Goal: Task Accomplishment & Management: Manage account settings

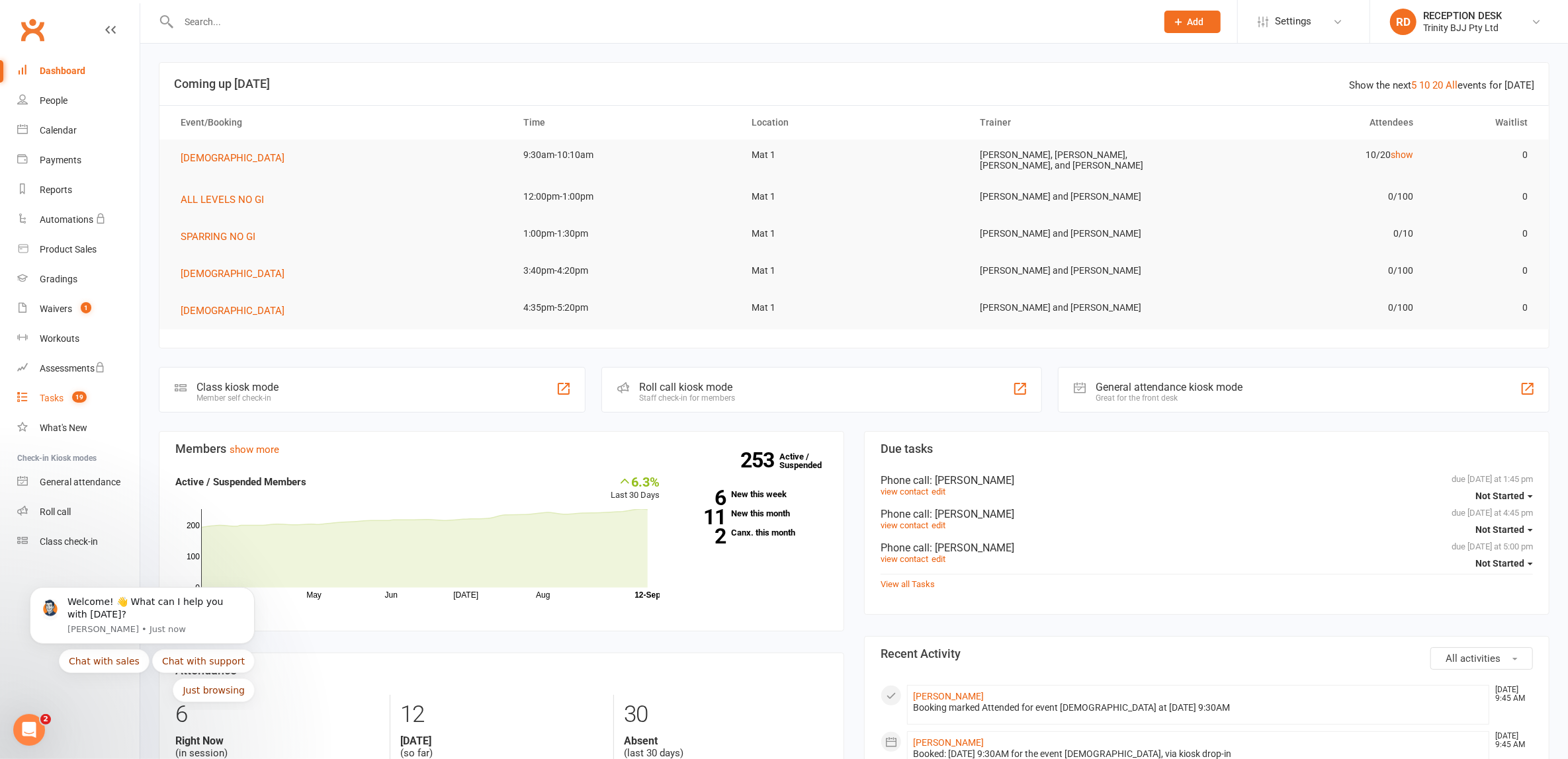
click at [58, 398] on div "Tasks" at bounding box center [51, 398] width 24 height 11
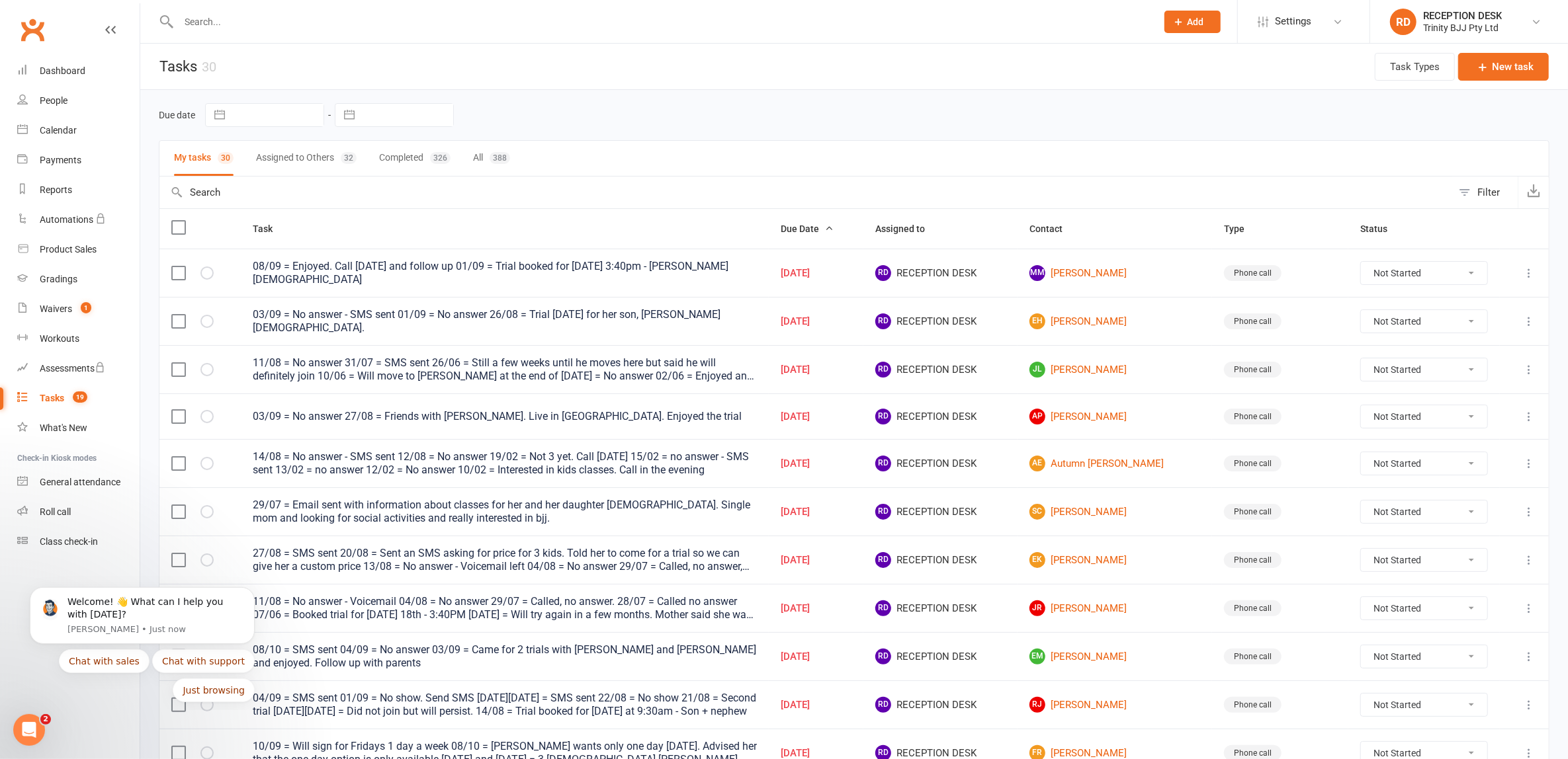
click at [349, 121] on button "button" at bounding box center [349, 115] width 24 height 23
select select "7"
select select "2025"
select select "8"
select select "2025"
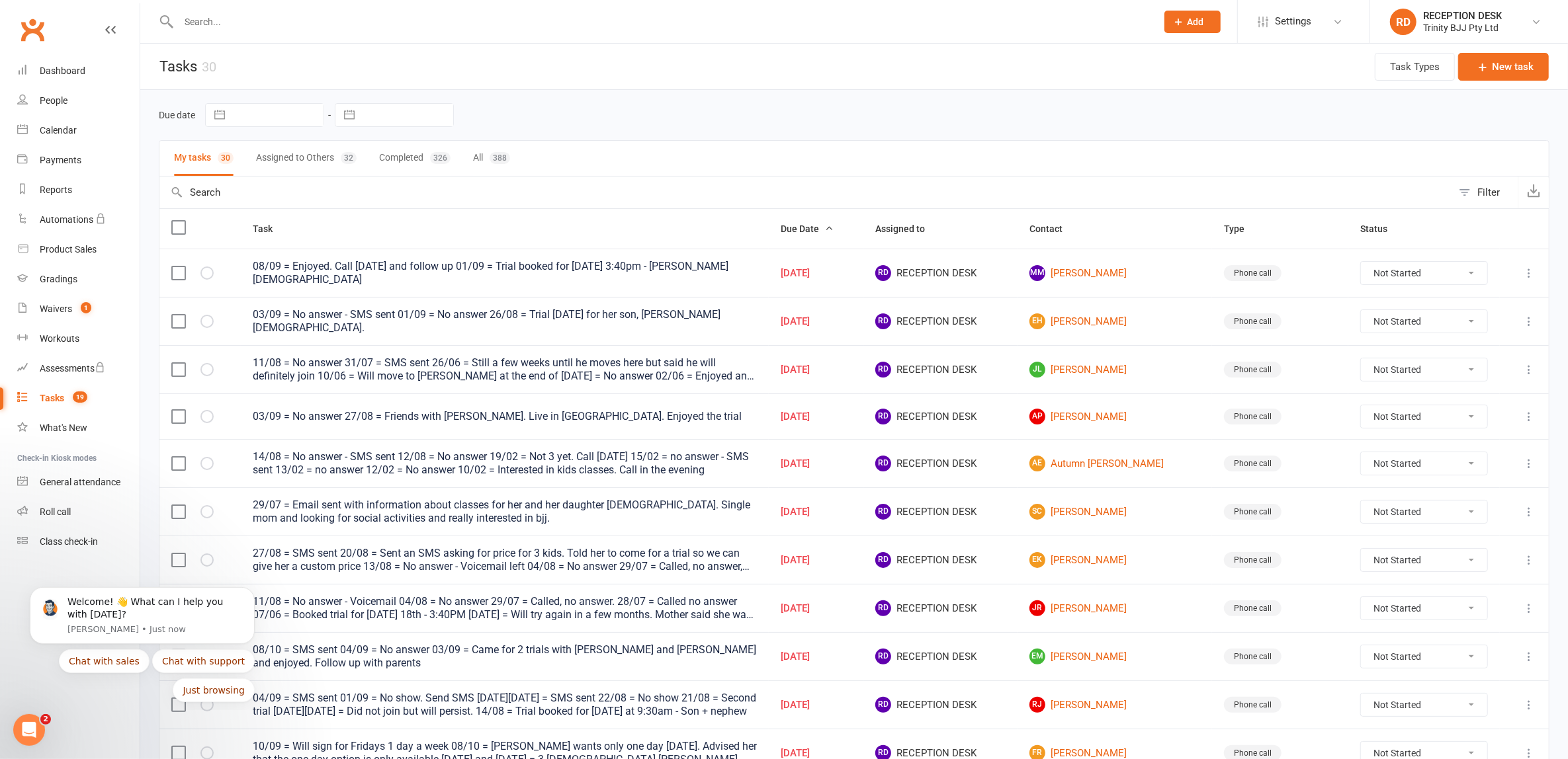
select select "9"
select select "2025"
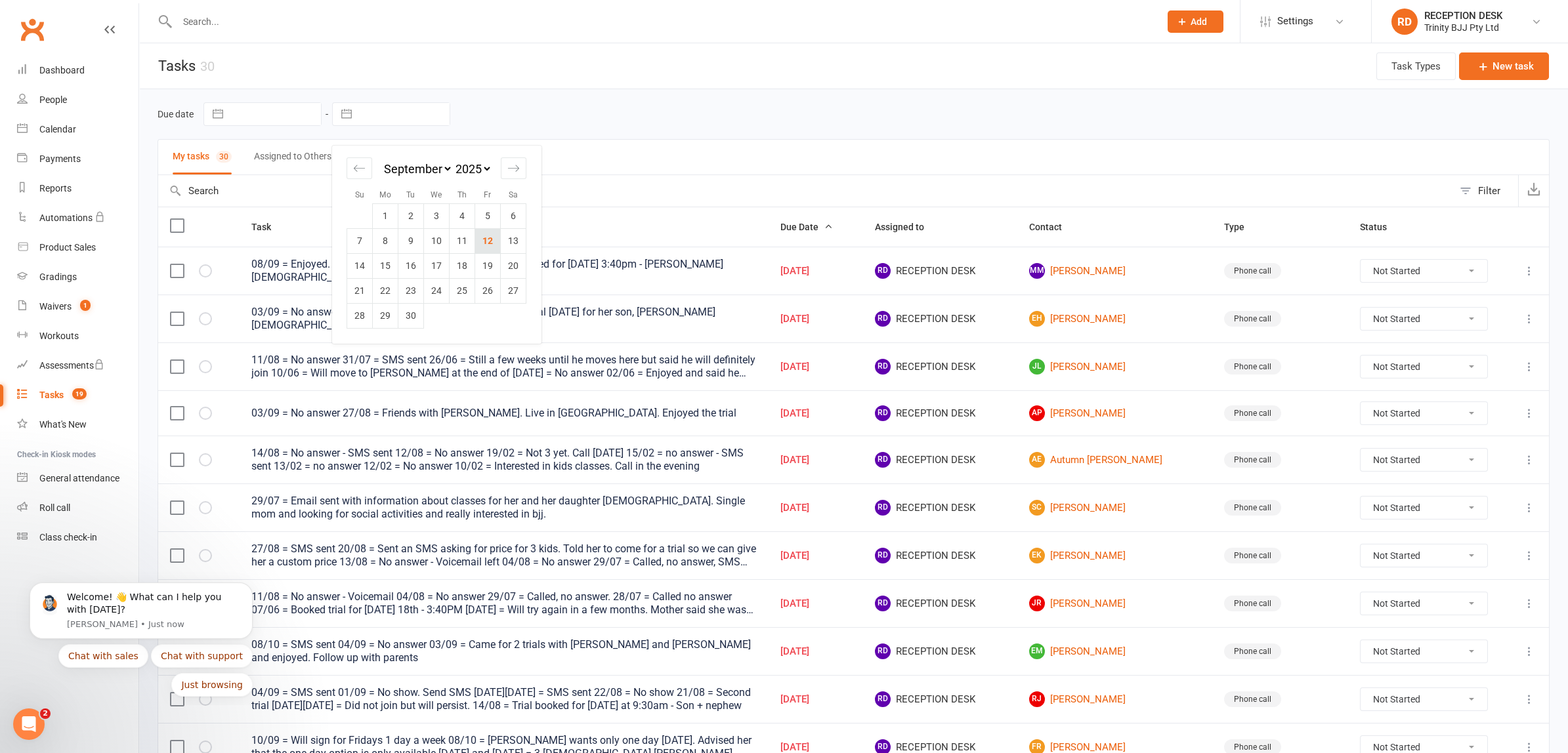
click at [492, 237] on td "12" at bounding box center [488, 241] width 26 height 25
type input "[DATE]"
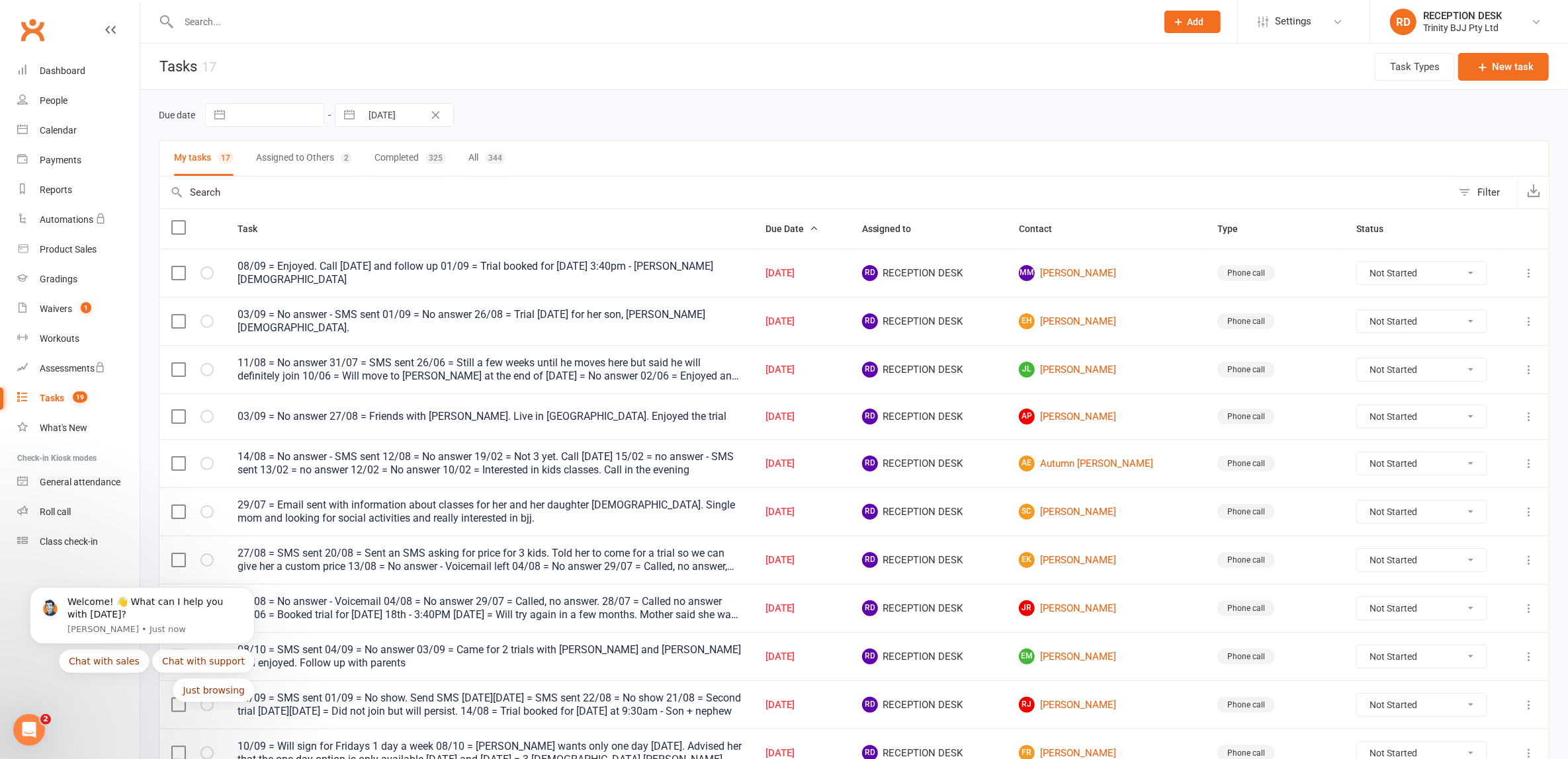
click at [328, 158] on button "Assigned to Others 2" at bounding box center [304, 158] width 96 height 35
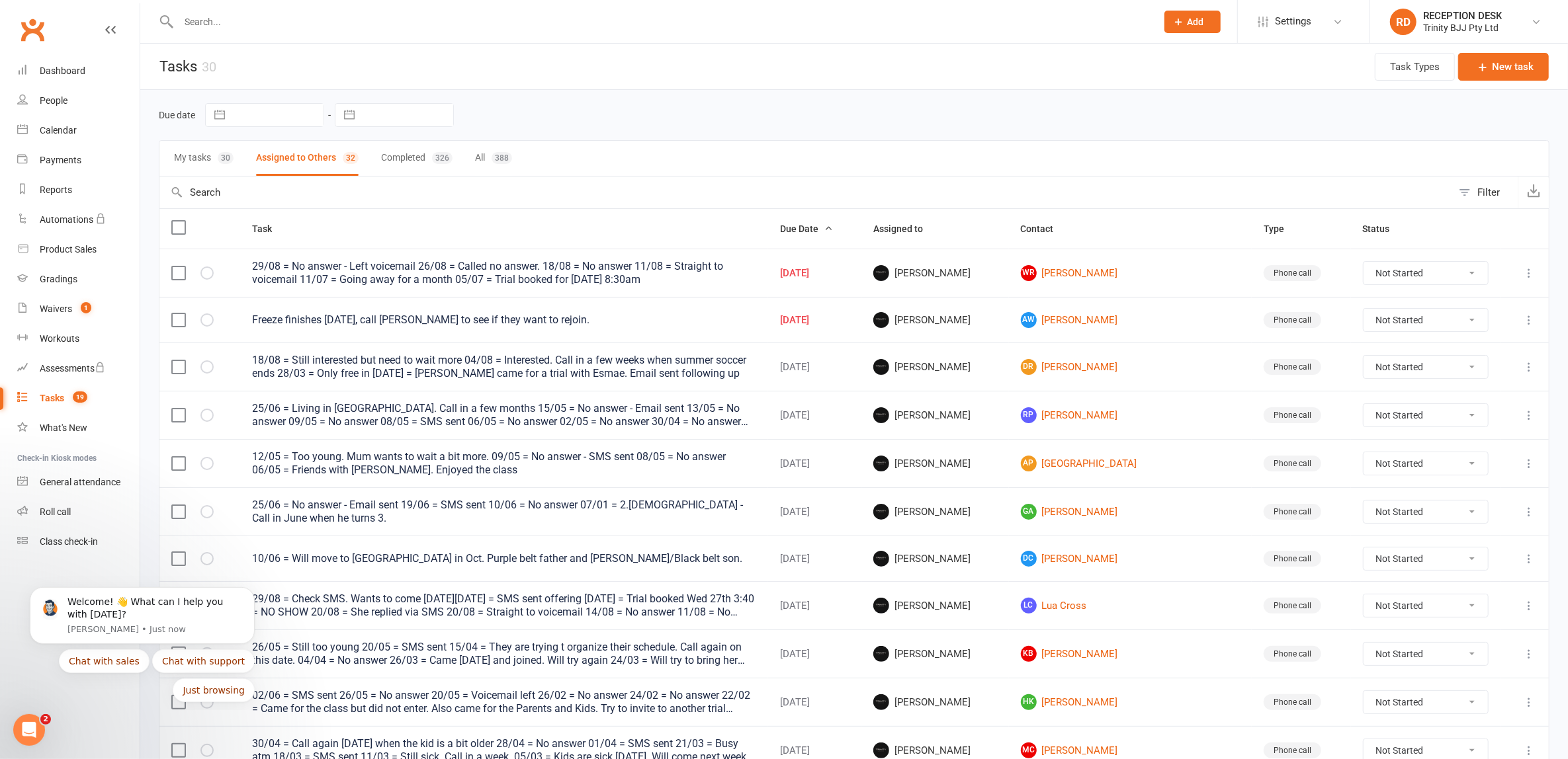
click at [349, 120] on button "button" at bounding box center [349, 115] width 24 height 23
select select "7"
select select "2025"
select select "8"
select select "2025"
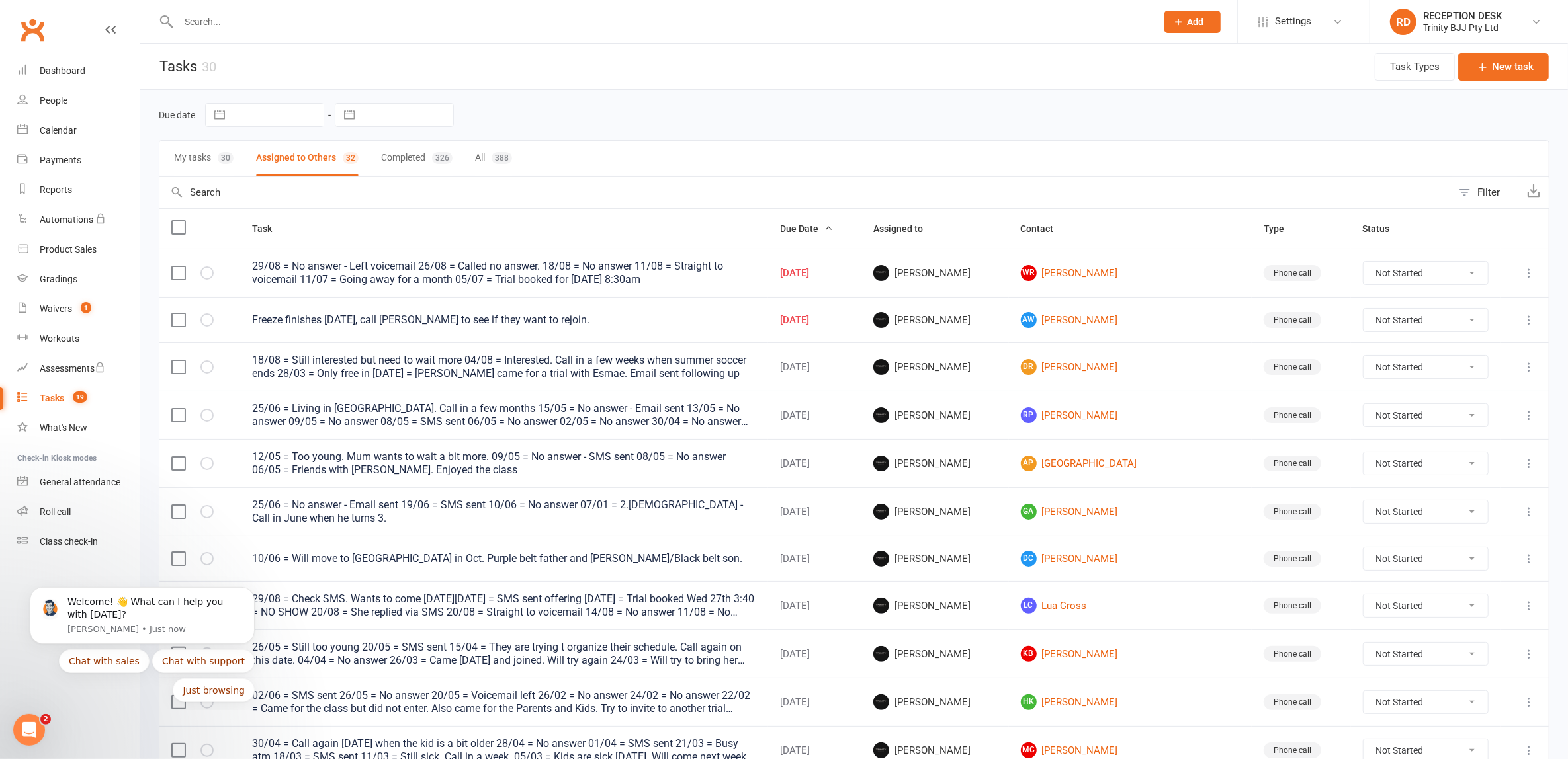
select select "9"
select select "2025"
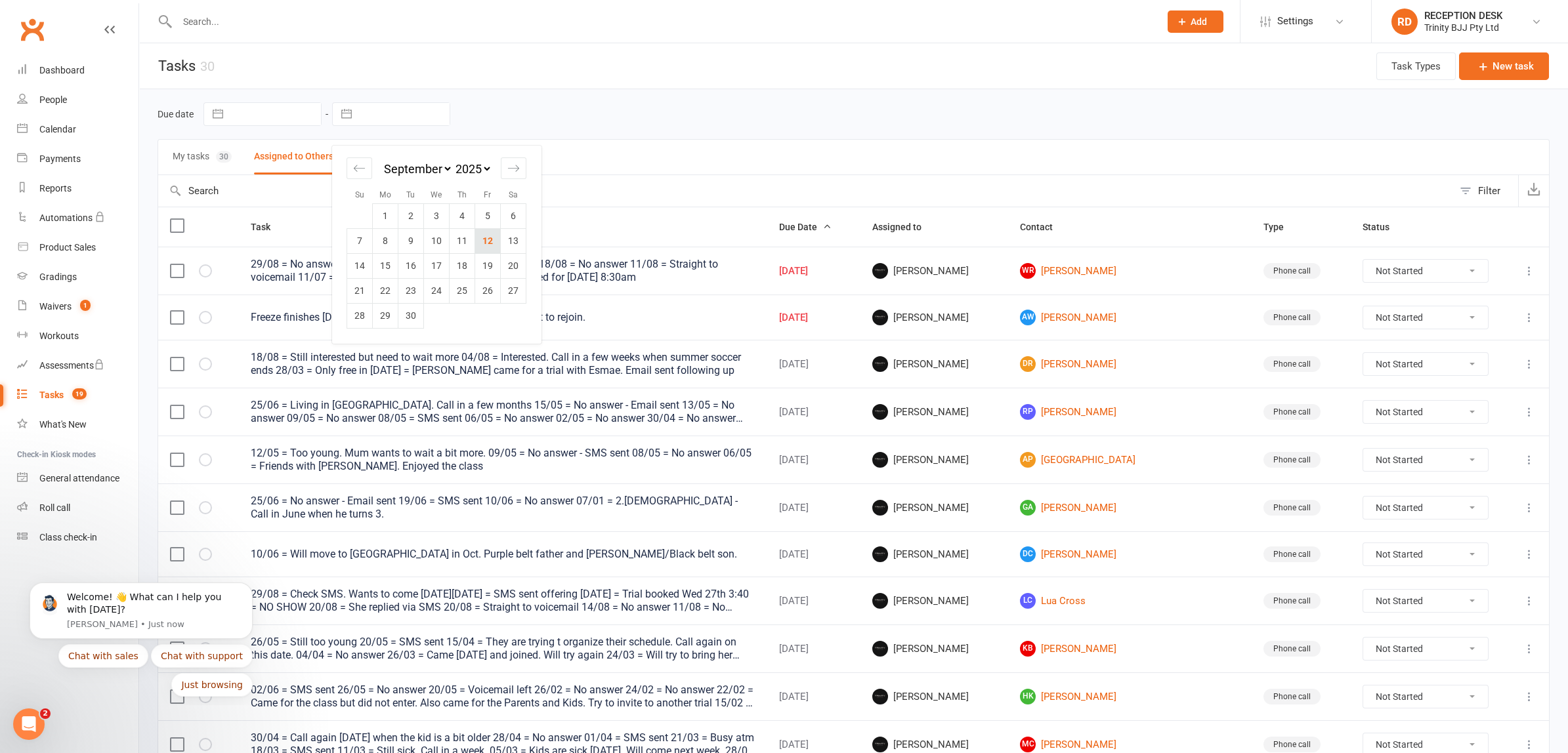
click at [488, 242] on td "12" at bounding box center [488, 241] width 26 height 25
type input "[DATE]"
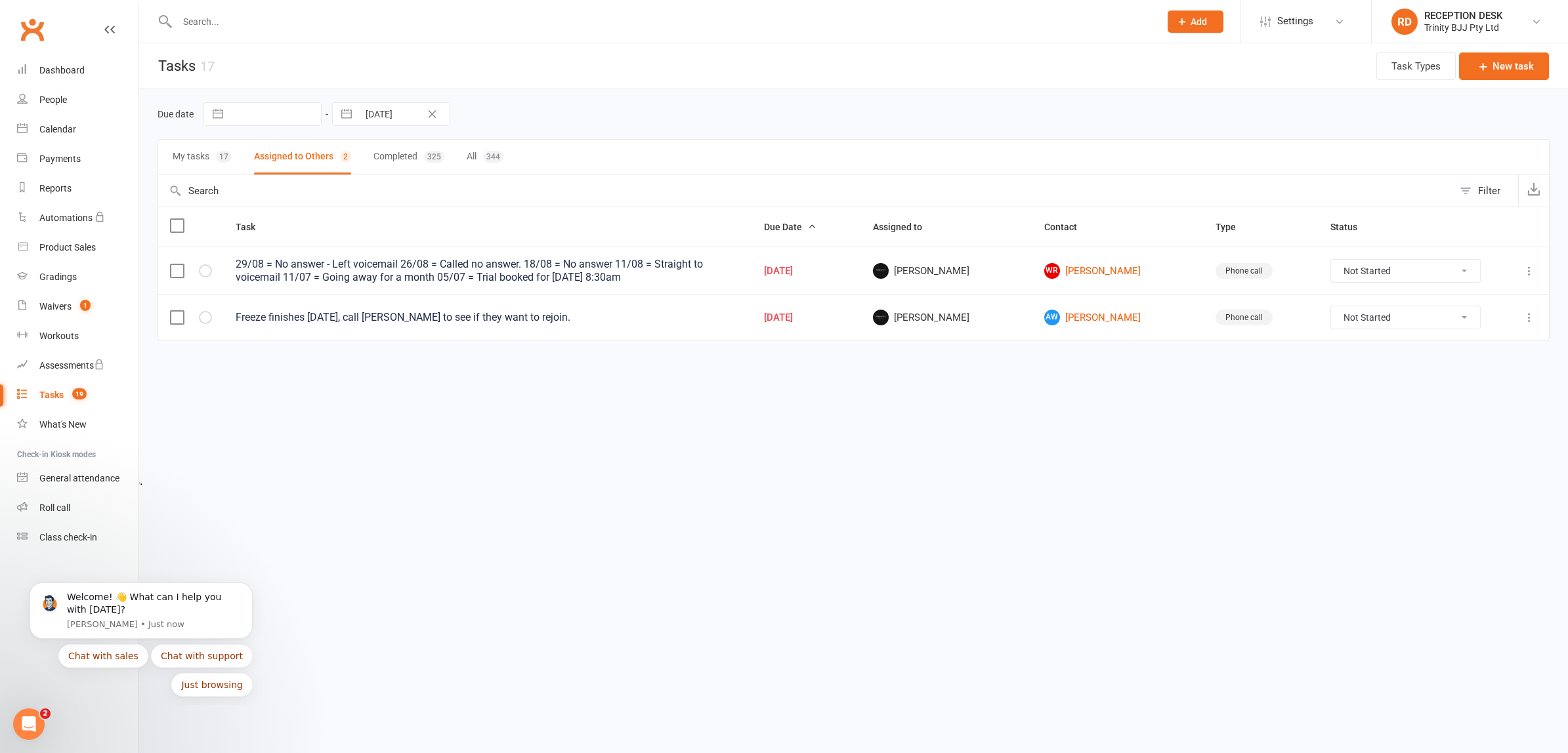
click at [1528, 270] on icon at bounding box center [1529, 271] width 13 height 13
click at [1477, 325] on link "Edit" at bounding box center [1472, 321] width 130 height 27
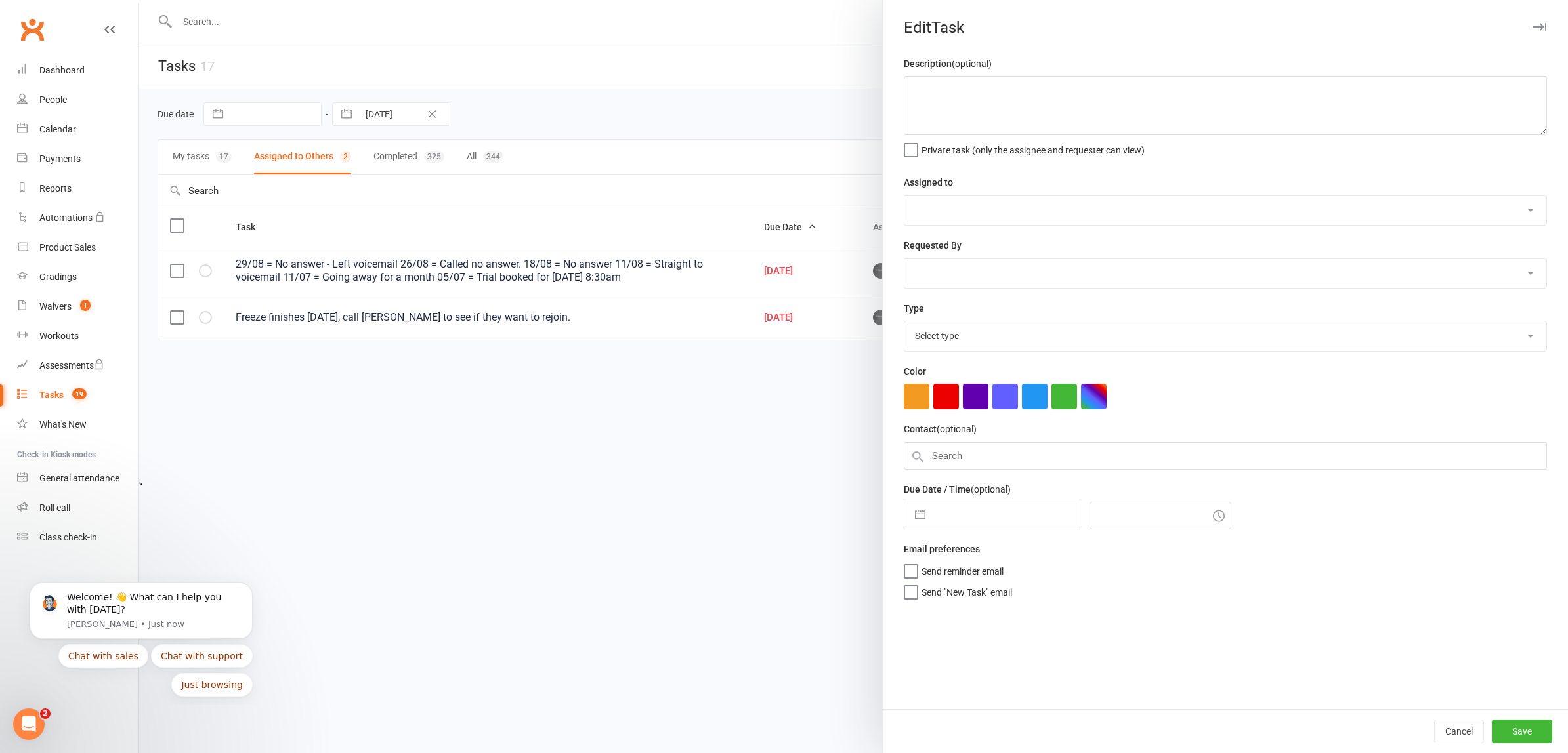
type textarea "29/08 = No answer - Left voicemail 26/08 = Called no answer. 18/08 = No answer …"
select select "49772"
type input "[DATE]"
type input "6:15pm"
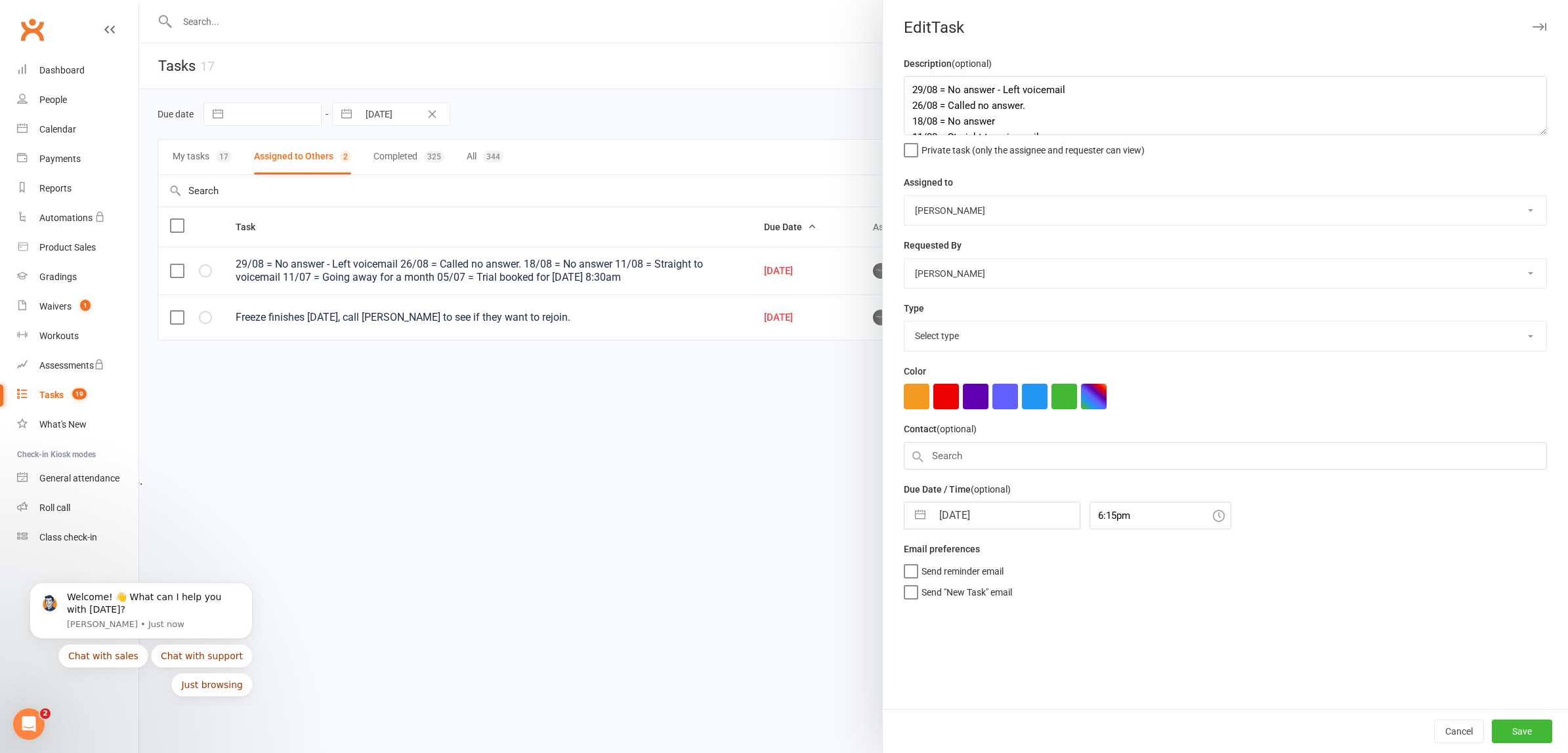
select select "28721"
click at [1003, 210] on select "[PERSON_NAME] [PERSON_NAME] [PERSON_NAME] [PERSON_NAME] RECEPTION DESK" at bounding box center [1225, 210] width 642 height 29
select select "53742"
click at [904, 196] on select "[PERSON_NAME] [PERSON_NAME] [PERSON_NAME] [PERSON_NAME] RECEPTION DESK" at bounding box center [1225, 210] width 642 height 29
click at [1502, 722] on button "Save" at bounding box center [1522, 731] width 60 height 24
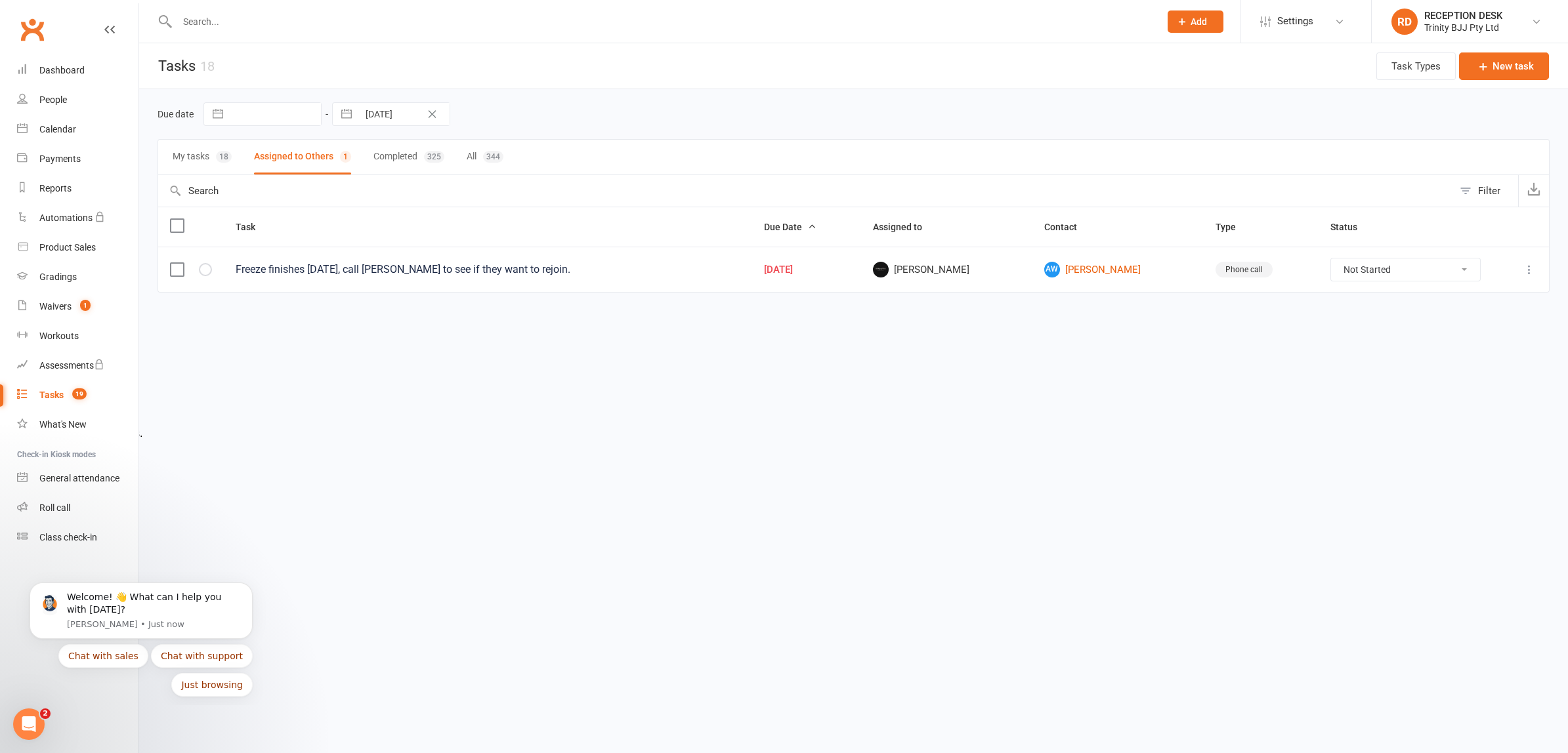
click at [1530, 276] on td at bounding box center [1520, 269] width 57 height 45
click at [1528, 270] on icon at bounding box center [1529, 270] width 13 height 13
click at [1459, 326] on link "Edit" at bounding box center [1472, 321] width 130 height 27
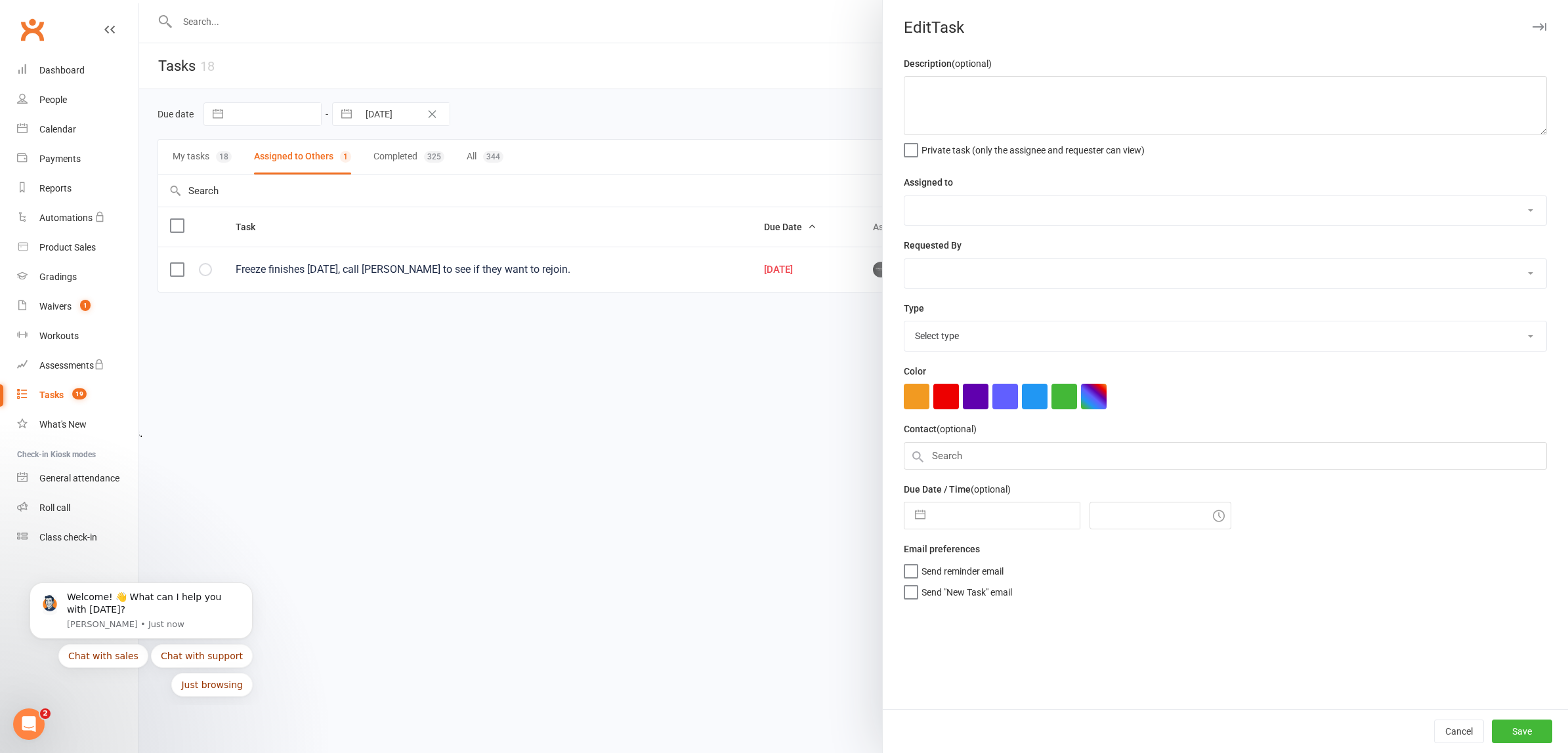
type textarea "Freeze finishes [DATE], call [PERSON_NAME] to see if they want to rejoin."
select select "49772"
type input "[DATE]"
type input "5:30pm"
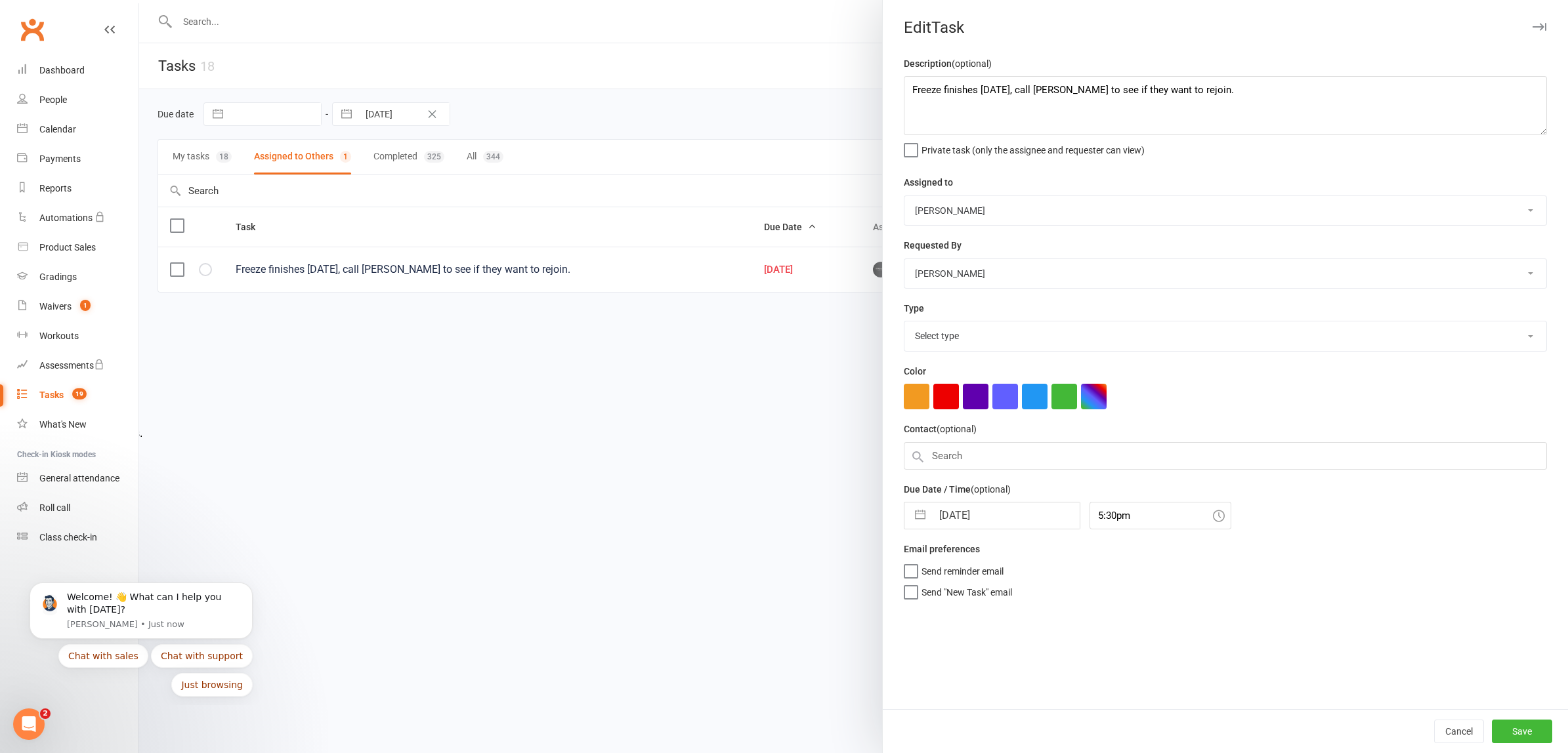
select select "28721"
click at [987, 207] on select "[PERSON_NAME] [PERSON_NAME] [PERSON_NAME] [PERSON_NAME] RECEPTION DESK" at bounding box center [1225, 210] width 642 height 29
select select "53742"
click at [904, 196] on select "[PERSON_NAME] [PERSON_NAME] [PERSON_NAME] [PERSON_NAME] RECEPTION DESK" at bounding box center [1225, 210] width 642 height 29
click at [1500, 728] on button "Save" at bounding box center [1522, 731] width 60 height 24
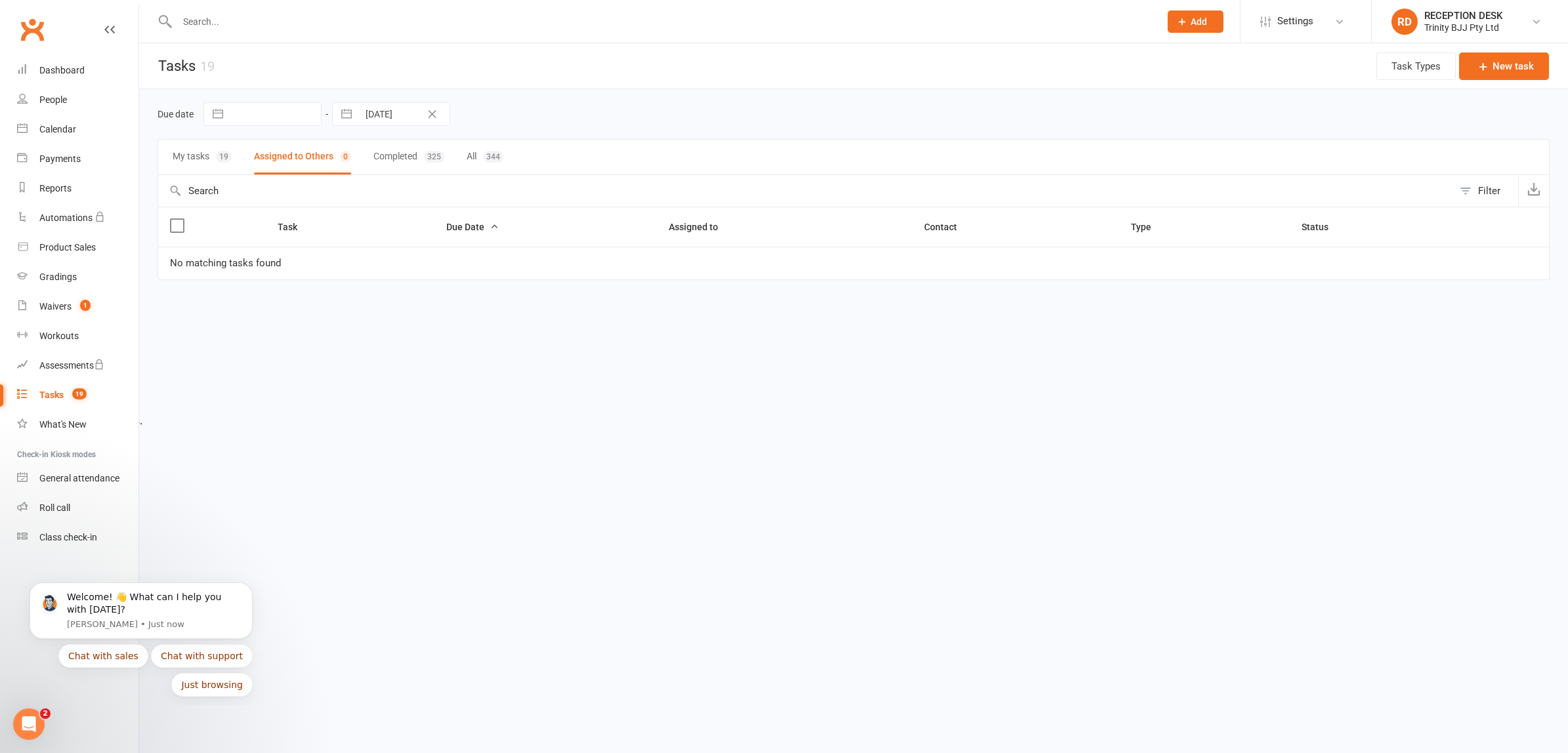
click at [203, 156] on button "My tasks 19" at bounding box center [202, 157] width 59 height 35
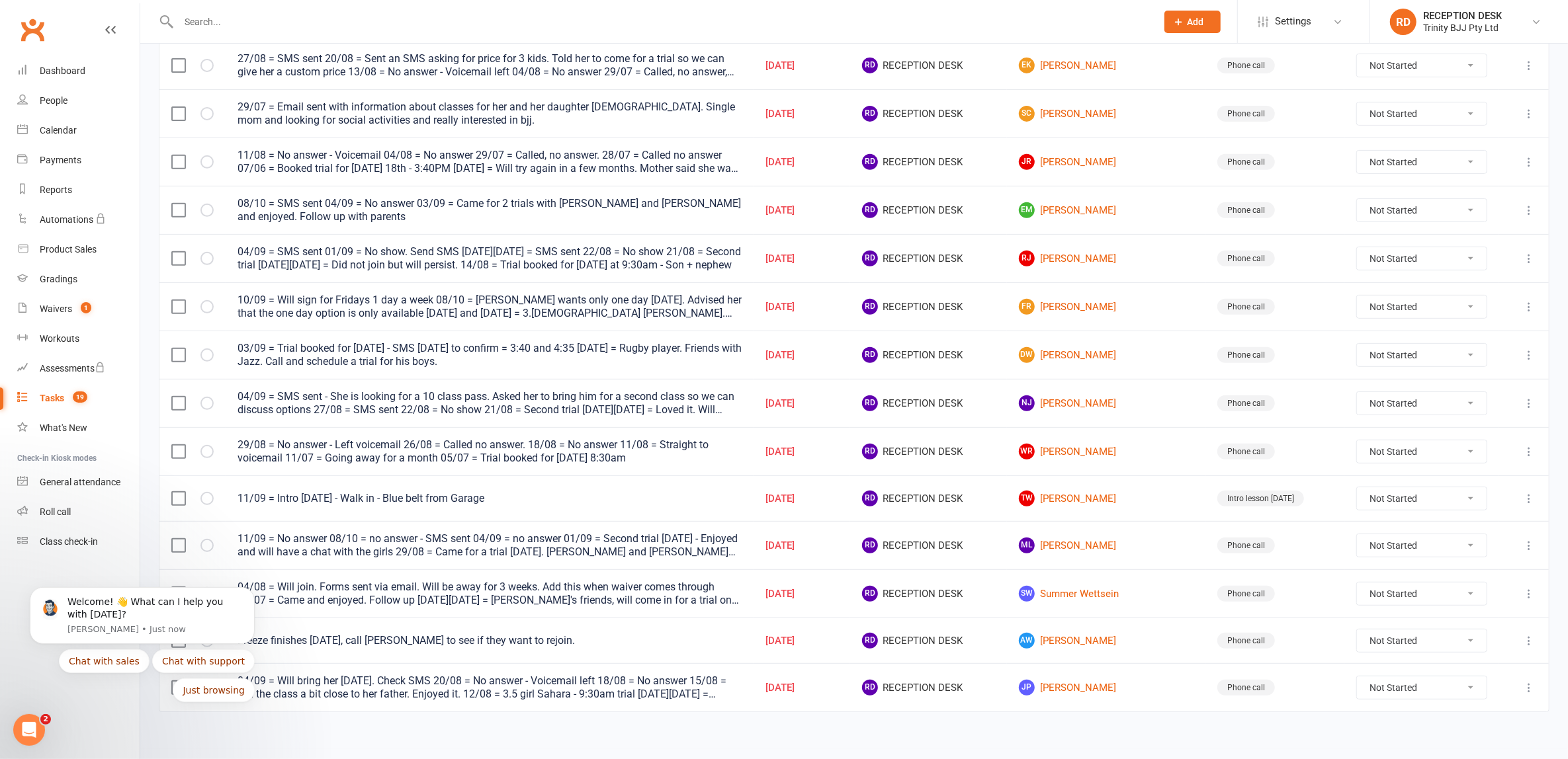
scroll to position [447, 0]
click at [1532, 491] on icon at bounding box center [1529, 498] width 13 height 13
click at [1441, 540] on link "Edit" at bounding box center [1458, 542] width 131 height 27
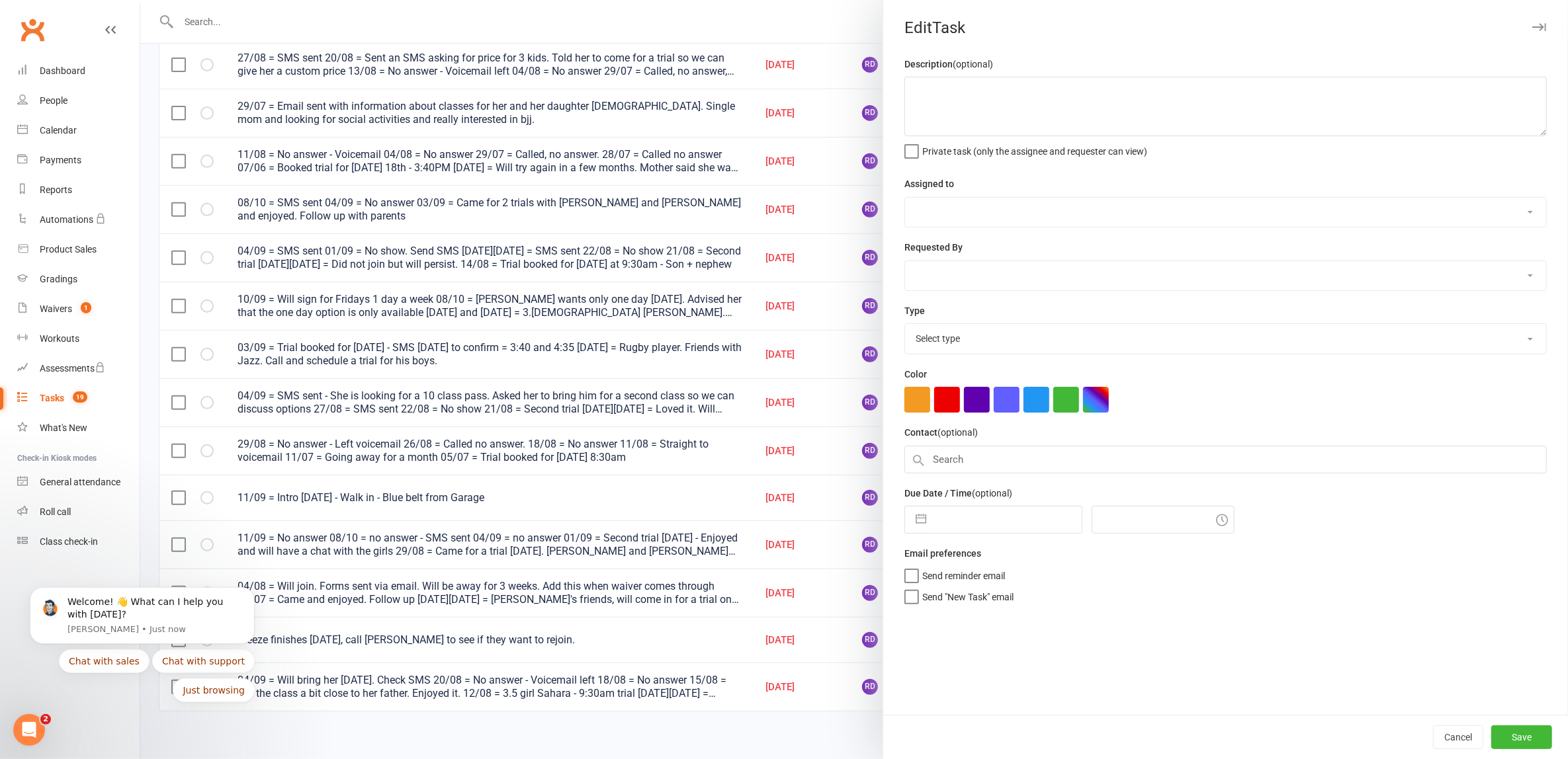
type textarea "11/09 = Intro [DATE] - Walk in - Blue belt from Garage"
select select "53742"
type input "[DATE]"
type input "6:30pm"
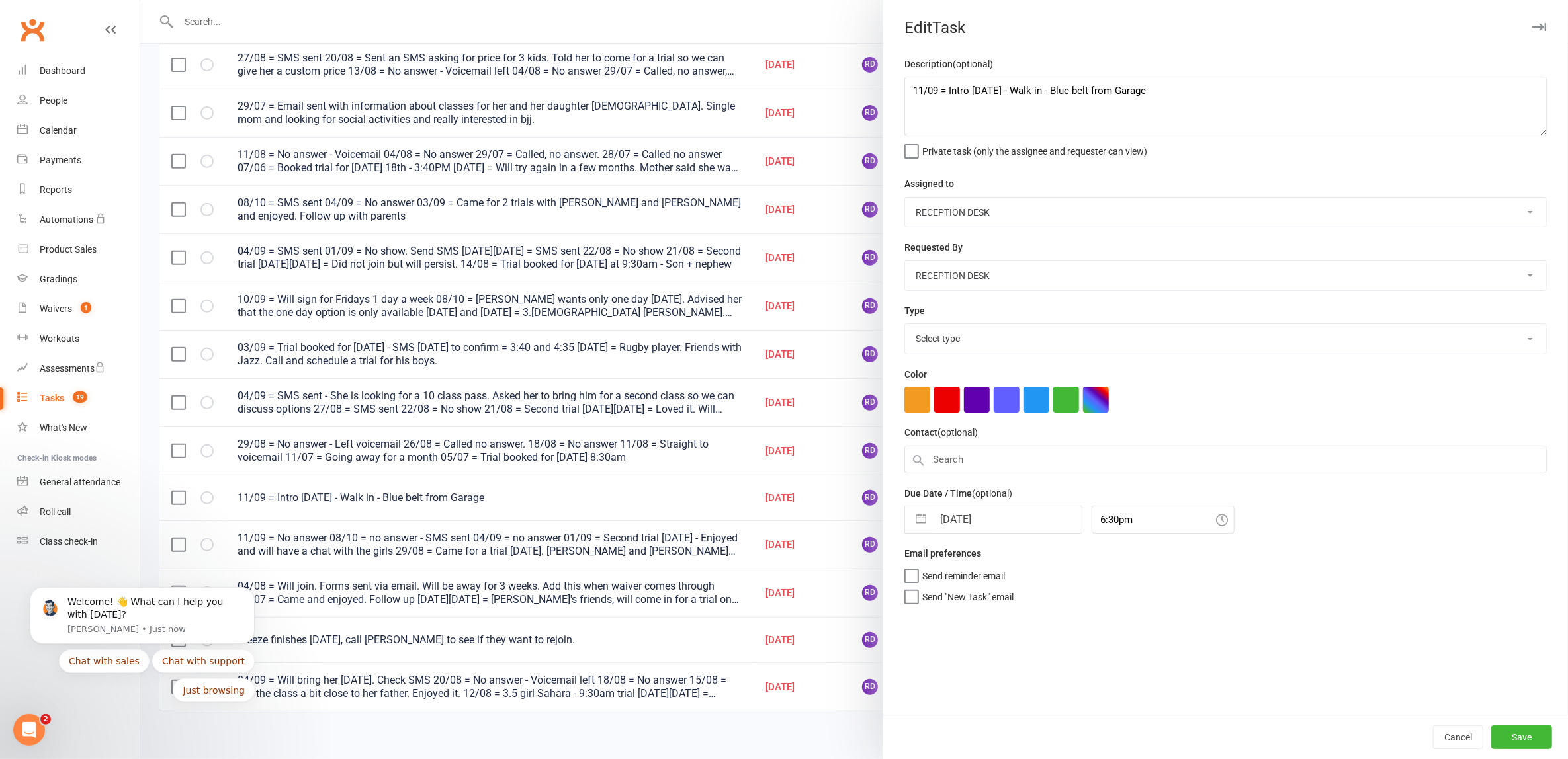
select select "30477"
click at [904, 83] on textarea "11/09 = Intro [DATE] - Walk in - Blue belt from Garage" at bounding box center [1226, 106] width 642 height 60
type textarea "12/09 = Enjoyed will try other schools but want to come to the [DATE] class 11/…"
click at [918, 512] on button "button" at bounding box center [921, 516] width 24 height 27
select select "7"
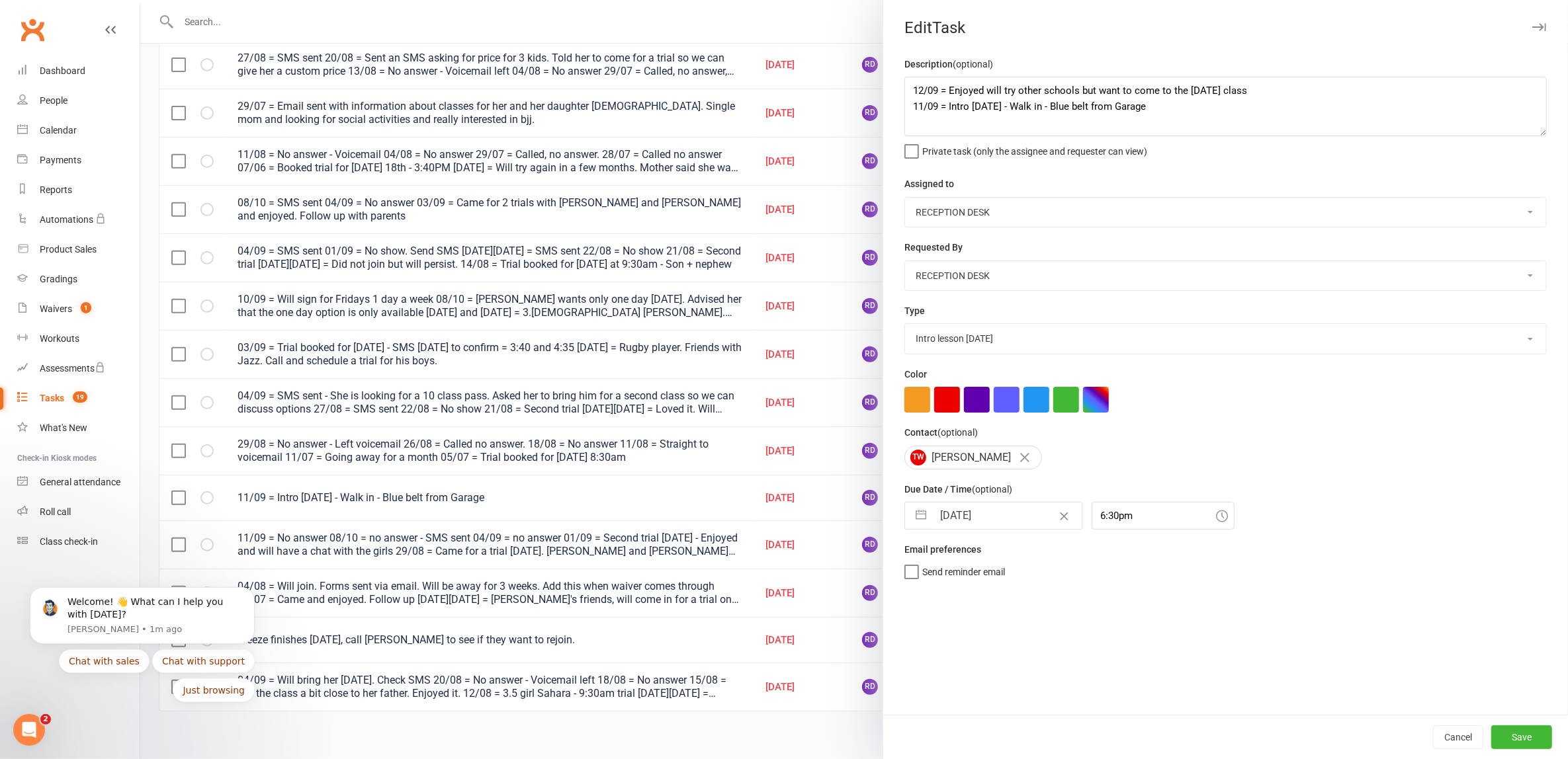
select select "2025"
select select "8"
select select "2025"
select select "9"
select select "2025"
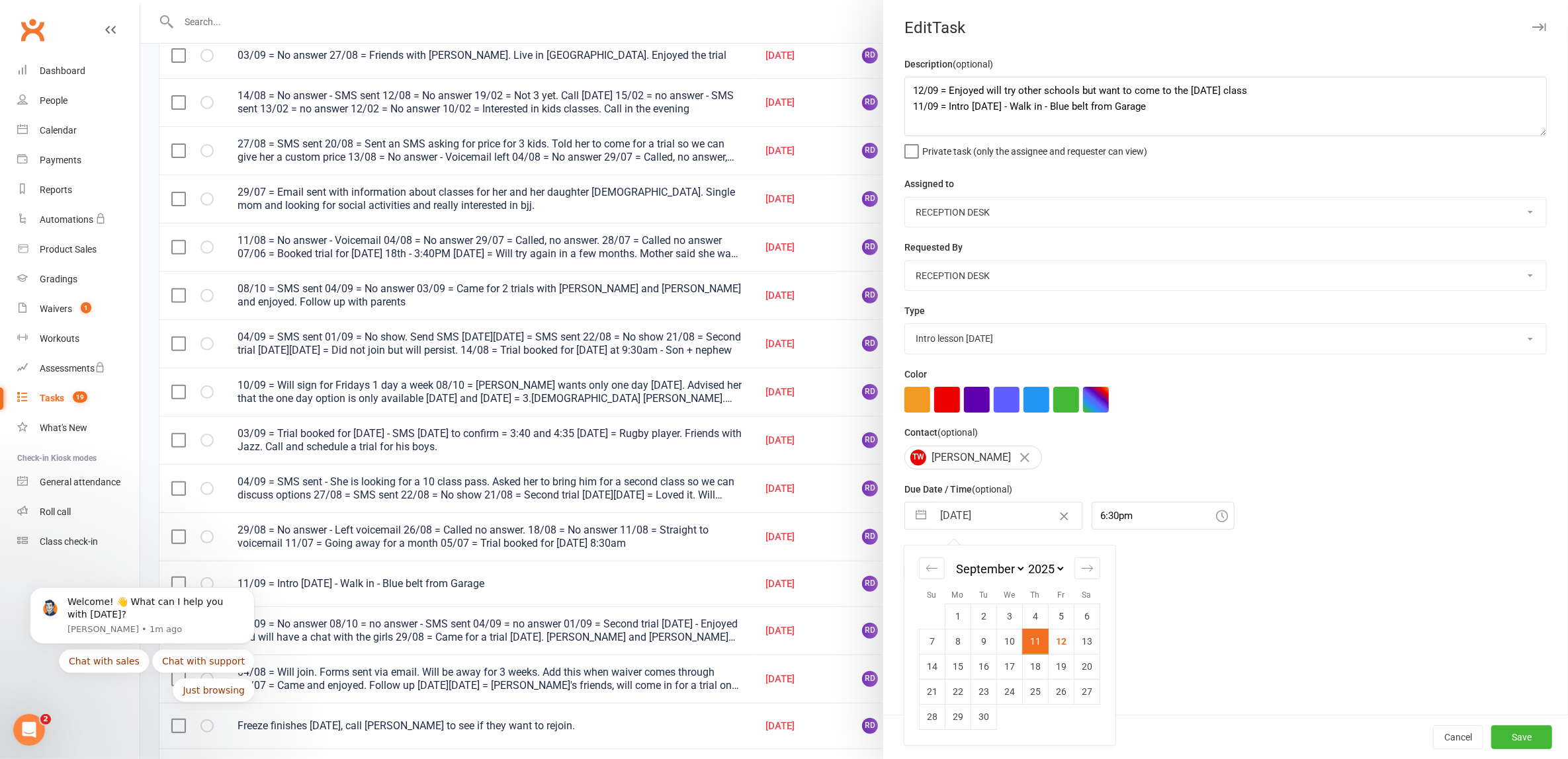
scroll to position [282, 0]
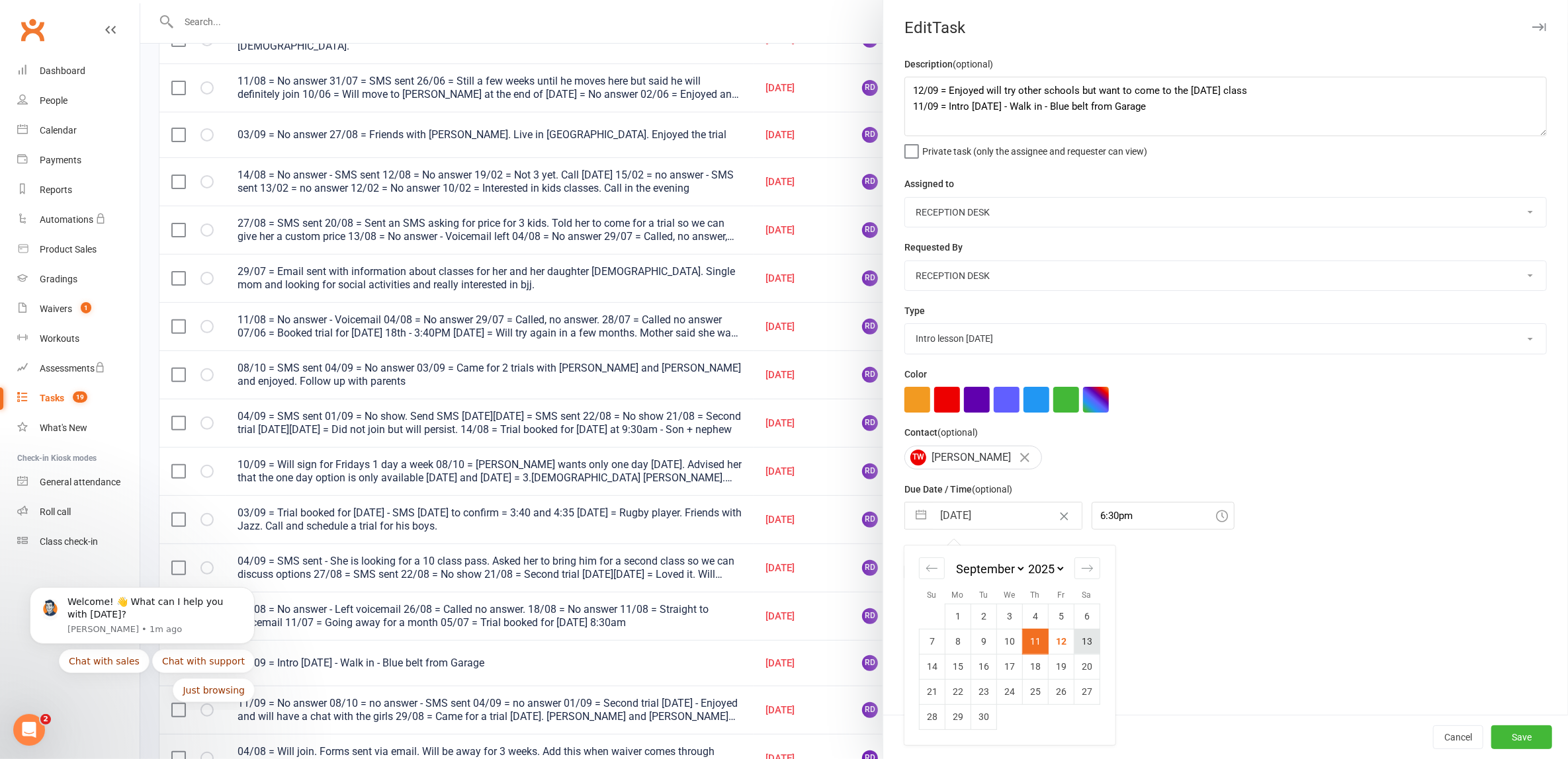
click at [1084, 640] on td "13" at bounding box center [1087, 641] width 26 height 25
type input "[DATE]"
click at [1527, 743] on button "Save" at bounding box center [1522, 737] width 61 height 24
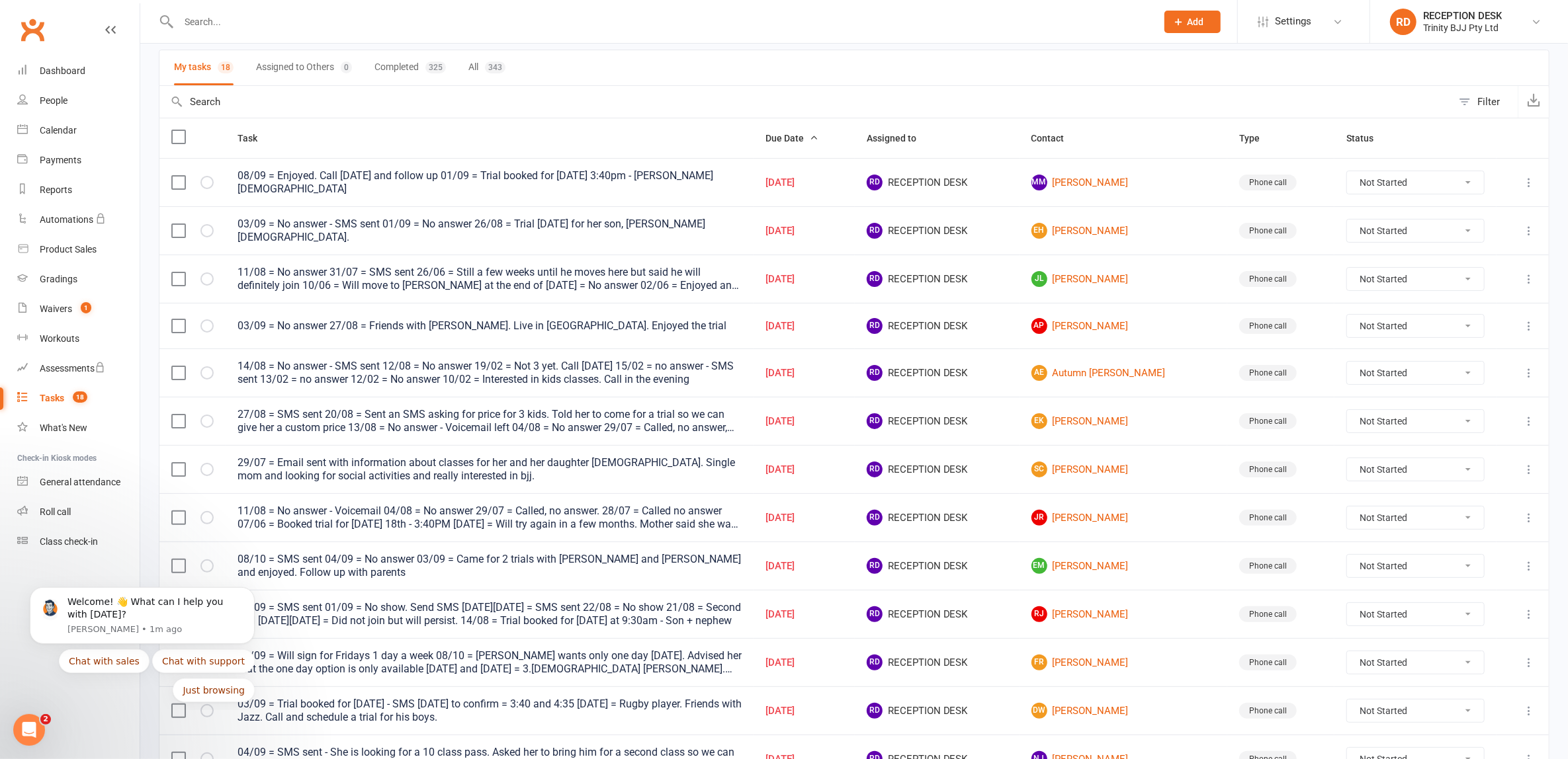
scroll to position [82, 0]
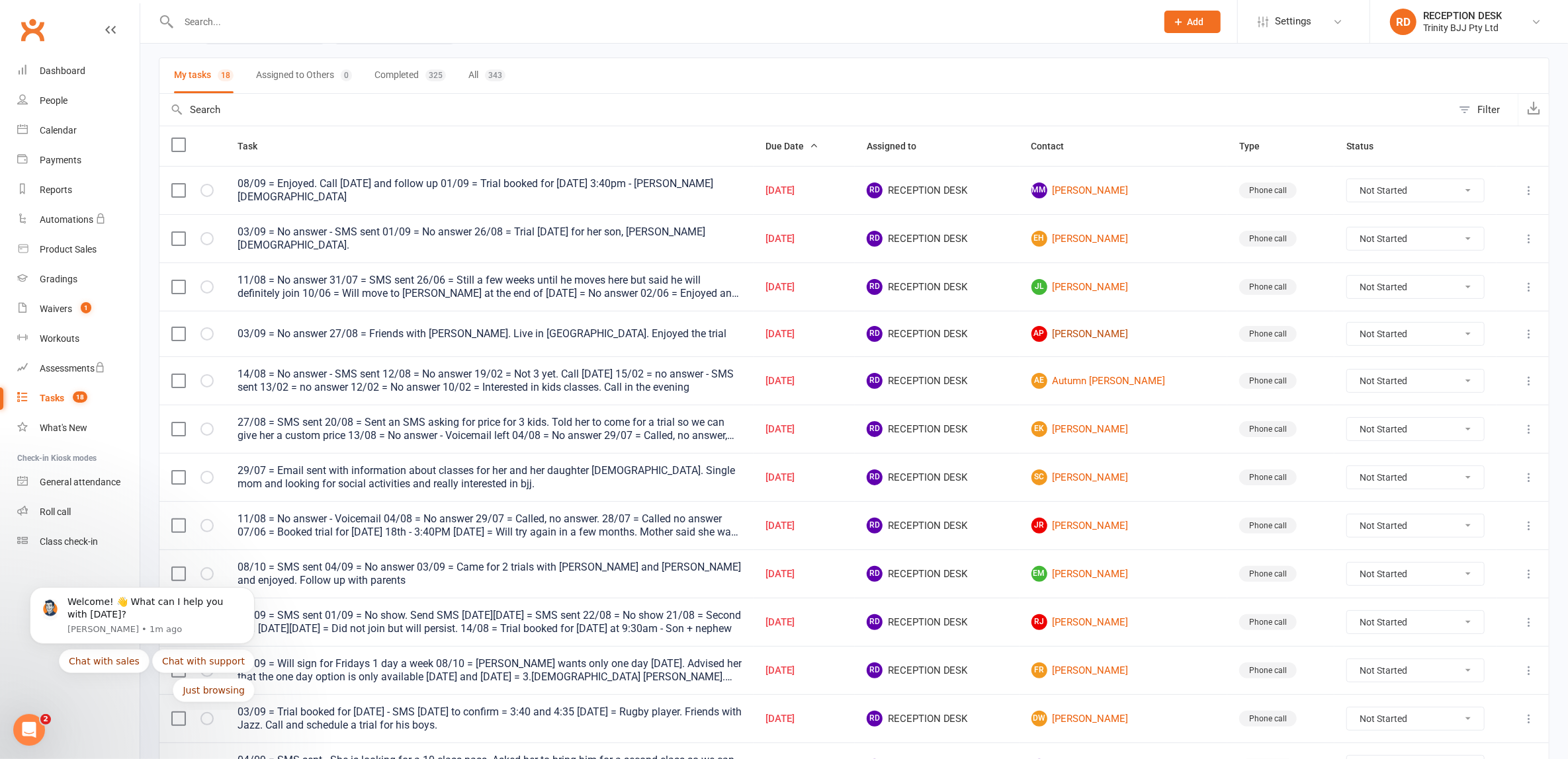
click at [1114, 326] on link "AP [PERSON_NAME]" at bounding box center [1124, 334] width 185 height 16
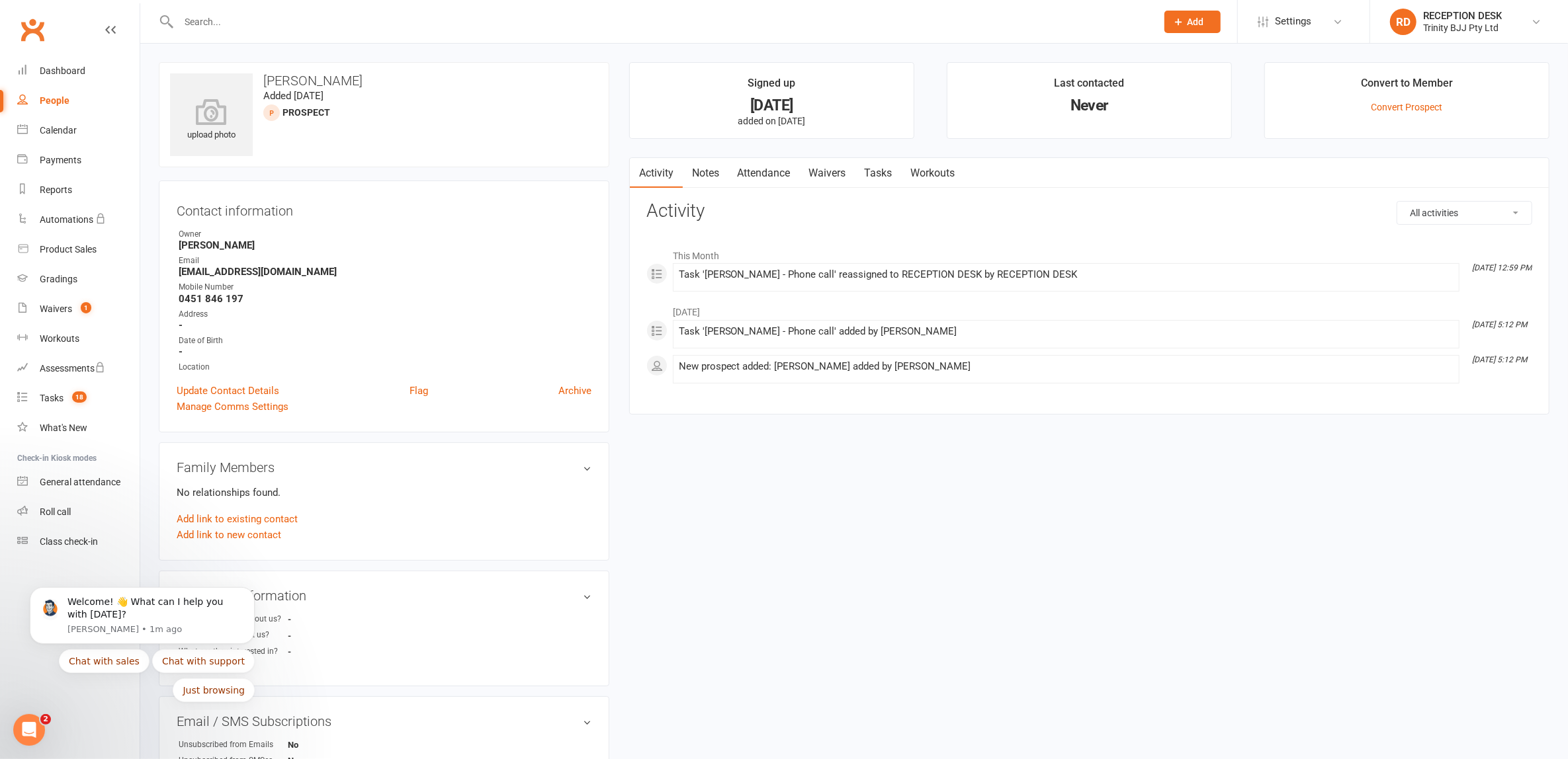
click at [881, 176] on link "Tasks" at bounding box center [879, 172] width 46 height 30
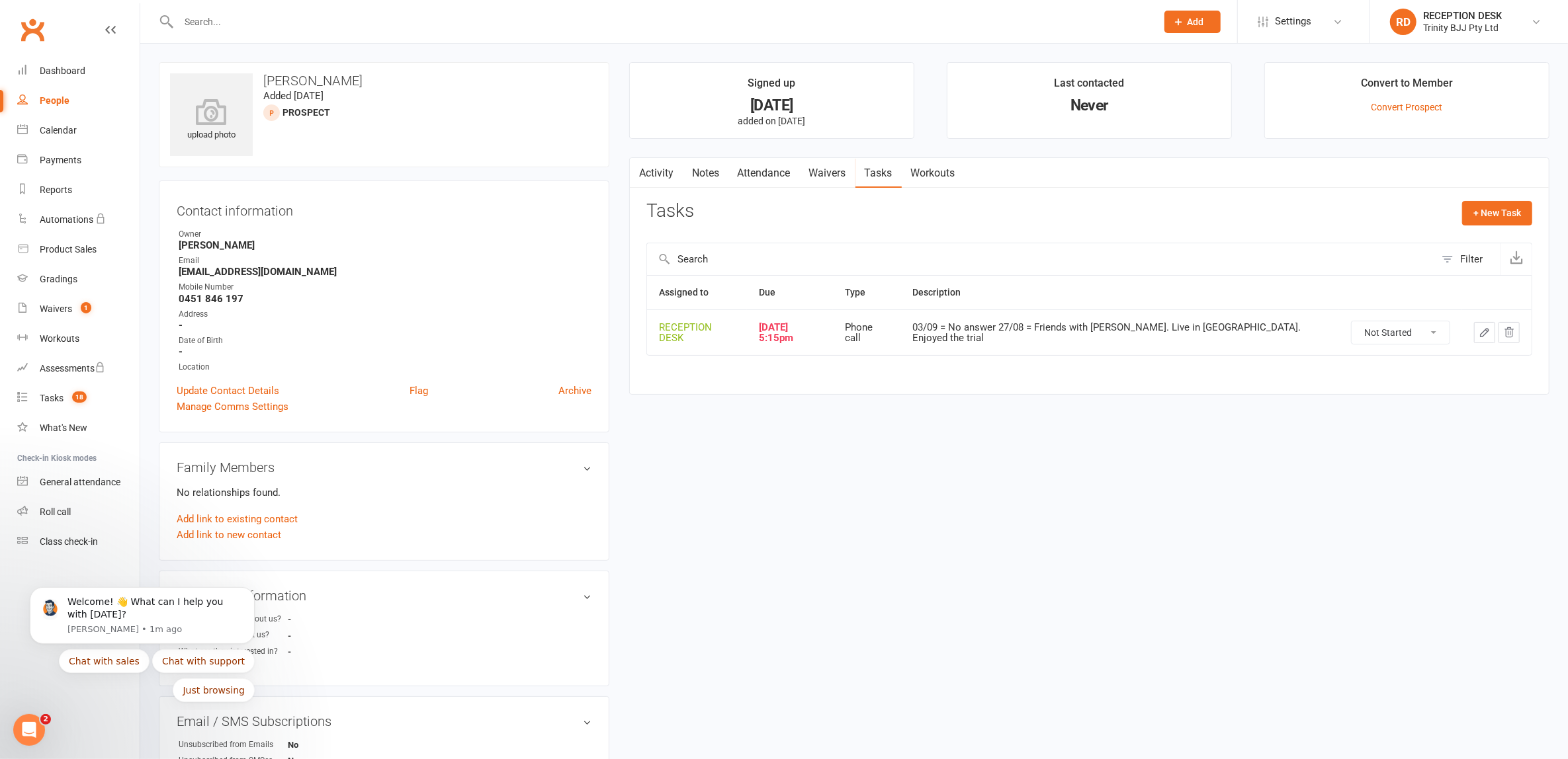
click at [1480, 327] on icon "button" at bounding box center [1484, 332] width 12 height 12
select select "53742"
select select "28721"
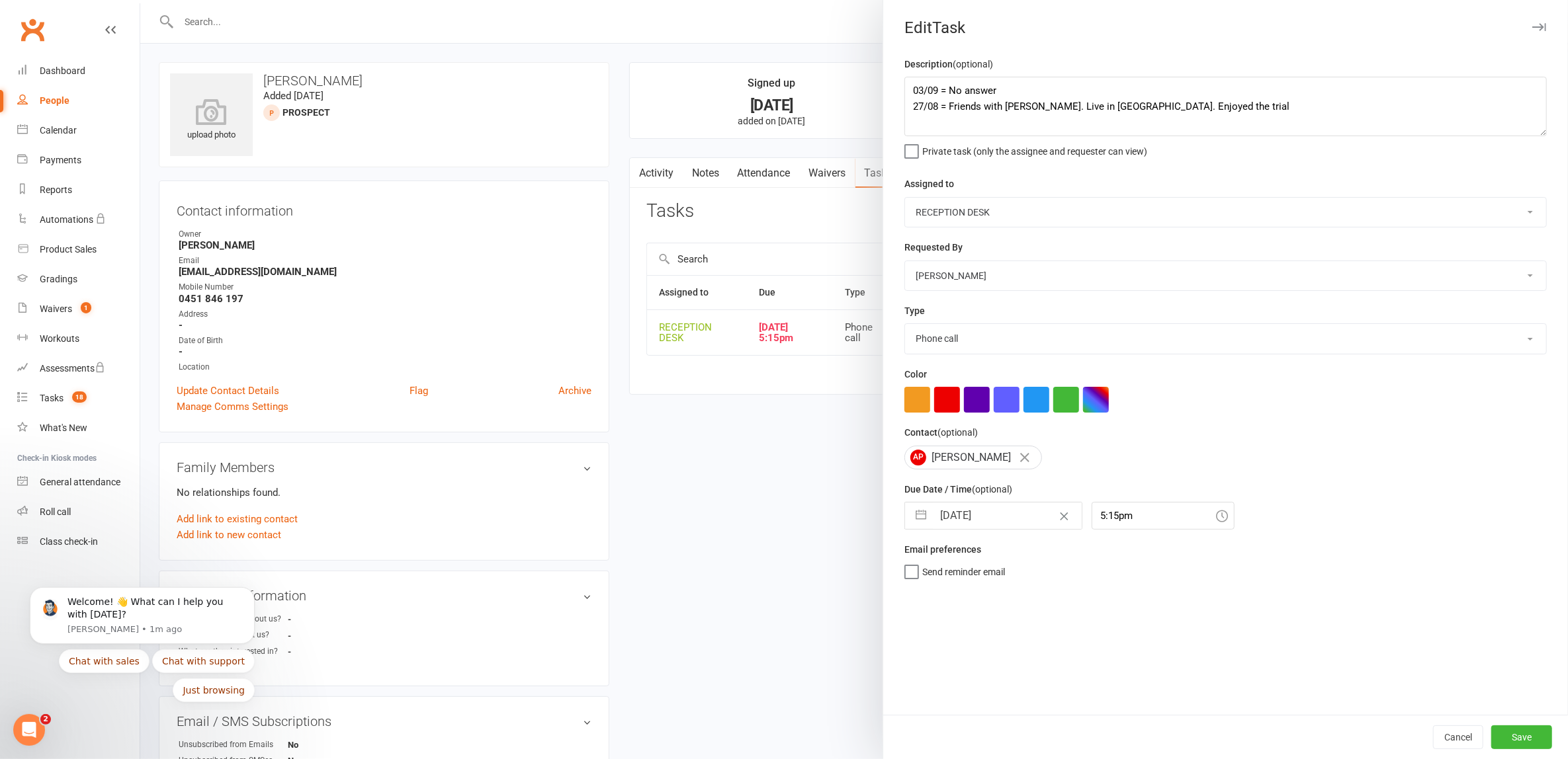
click at [919, 517] on button "button" at bounding box center [921, 516] width 24 height 27
select select "7"
select select "2025"
select select "8"
select select "2025"
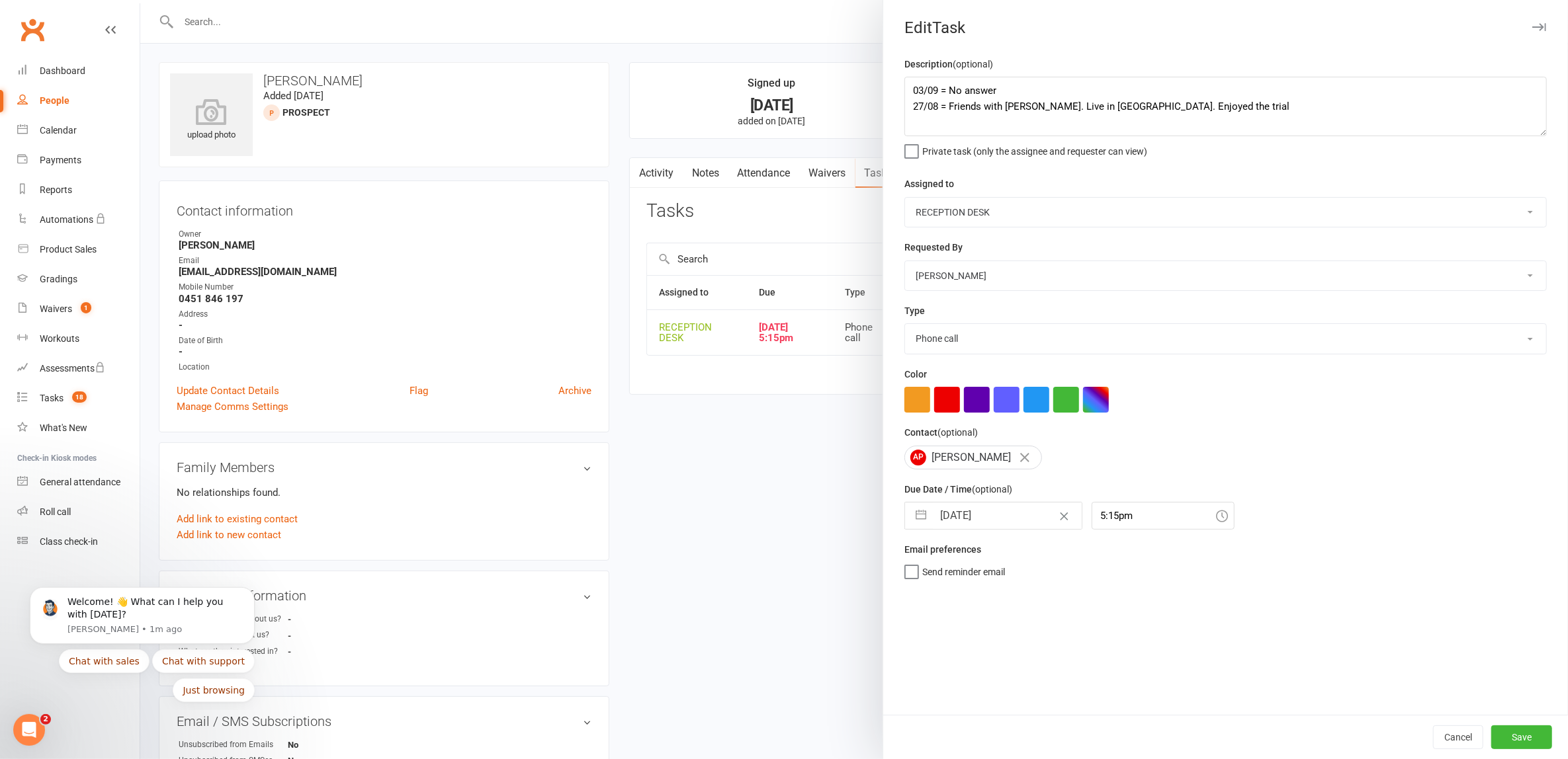
select select "9"
select select "2025"
click at [976, 666] on td "16" at bounding box center [984, 667] width 26 height 25
type input "[DATE]"
click at [1519, 738] on button "Save" at bounding box center [1522, 737] width 61 height 24
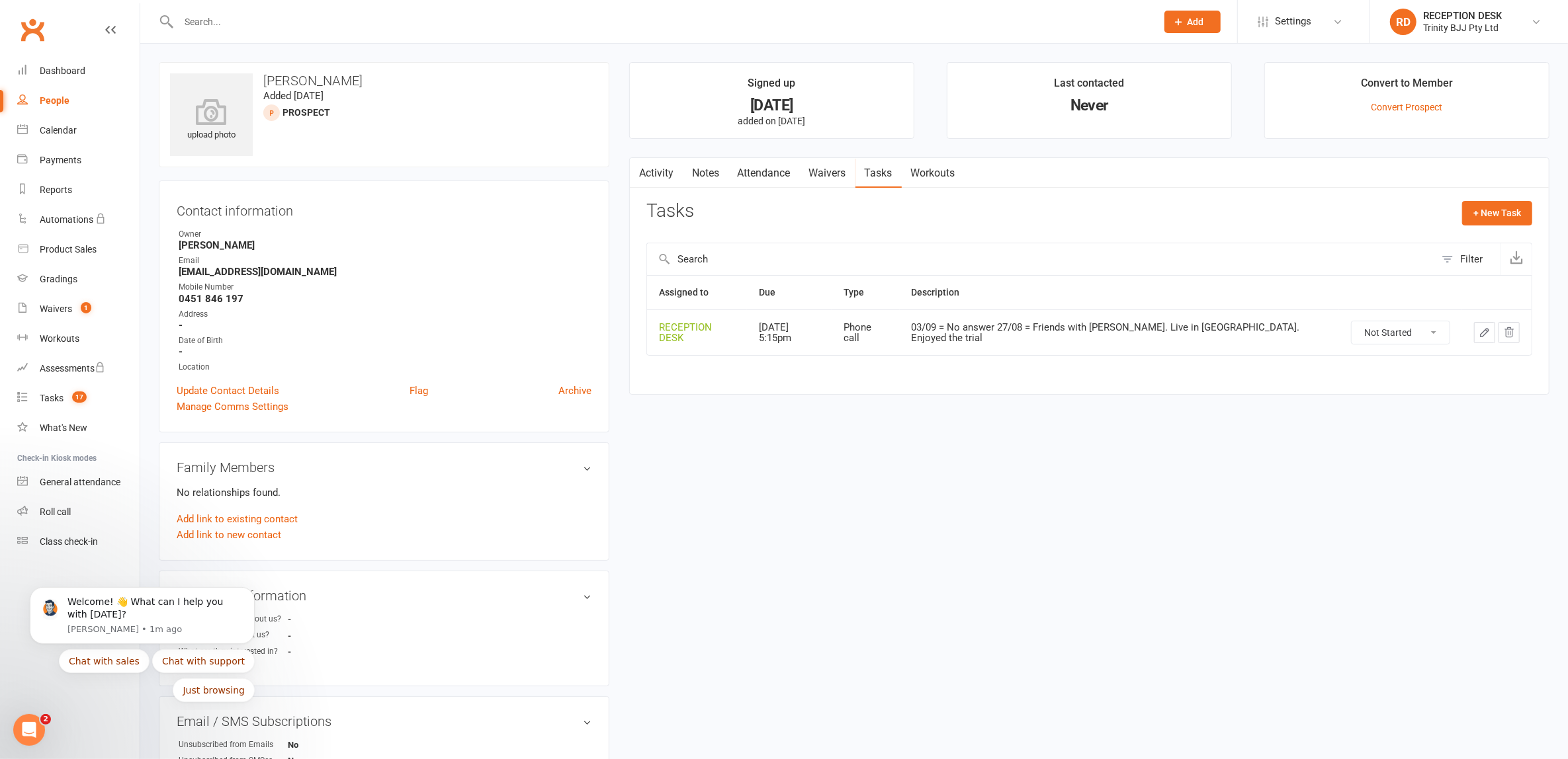
click at [223, 22] on input "text" at bounding box center [661, 22] width 973 height 18
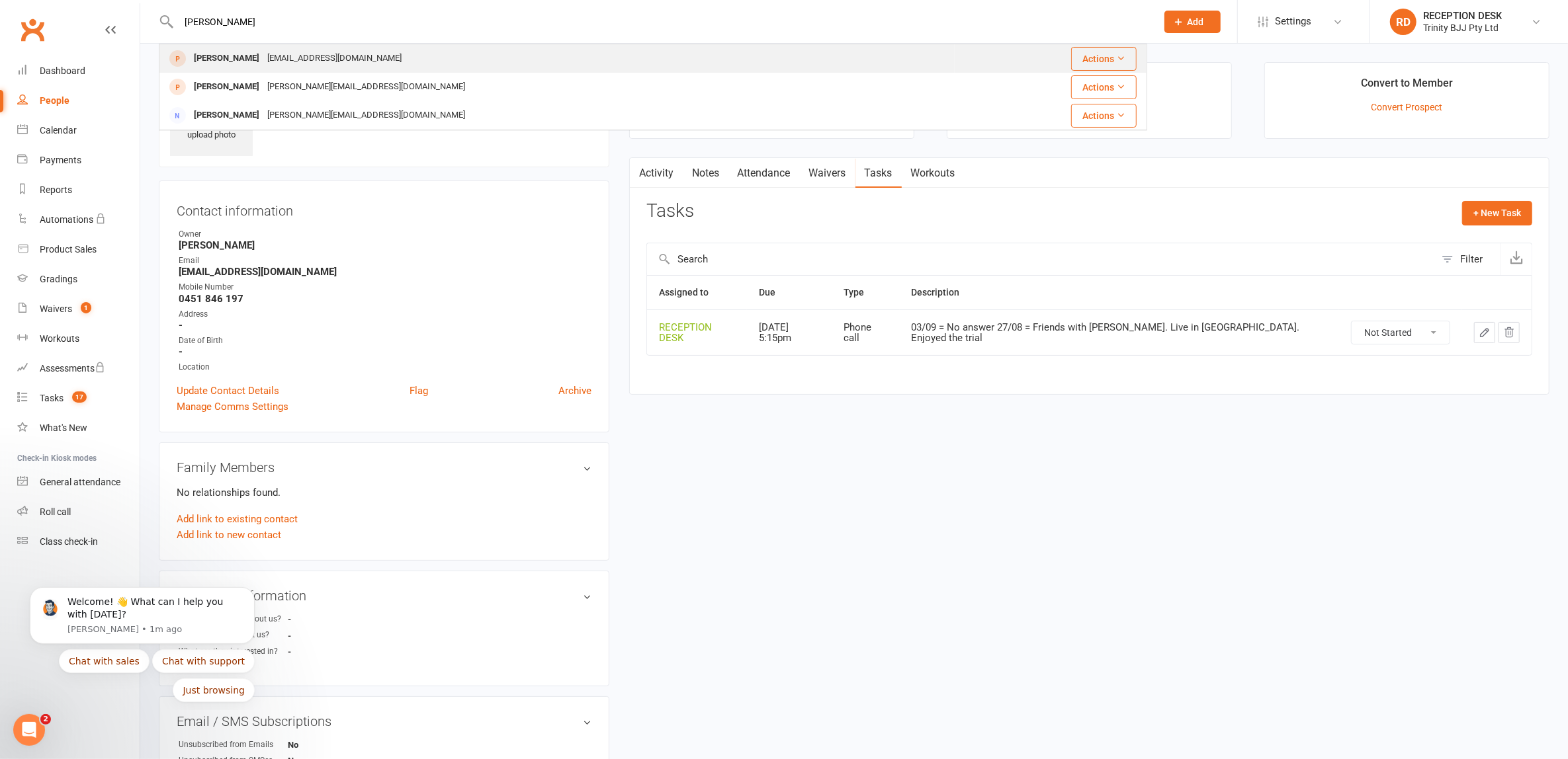
type input "[PERSON_NAME]"
click at [232, 58] on div "[PERSON_NAME]" at bounding box center [227, 58] width 73 height 19
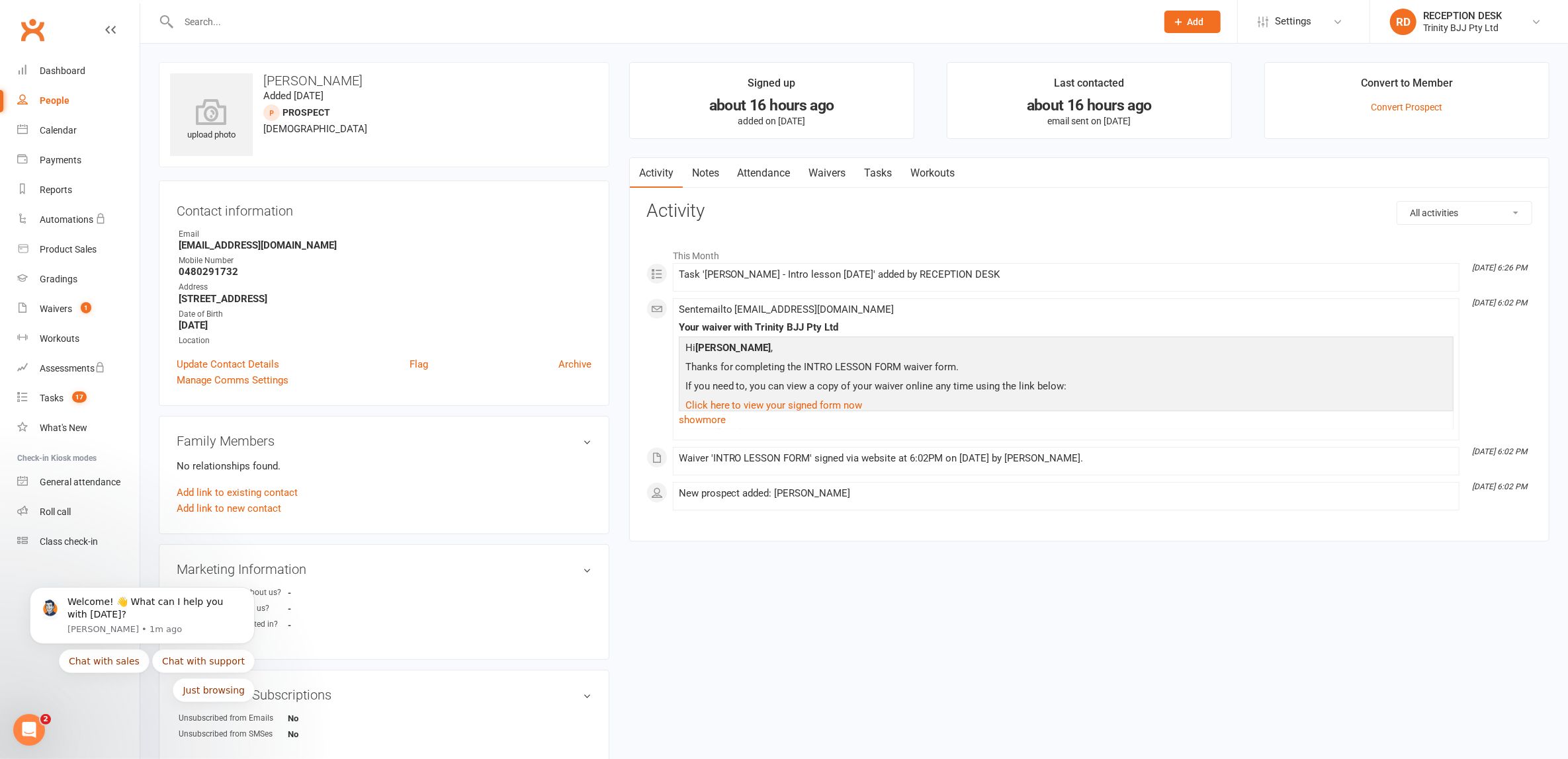
click at [882, 177] on link "Tasks" at bounding box center [879, 172] width 46 height 30
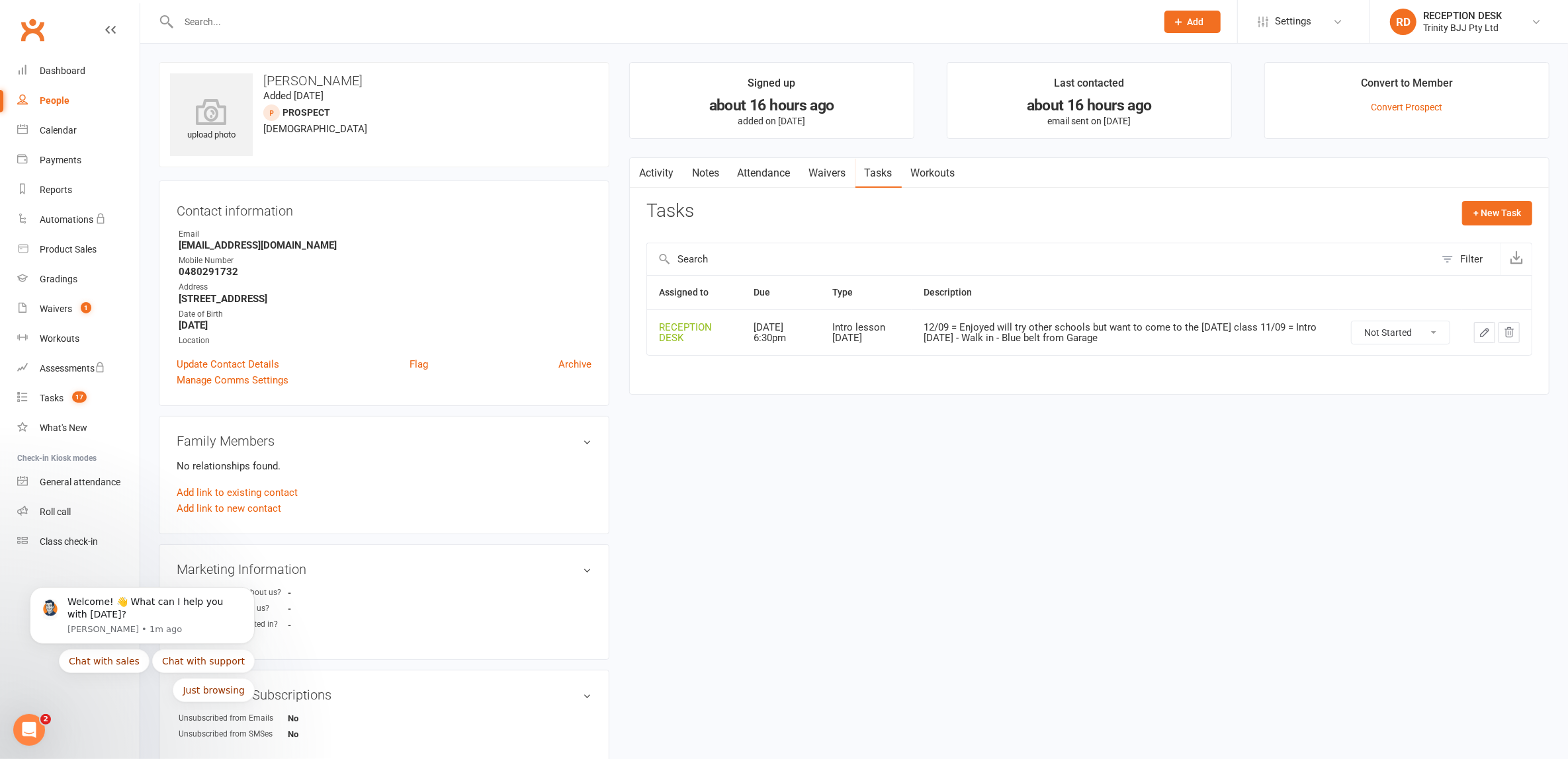
click at [1488, 330] on icon "button" at bounding box center [1484, 332] width 12 height 12
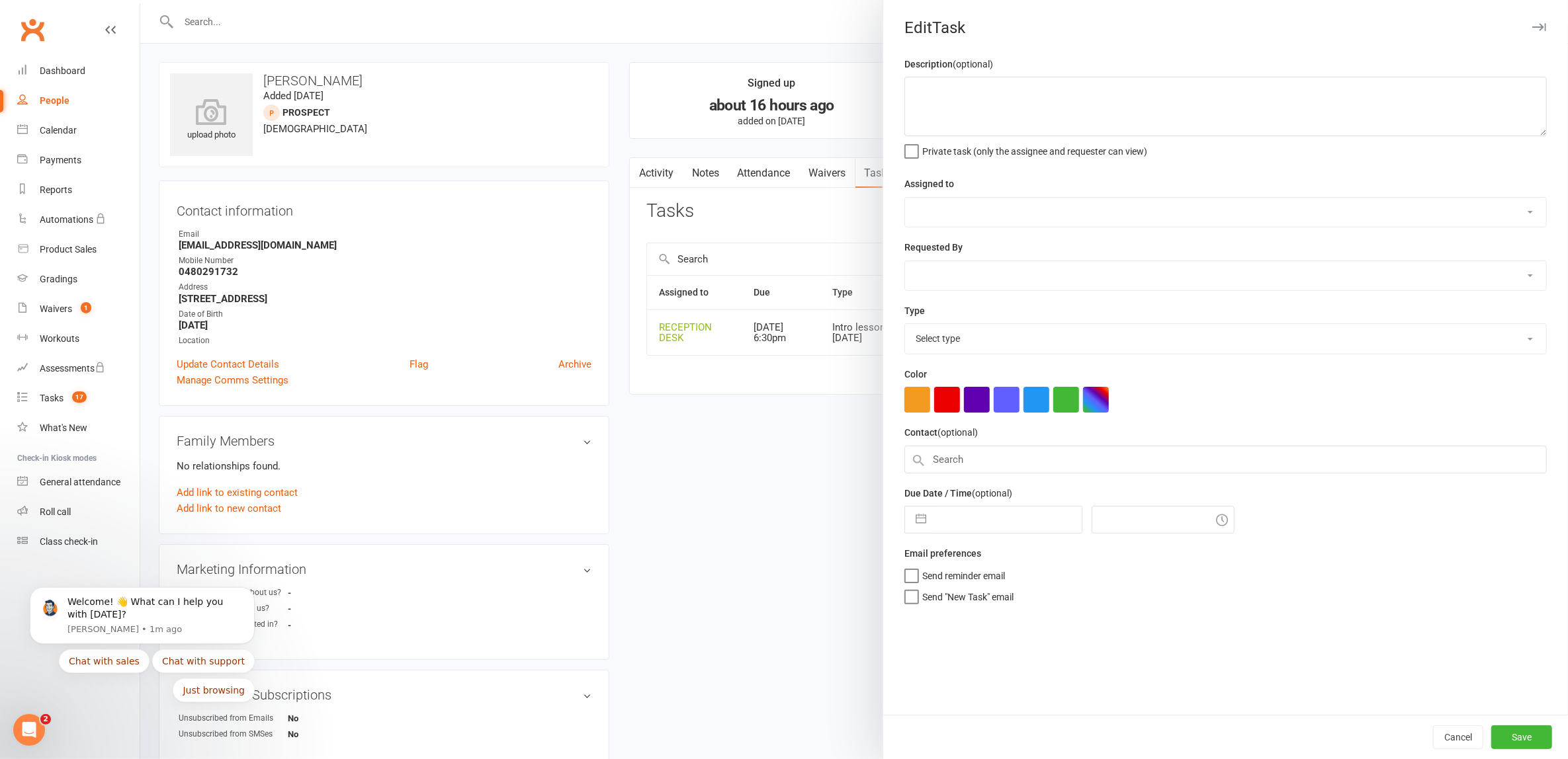
type textarea "12/09 = Enjoyed will try other schools but want to come to the [DATE] class 11/…"
select select "53742"
type input "[DATE]"
type input "6:30pm"
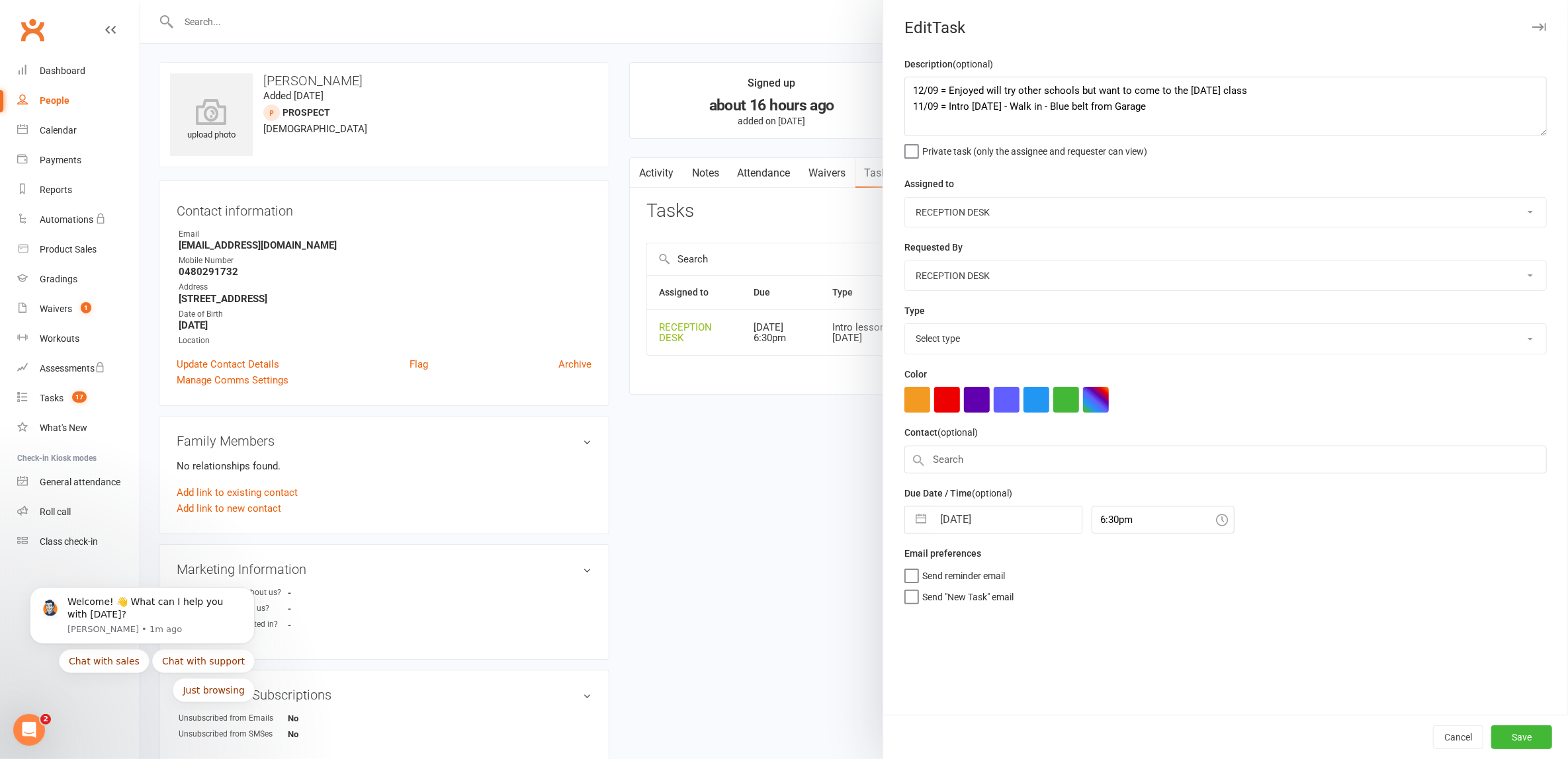
select select "30477"
click at [911, 505] on button "button" at bounding box center [921, 516] width 24 height 27
select select "7"
select select "2025"
select select "8"
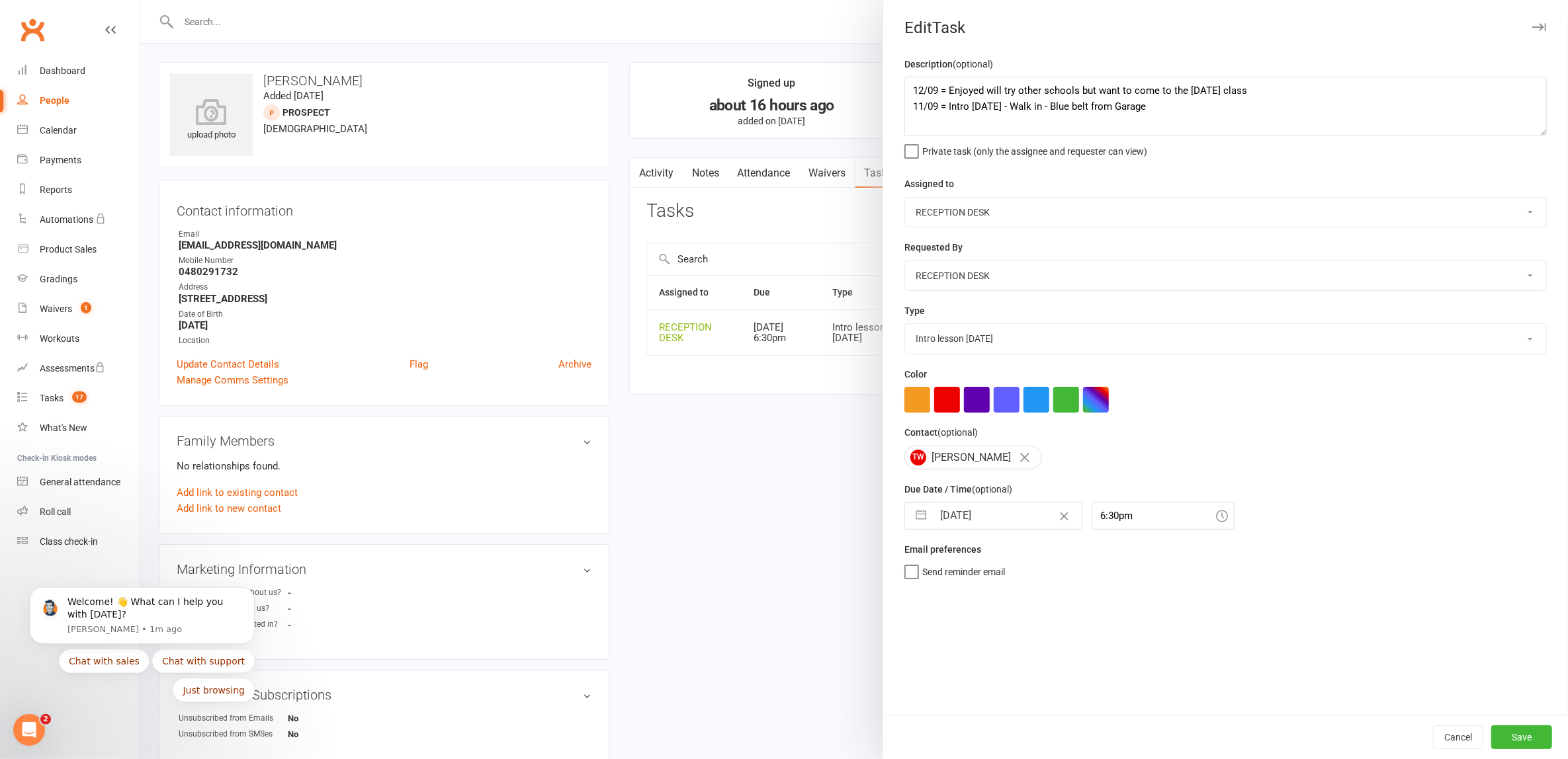
select select "2025"
select select "9"
select select "2025"
click at [950, 665] on td "15" at bounding box center [958, 667] width 26 height 25
type input "[DATE]"
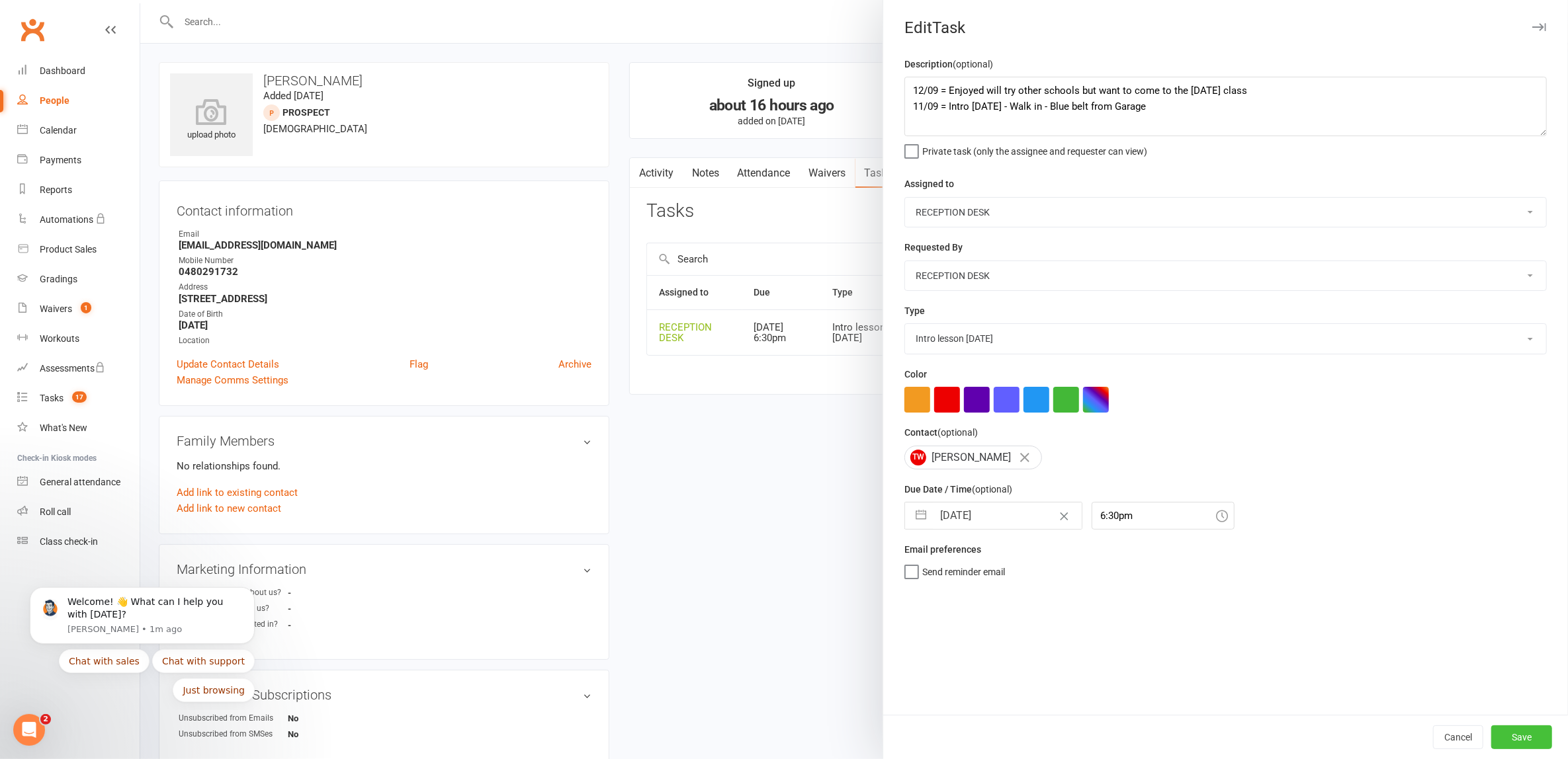
click at [1510, 739] on button "Save" at bounding box center [1522, 737] width 61 height 24
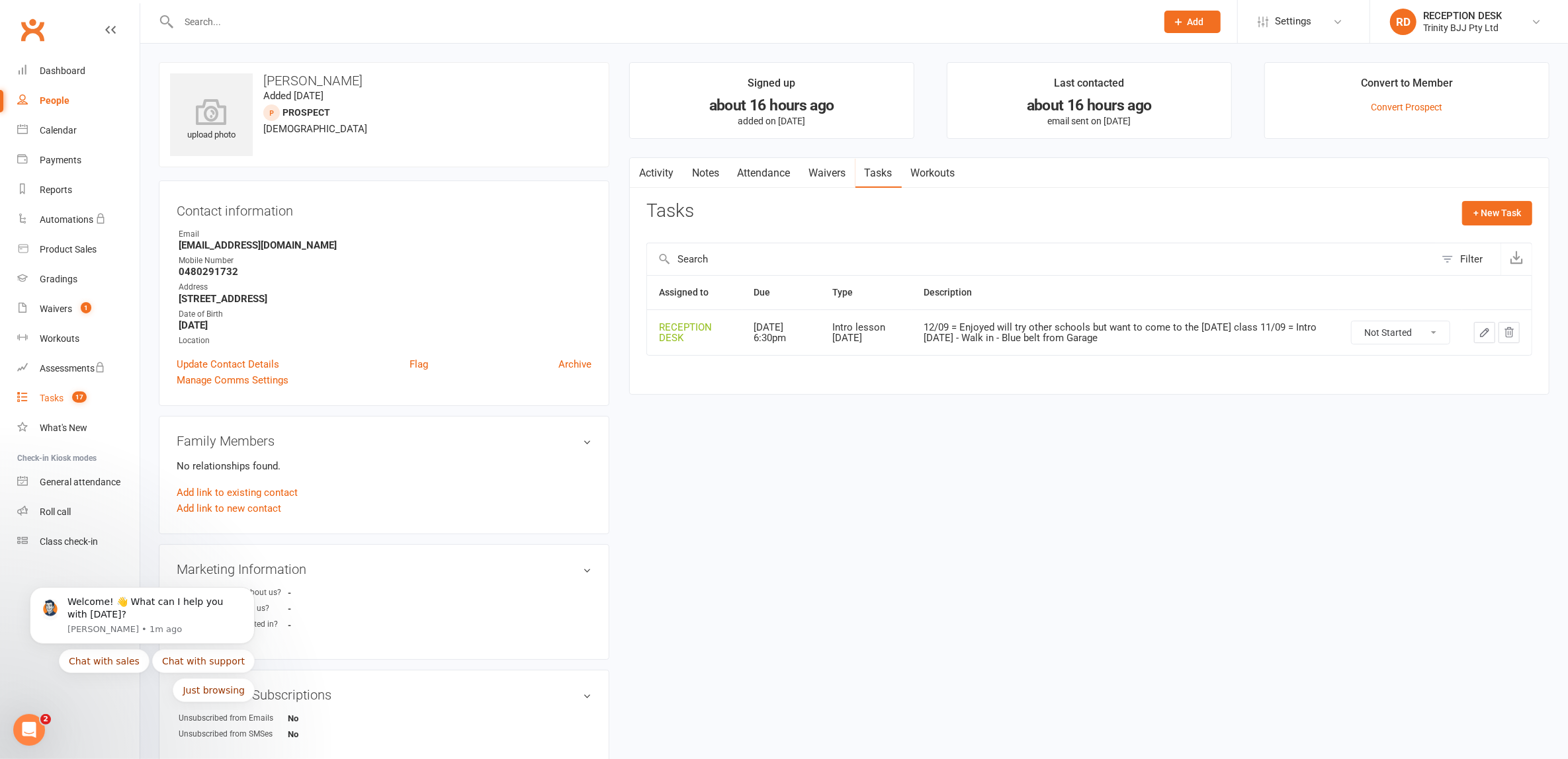
click at [46, 396] on div "Tasks" at bounding box center [51, 398] width 24 height 11
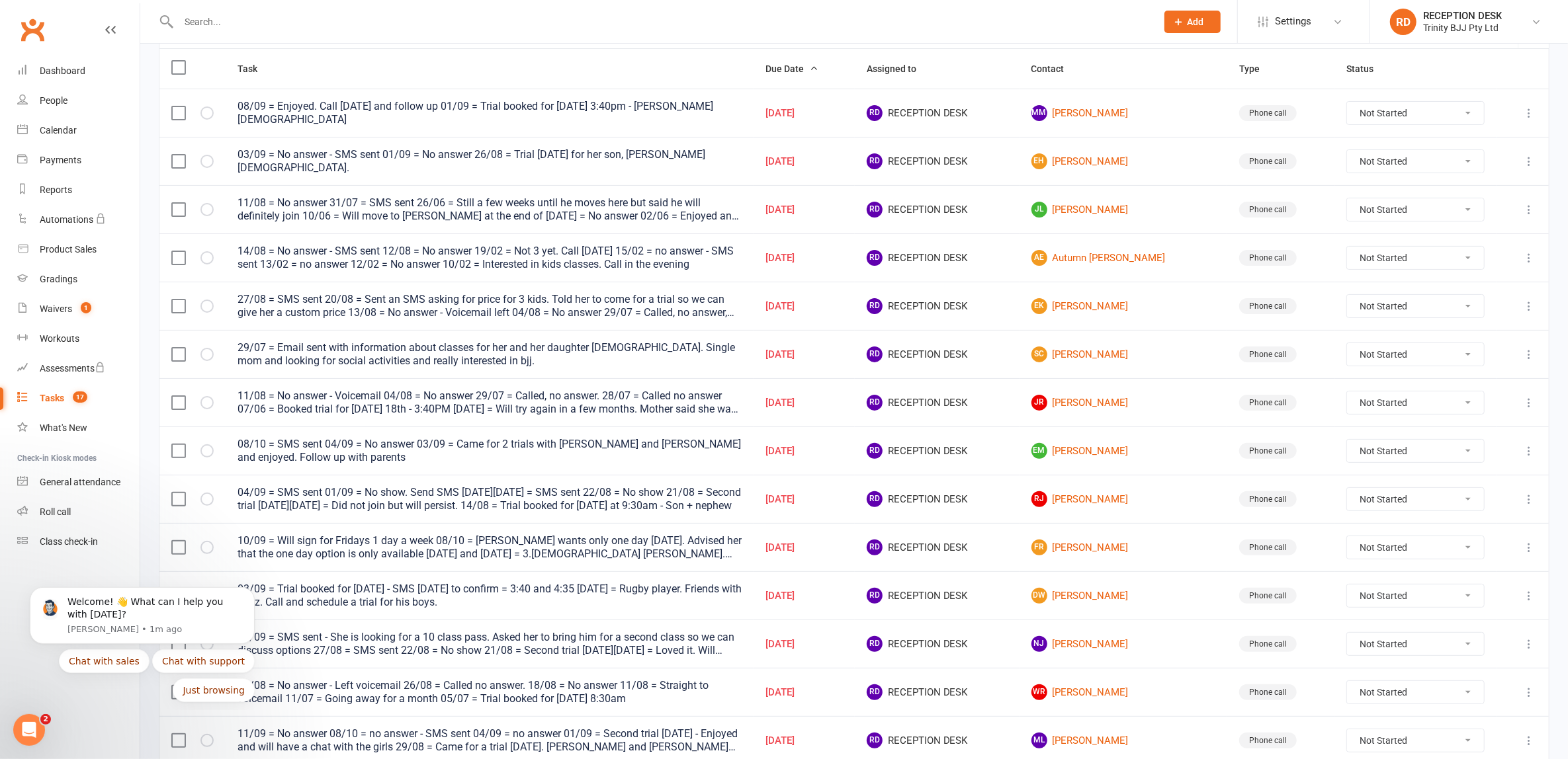
scroll to position [356, 0]
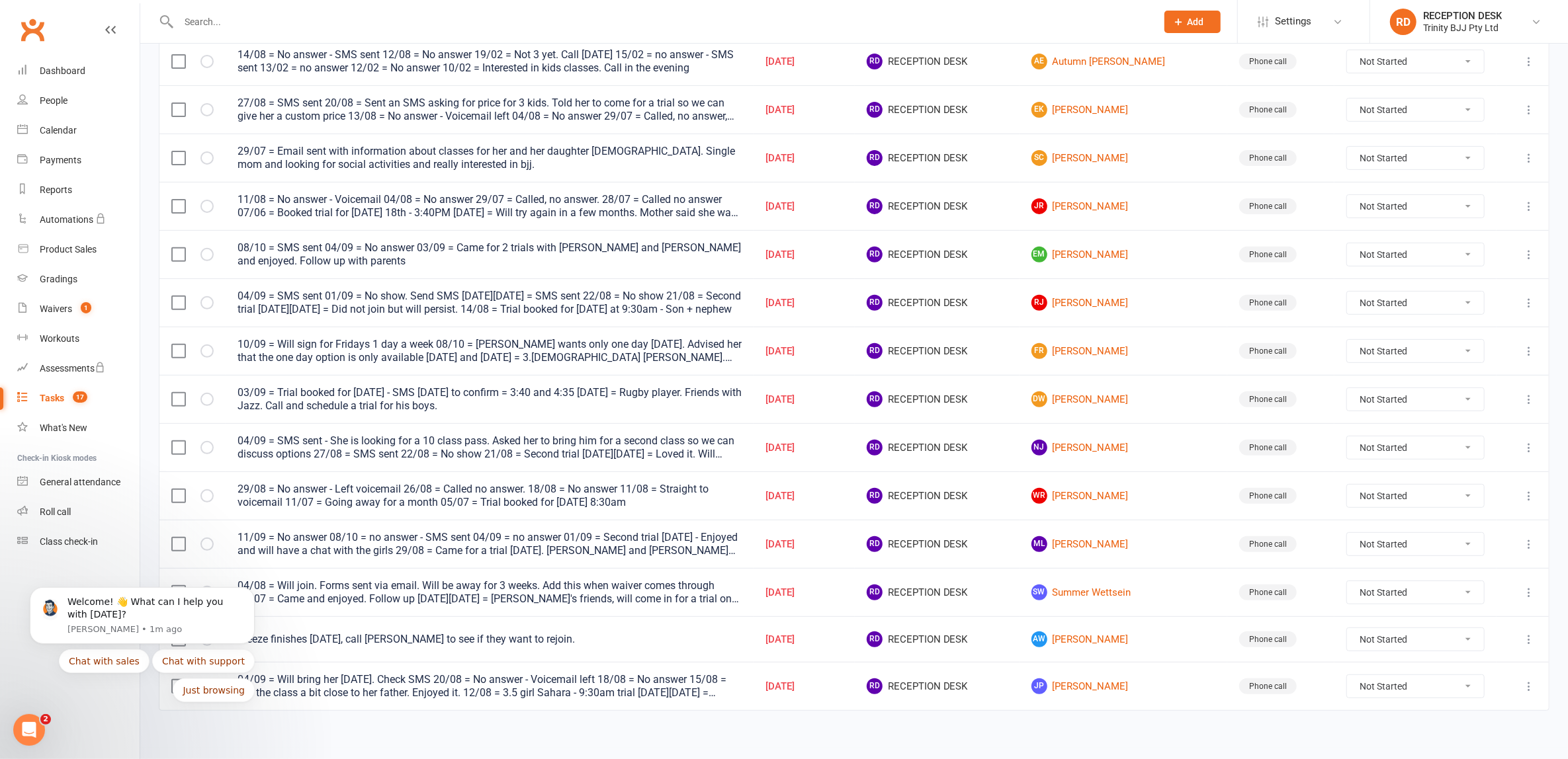
click at [433, 722] on div "Due date Navigate forward to interact with the calendar and select a date. Pres…" at bounding box center [854, 240] width 1428 height 1015
click at [366, 734] on div "Due date Navigate forward to interact with the calendar and select a date. Pres…" at bounding box center [854, 240] width 1428 height 1015
click at [22, 727] on icon "Open Intercom Messenger" at bounding box center [27, 728] width 22 height 22
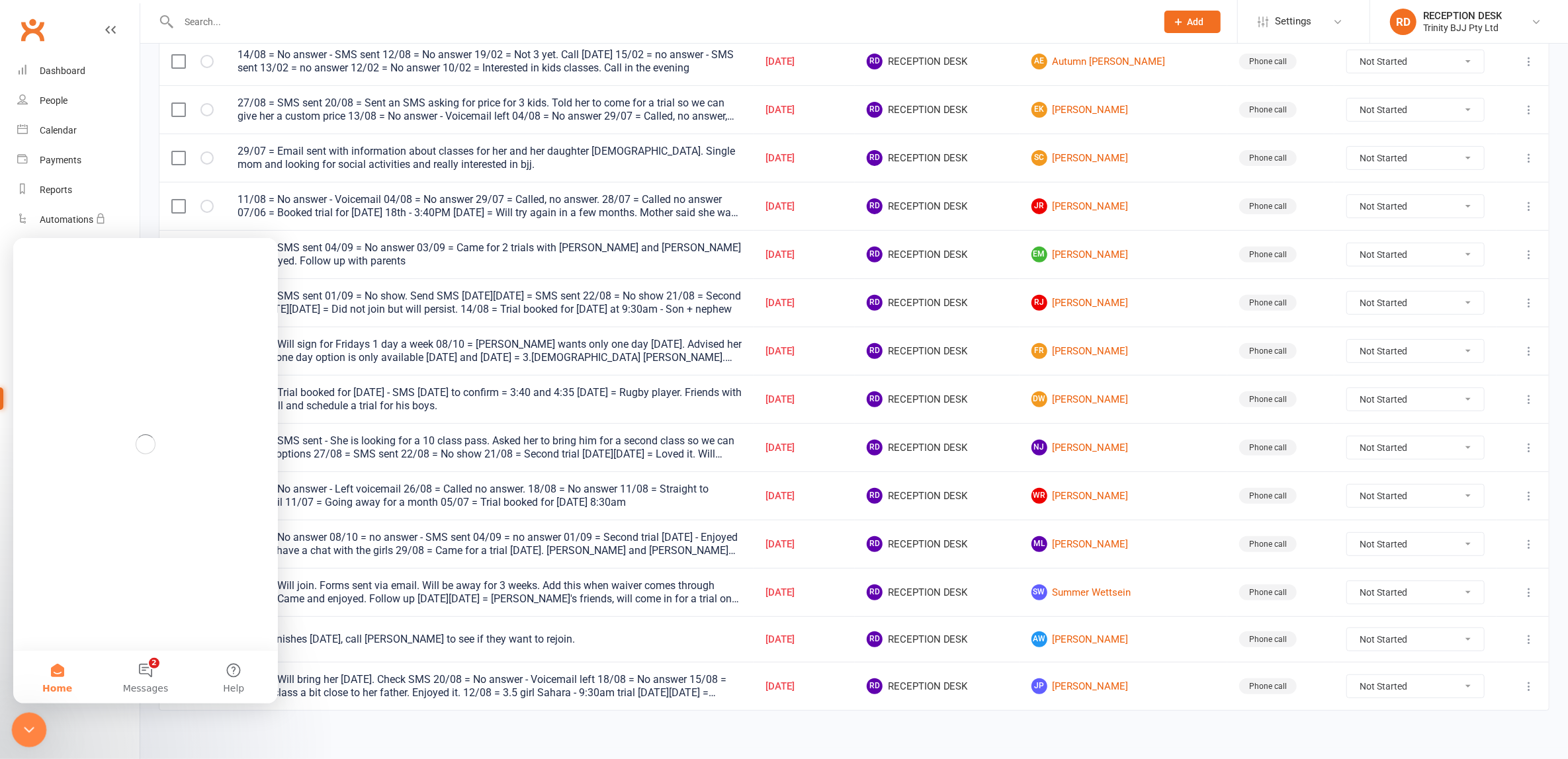
scroll to position [0, 0]
click at [22, 727] on icon "Close Intercom Messenger" at bounding box center [27, 728] width 16 height 16
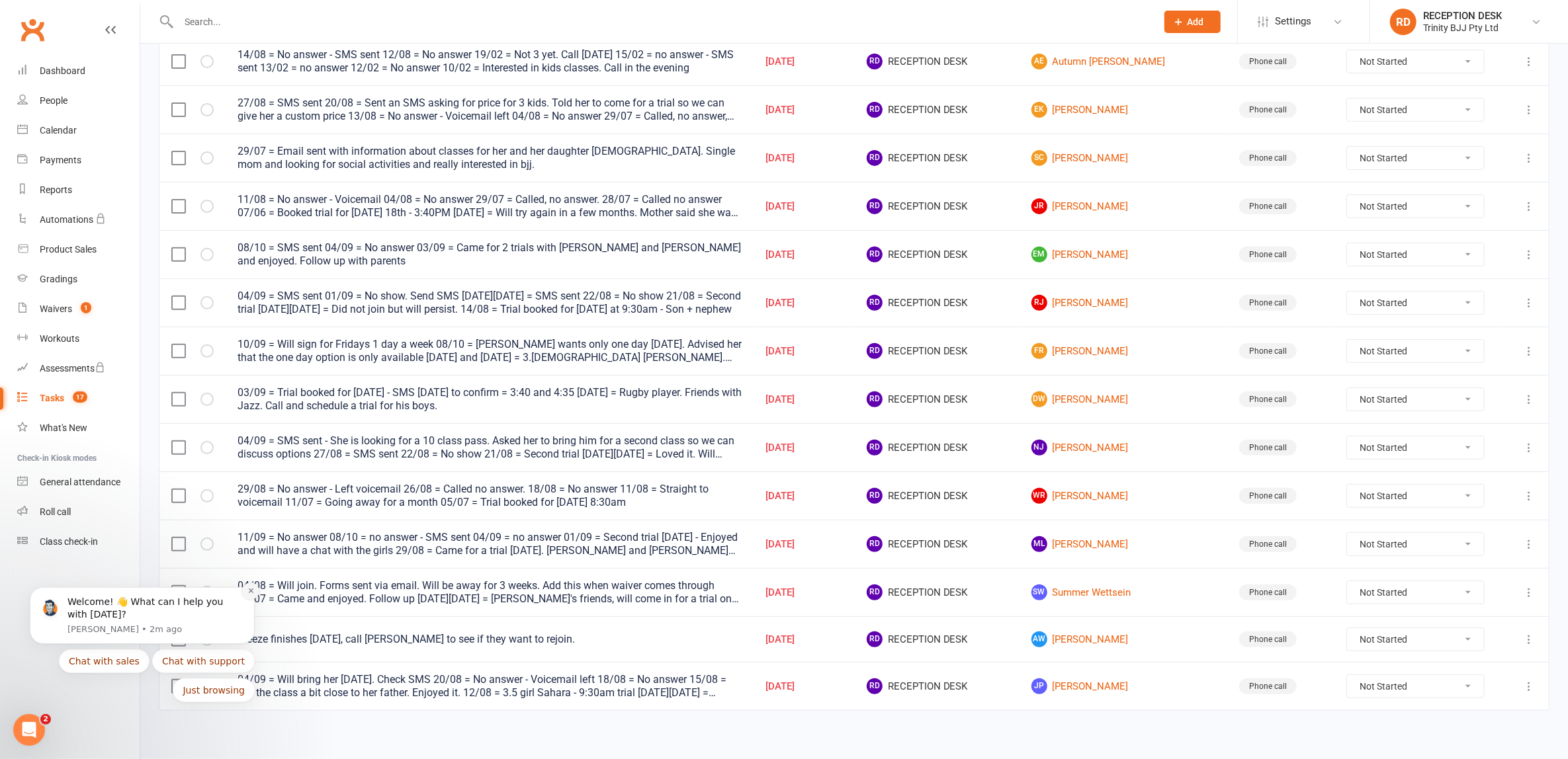
click at [252, 591] on icon "Dismiss notification" at bounding box center [250, 590] width 5 height 5
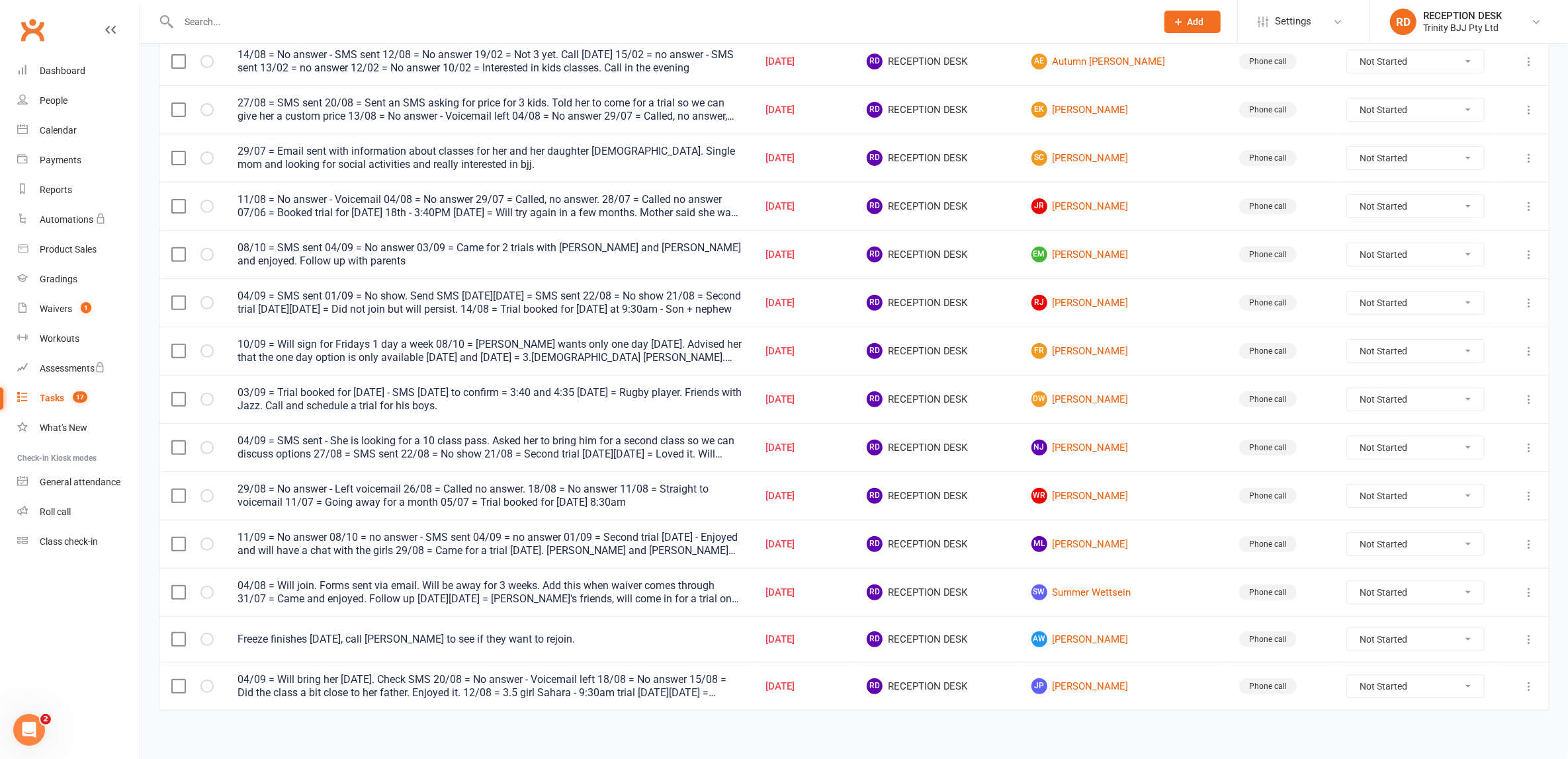
click at [351, 715] on div "Task Due Date Assigned to Contact Type Status 08/09 = Enjoyed. Call [DATE] and …" at bounding box center [854, 291] width 1390 height 877
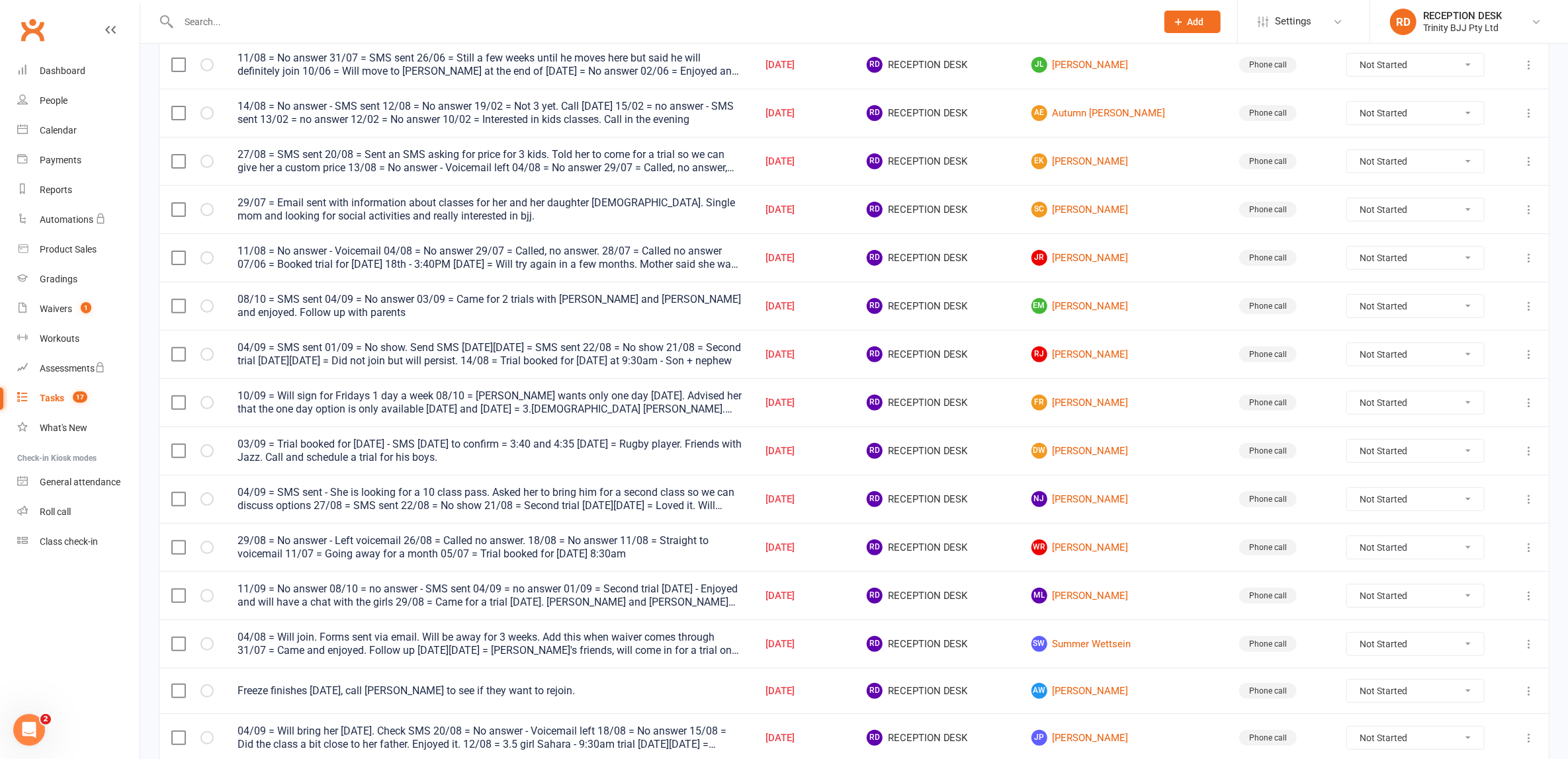
scroll to position [356, 0]
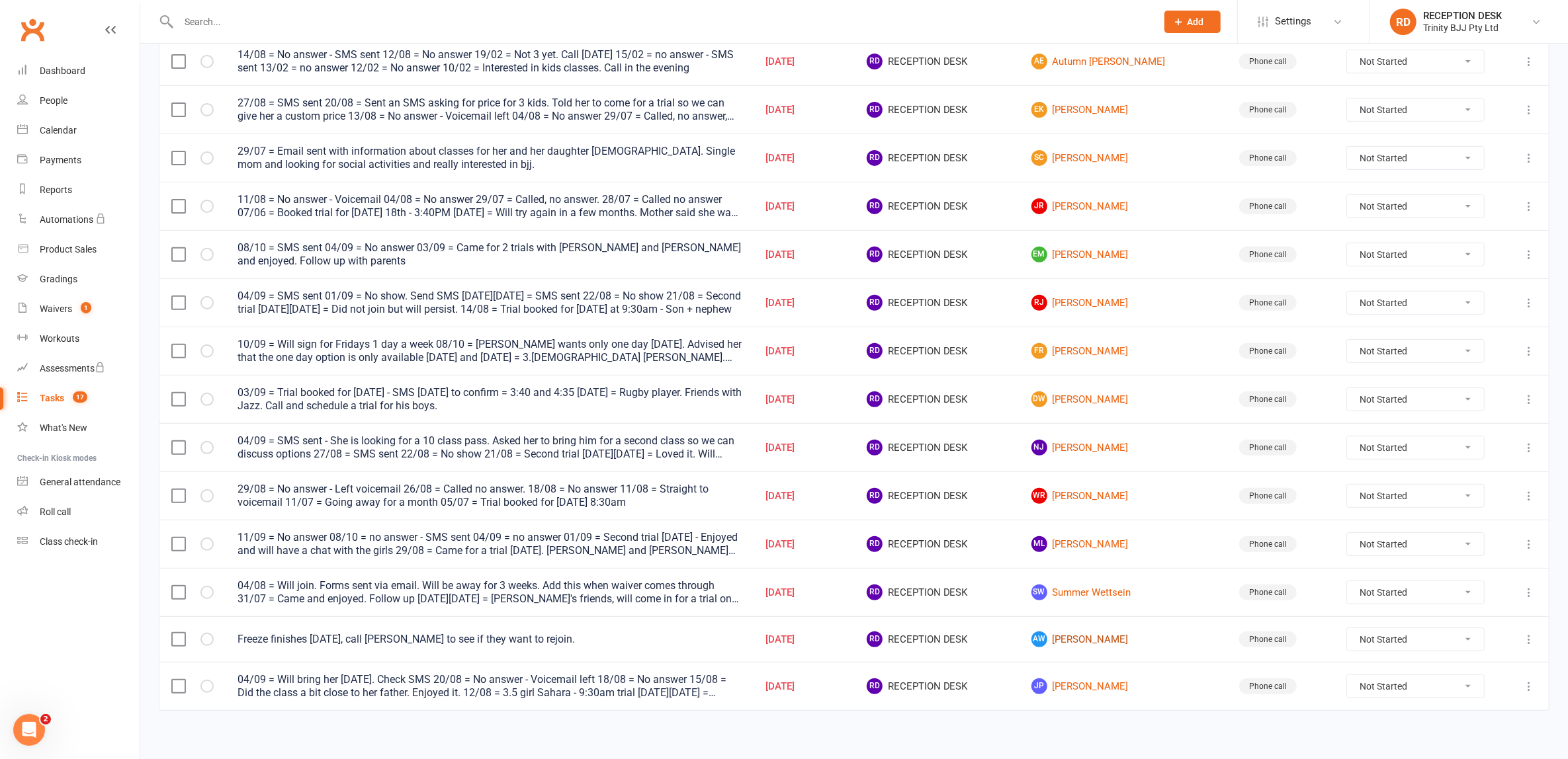
click at [1135, 633] on link "AW [PERSON_NAME]" at bounding box center [1124, 639] width 185 height 16
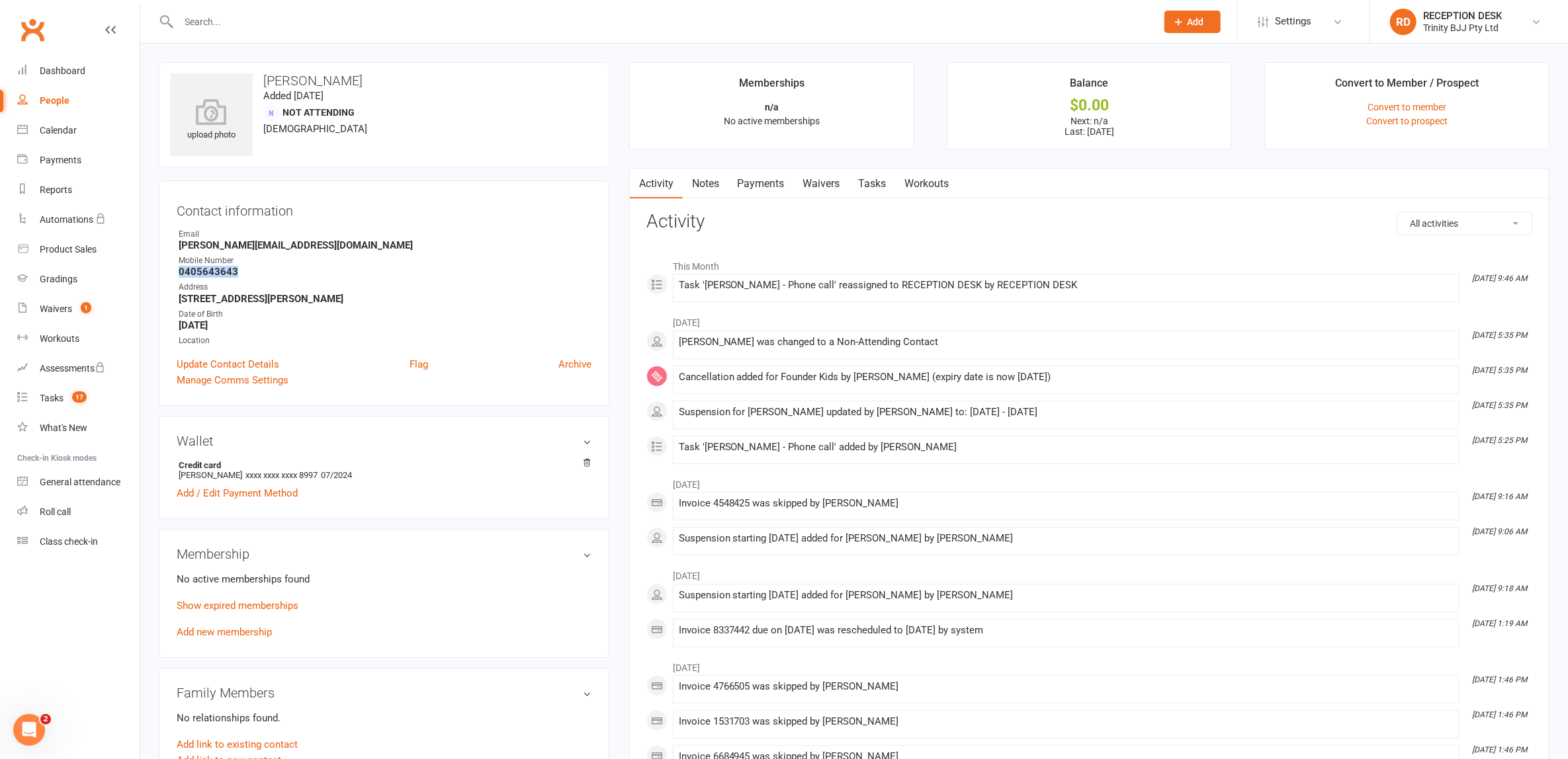
drag, startPoint x: 239, startPoint y: 272, endPoint x: 165, endPoint y: 273, distance: 74.0
click at [165, 273] on div "Contact information Owner Email [EMAIL_ADDRESS][DOMAIN_NAME] Mobile Number [PHO…" at bounding box center [384, 293] width 451 height 225
copy strong "0405643643"
click at [57, 403] on div "Tasks" at bounding box center [51, 398] width 24 height 11
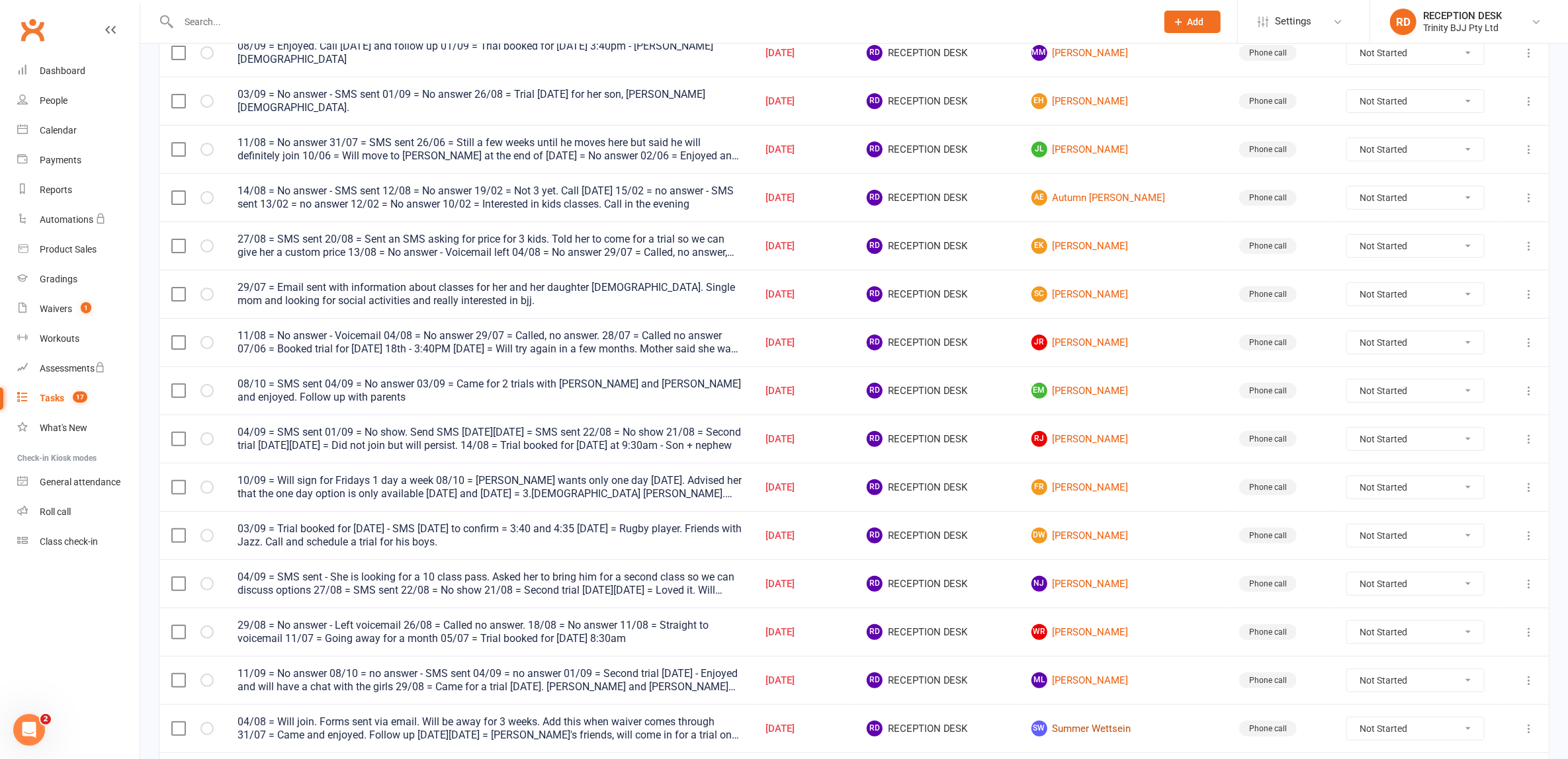
scroll to position [356, 0]
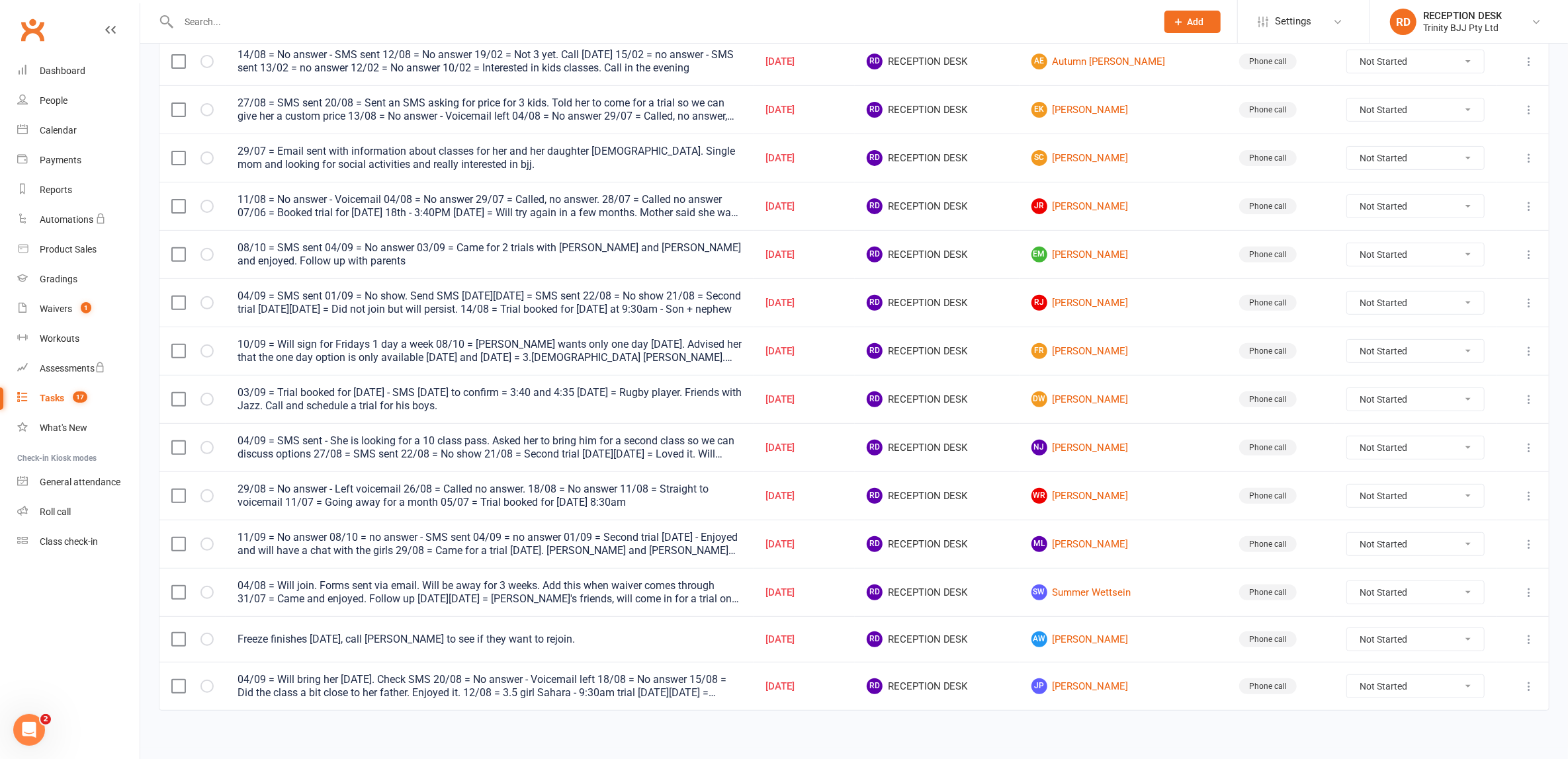
click at [1421, 493] on select "Not Started In Progress Waiting Complete" at bounding box center [1415, 496] width 137 height 23
click at [1129, 488] on link "WR [PERSON_NAME]" at bounding box center [1124, 496] width 185 height 16
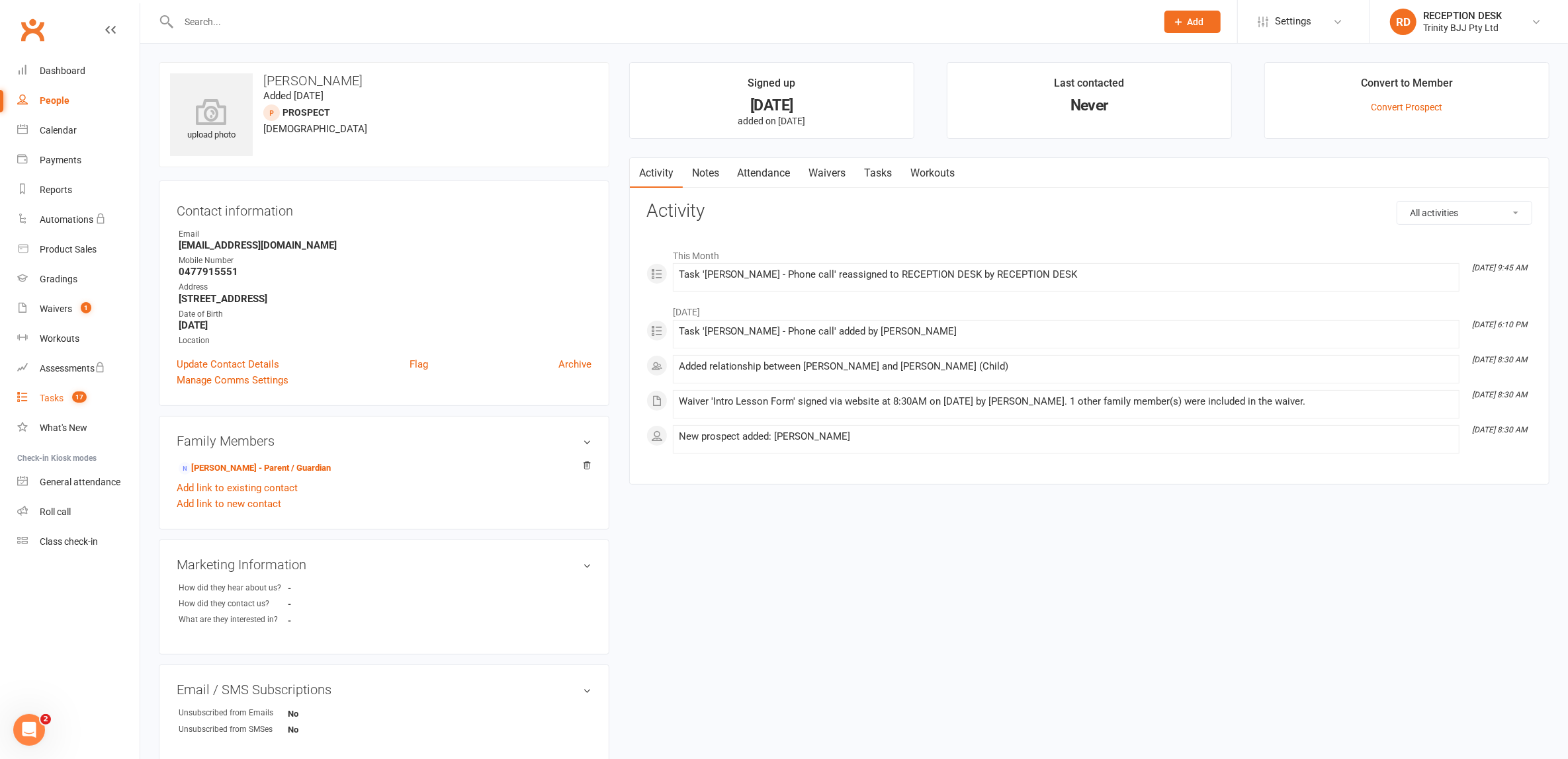
click at [56, 398] on div "Tasks" at bounding box center [51, 398] width 24 height 11
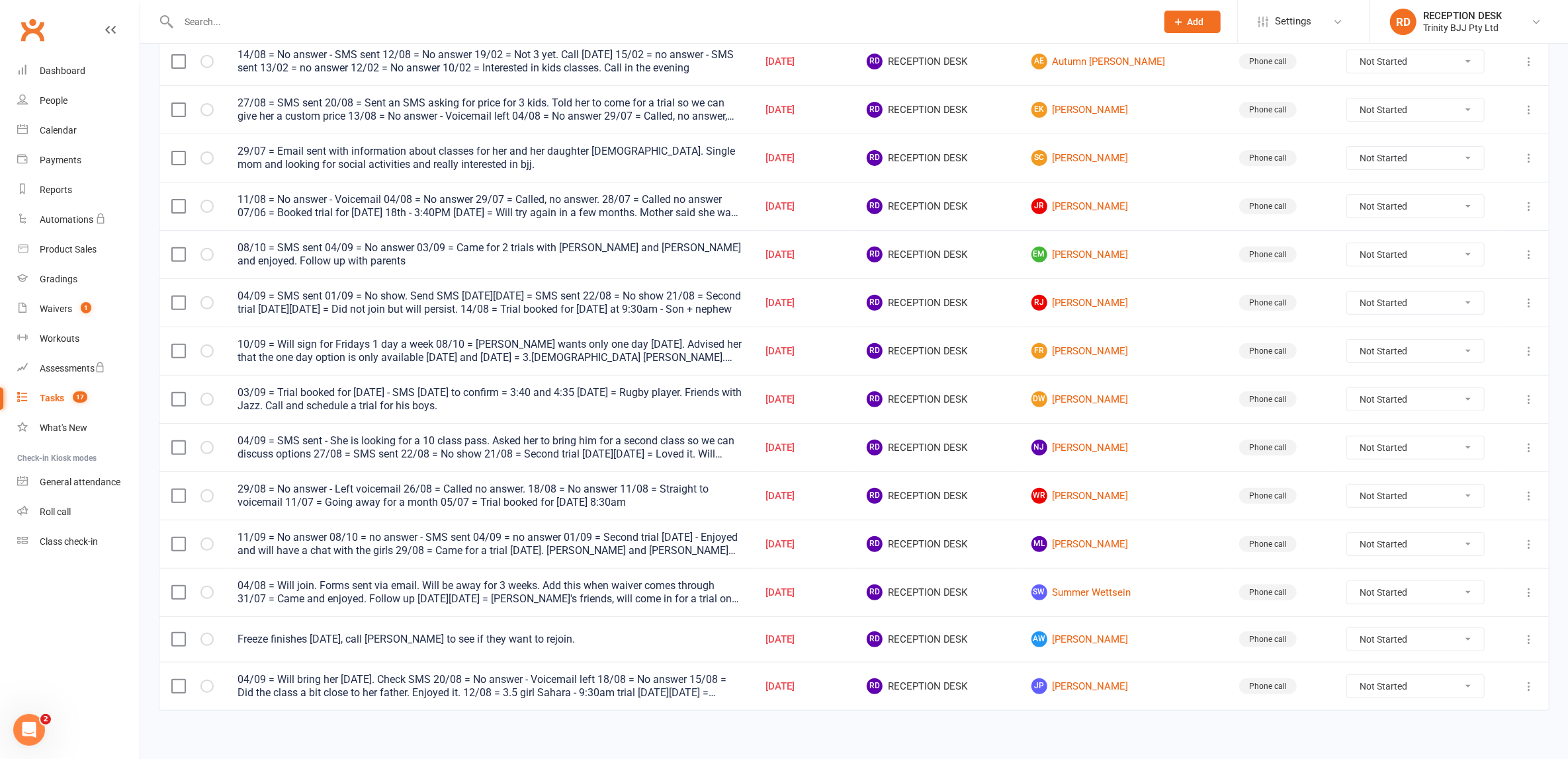
scroll to position [274, 0]
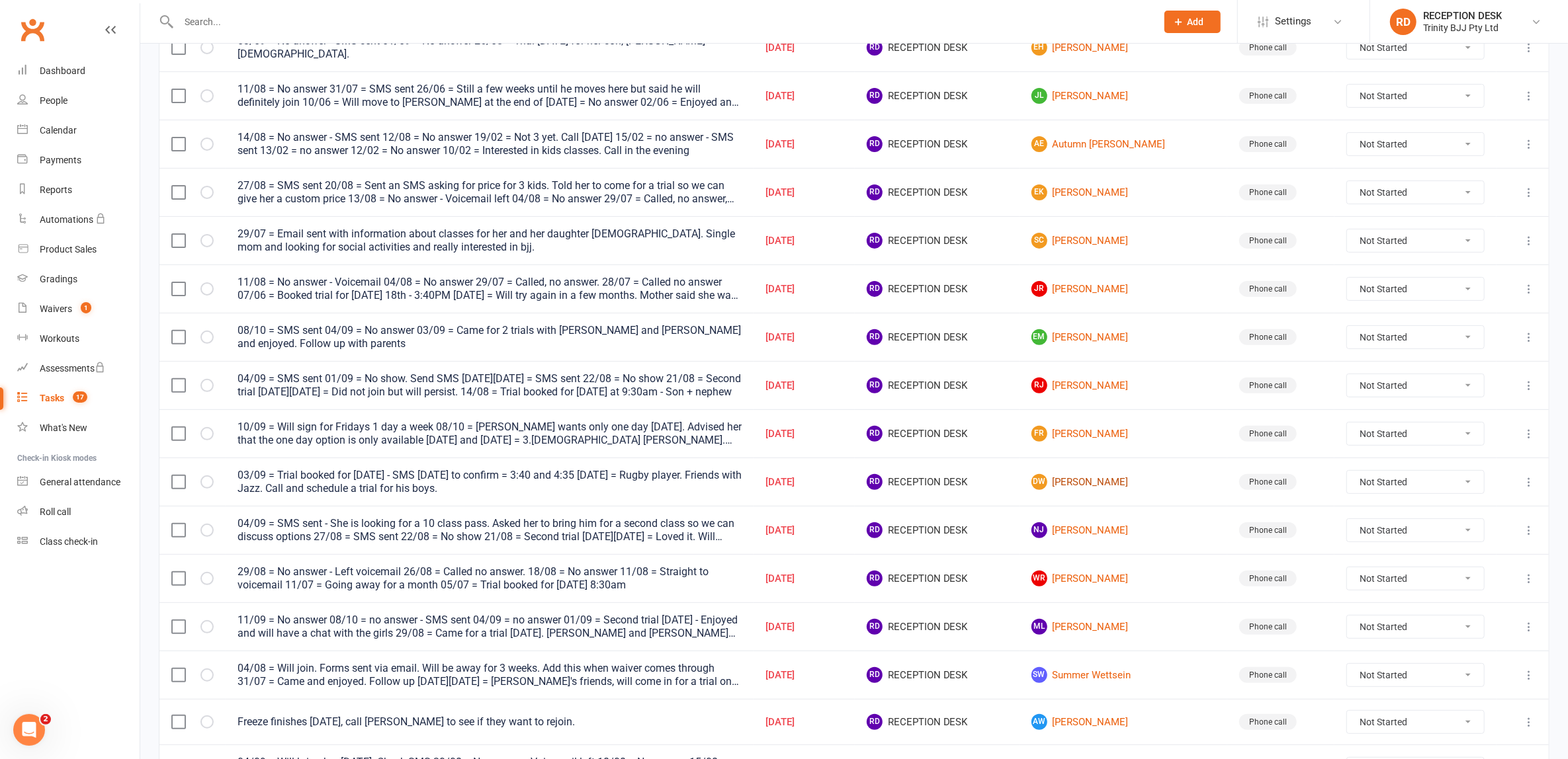
click at [1113, 474] on link "[PERSON_NAME]" at bounding box center [1124, 482] width 185 height 16
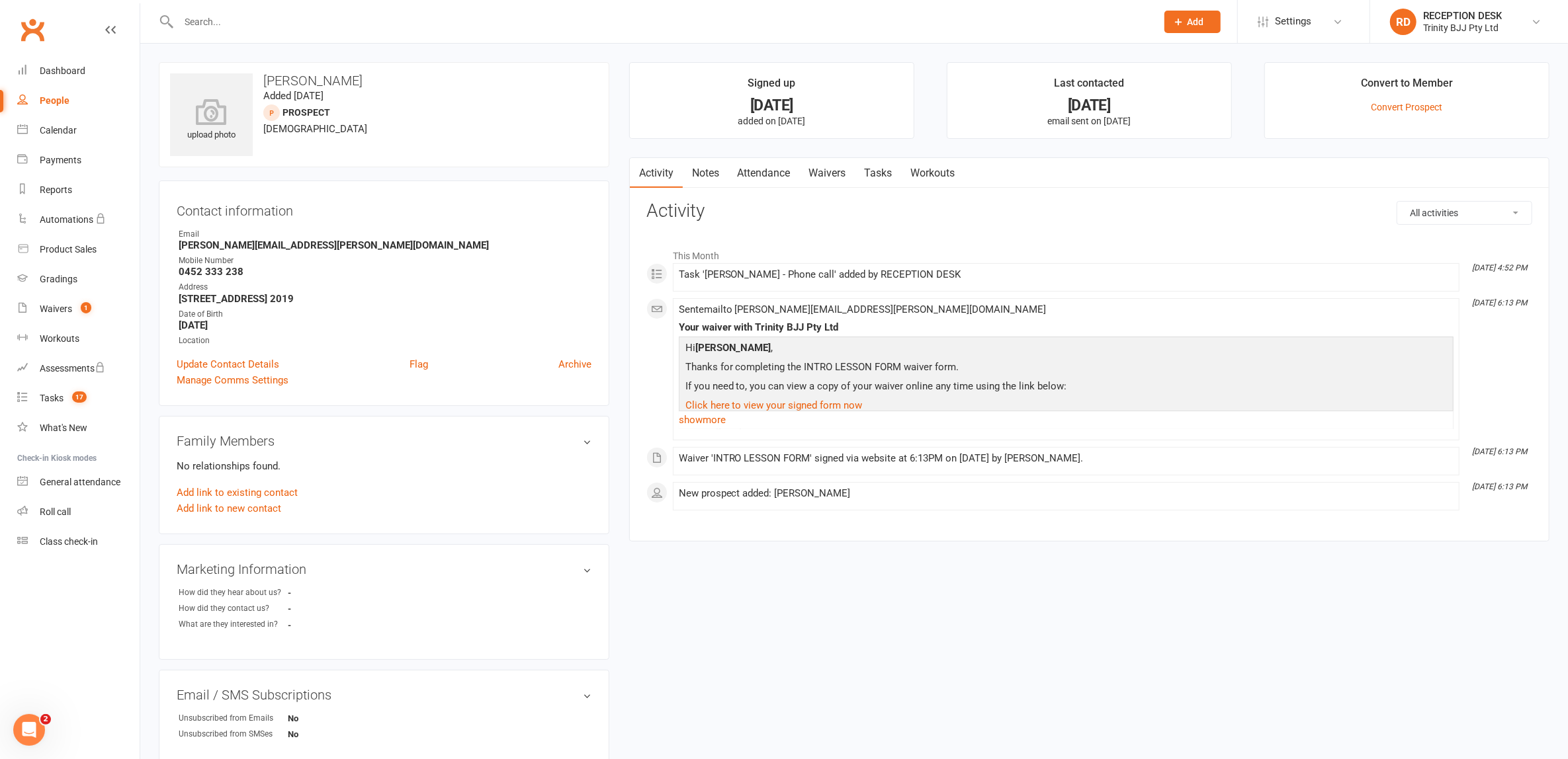
click at [878, 174] on link "Tasks" at bounding box center [879, 172] width 46 height 30
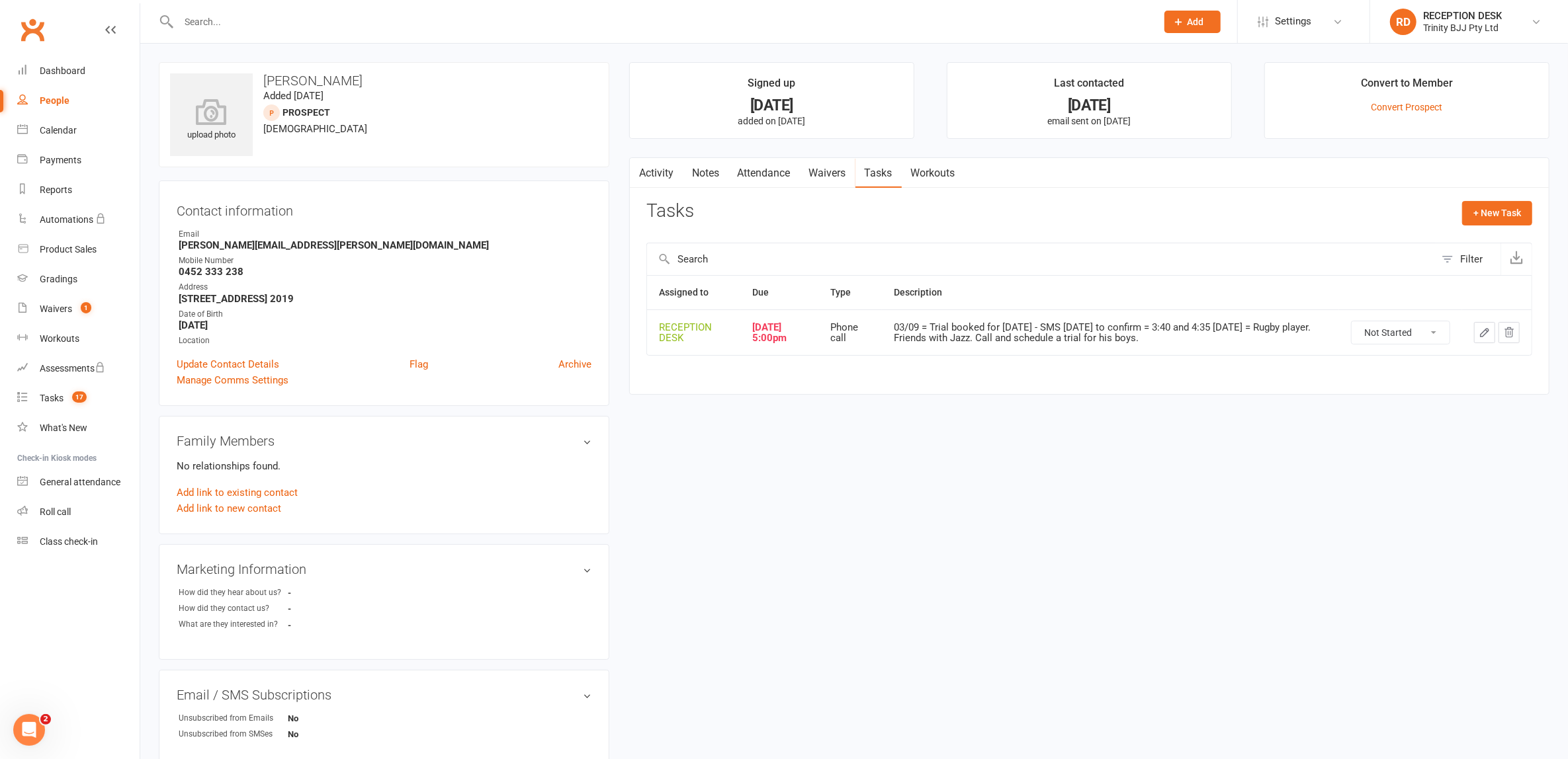
click at [1401, 338] on select "Not Started In Progress Waiting Complete" at bounding box center [1400, 333] width 98 height 23
click at [1491, 408] on div "upload photo [PERSON_NAME] Added [DATE] prospect [DEMOGRAPHIC_DATA] Contact inf…" at bounding box center [854, 544] width 1411 height 965
click at [1483, 335] on icon "button" at bounding box center [1484, 332] width 8 height 8
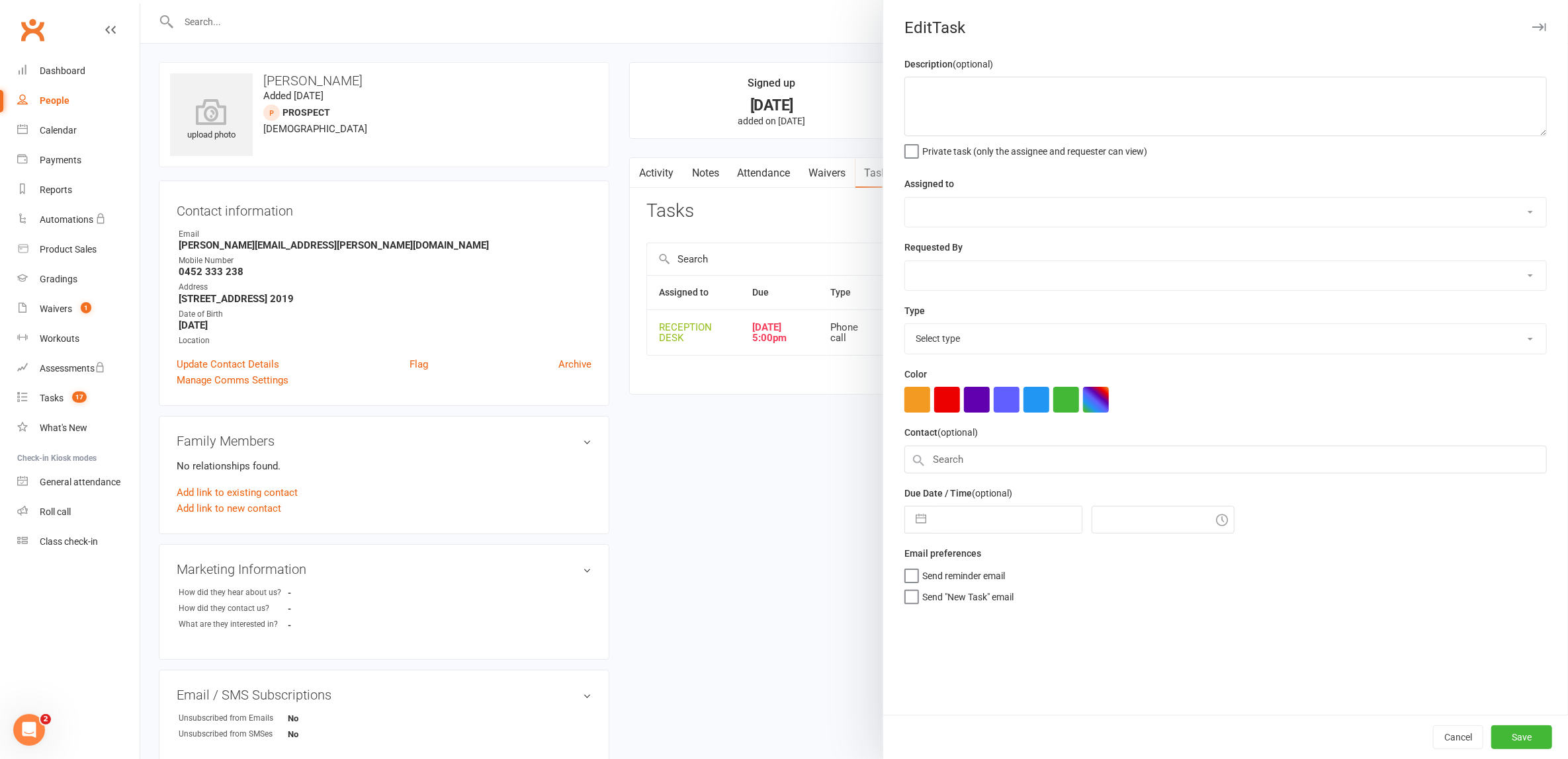
type textarea "03/09 = Trial booked for [DATE] - SMS [DATE] to confirm = 3:40 and 4:35 [DATE] …"
select select "53742"
type input "[DATE]"
type input "5:00pm"
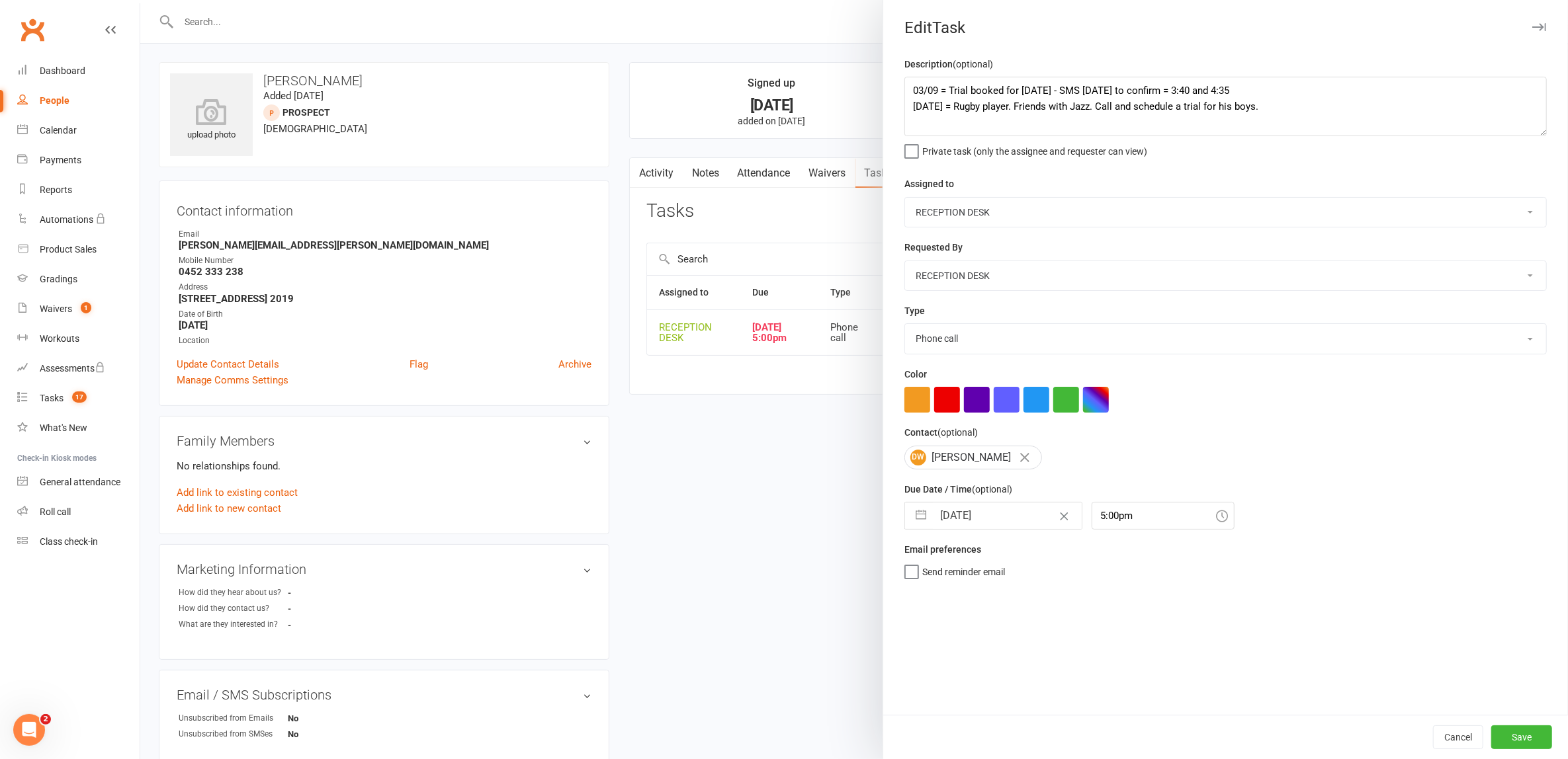
click at [964, 343] on select "E-mail In person Intro lesson [DATE] Meeting Phone call Add new task type" at bounding box center [1226, 338] width 641 height 29
select select "30477"
click at [905, 324] on select "E-mail In person Intro lesson [DATE] Meeting Phone call Add new task type" at bounding box center [1226, 338] width 641 height 29
click at [1544, 736] on div "Cancel Save" at bounding box center [1226, 736] width 685 height 44
click at [1522, 739] on button "Save" at bounding box center [1522, 737] width 61 height 24
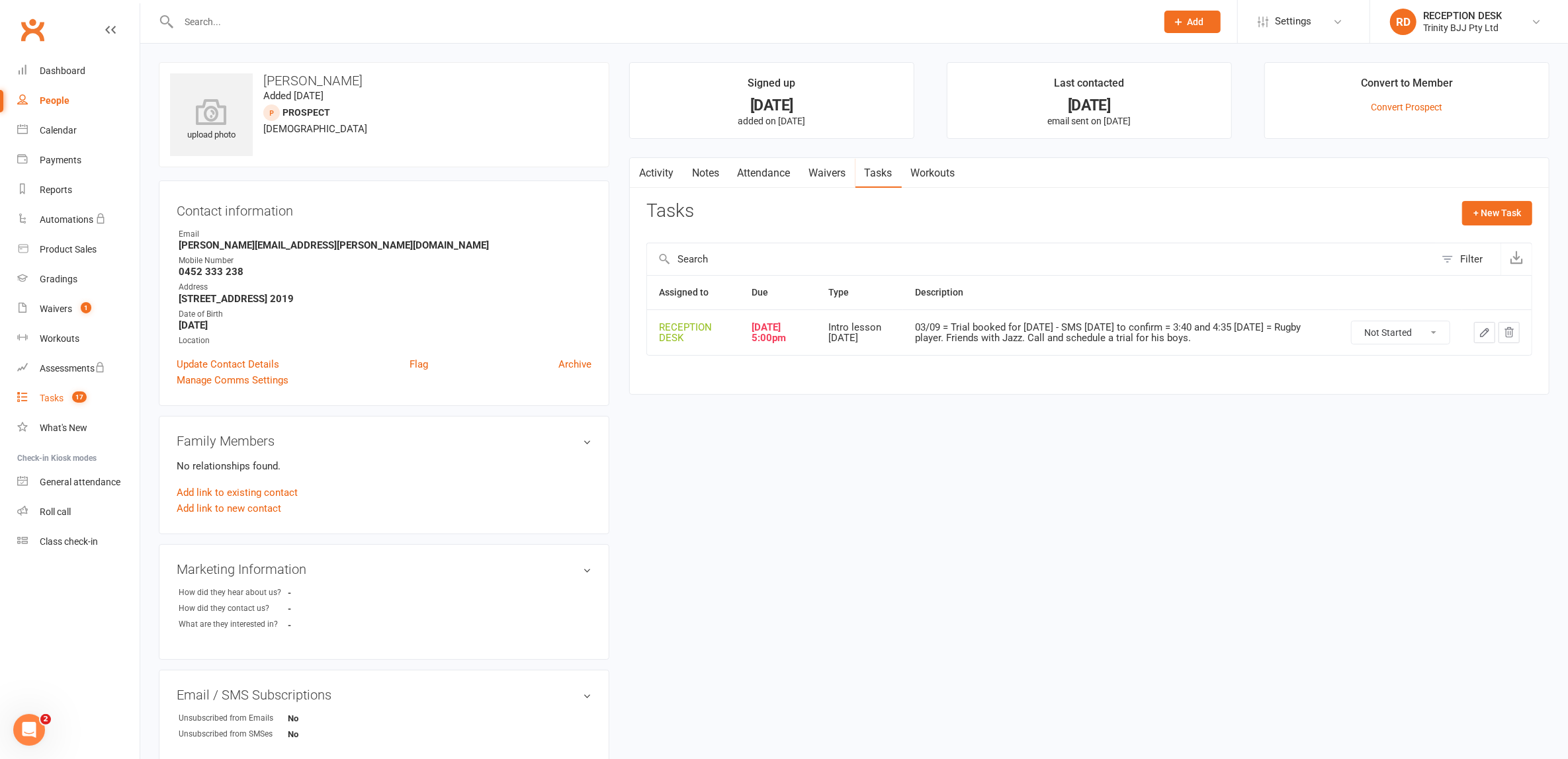
click at [51, 399] on div "Tasks" at bounding box center [51, 398] width 24 height 11
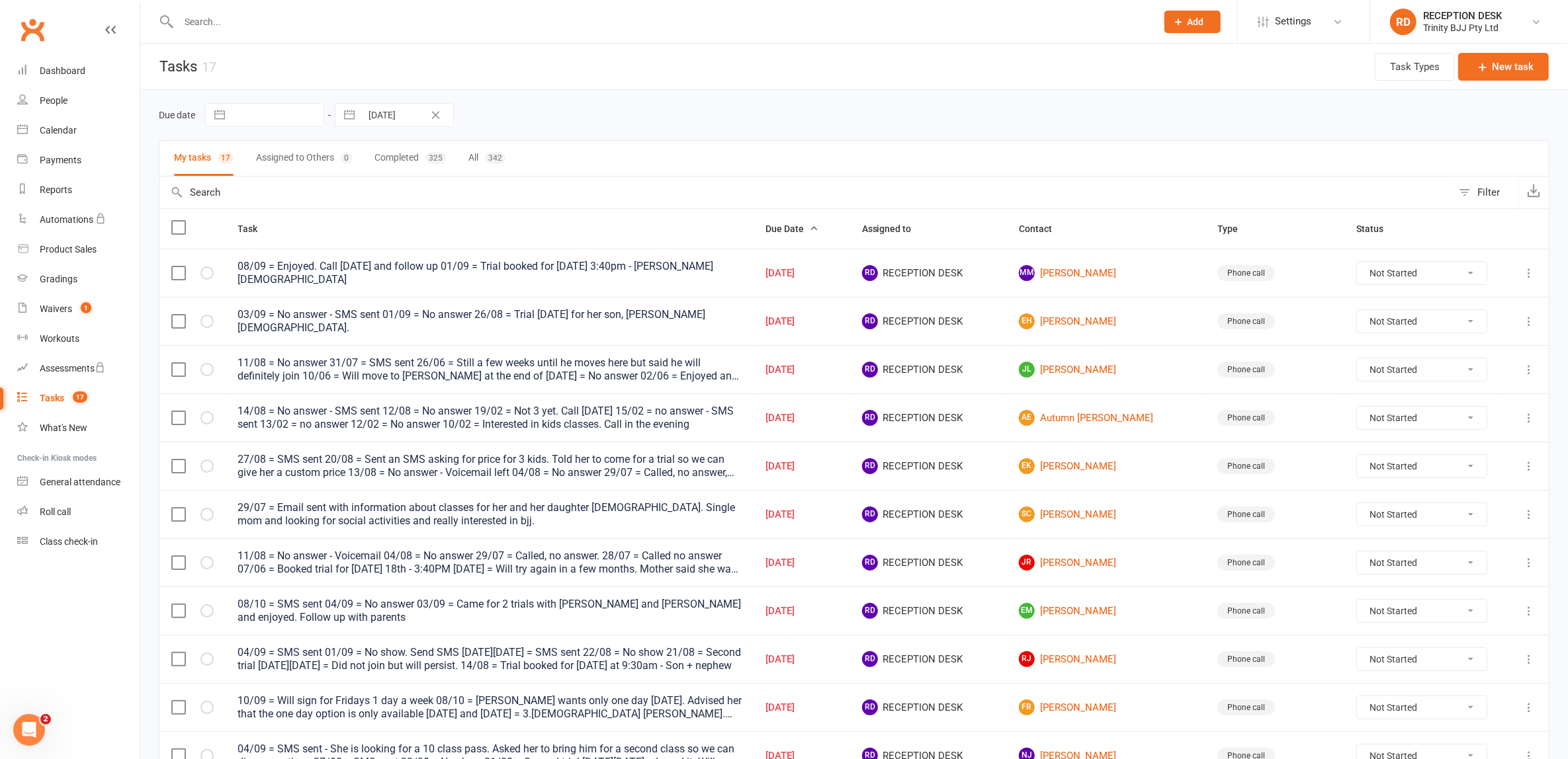
click at [1533, 460] on icon at bounding box center [1529, 466] width 13 height 13
click at [1154, 442] on td "EK [PERSON_NAME]" at bounding box center [1107, 465] width 199 height 49
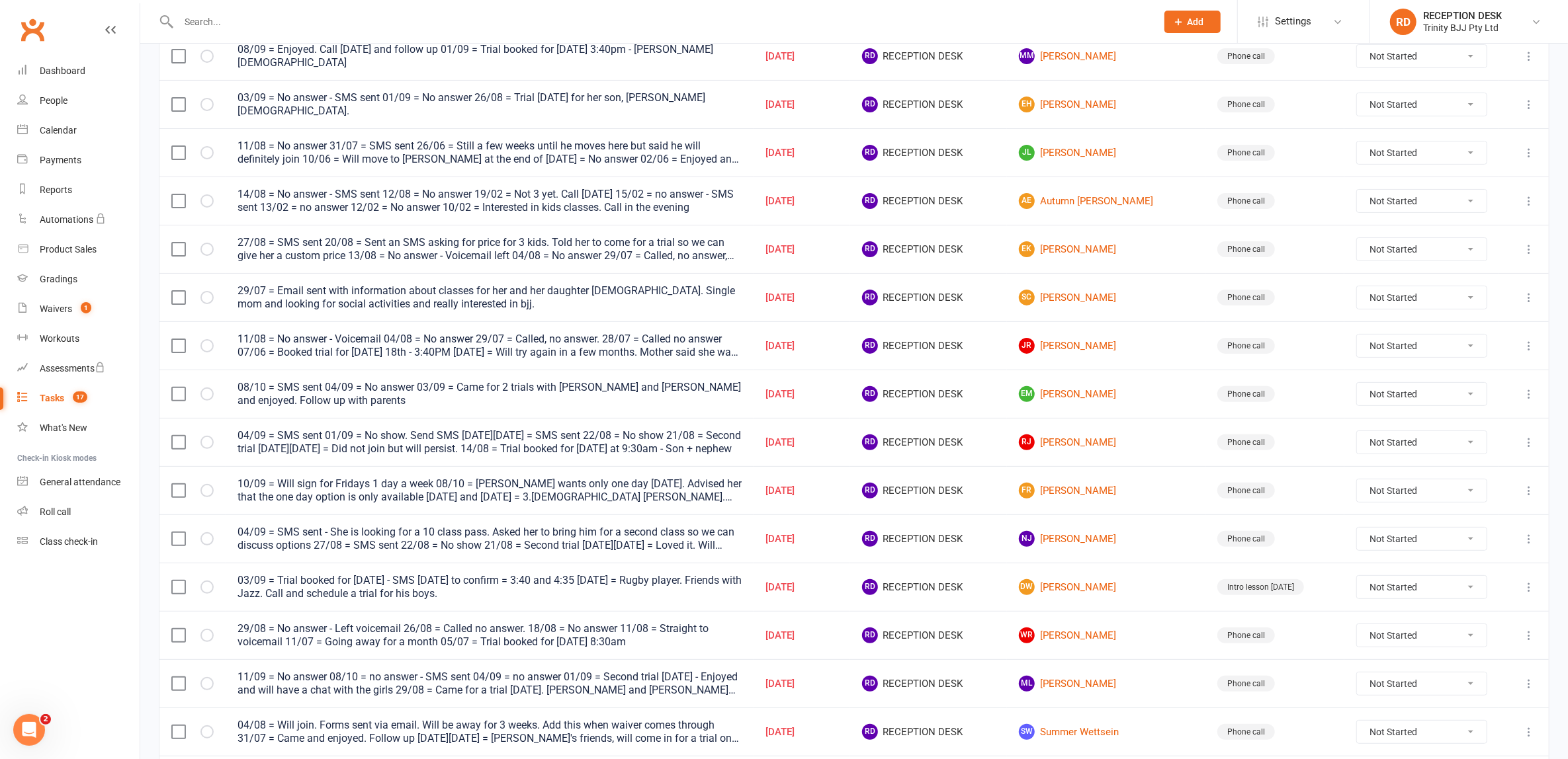
scroll to position [356, 0]
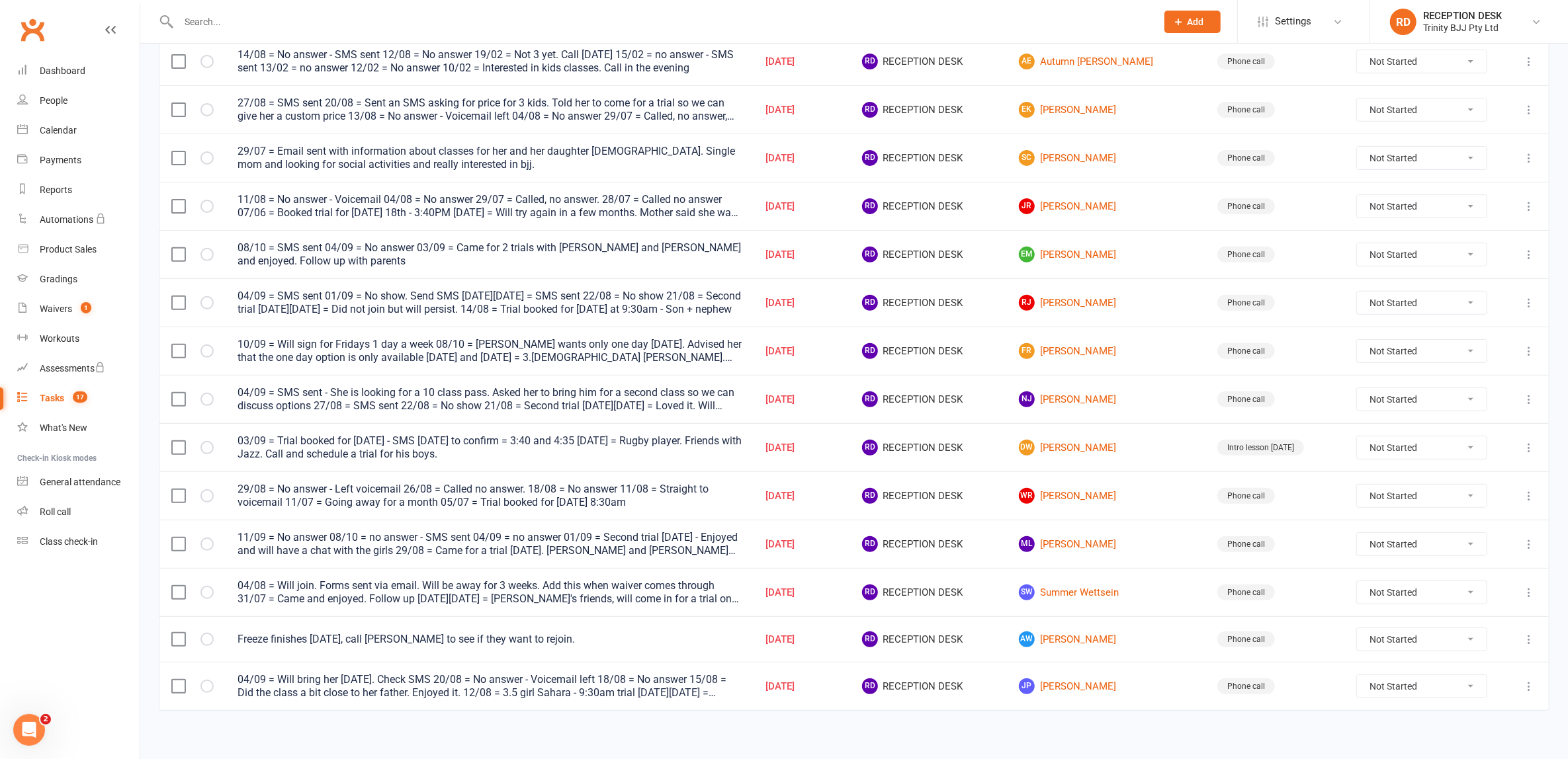
click at [1110, 731] on div "Due date Navigate forward to interact with the calendar and select a date. Pres…" at bounding box center [854, 240] width 1428 height 1015
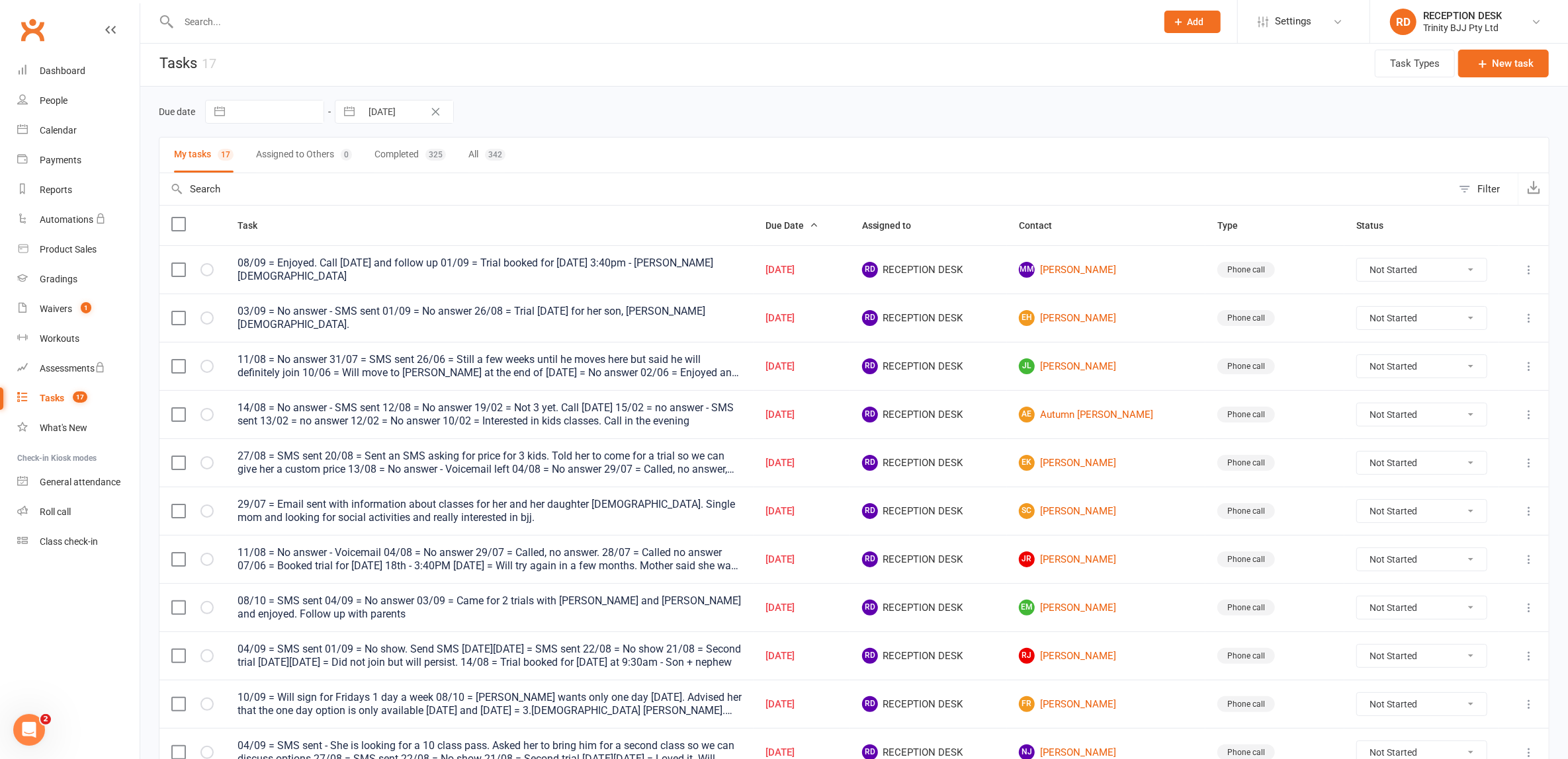
scroll to position [0, 0]
